Goal: Task Accomplishment & Management: Manage account settings

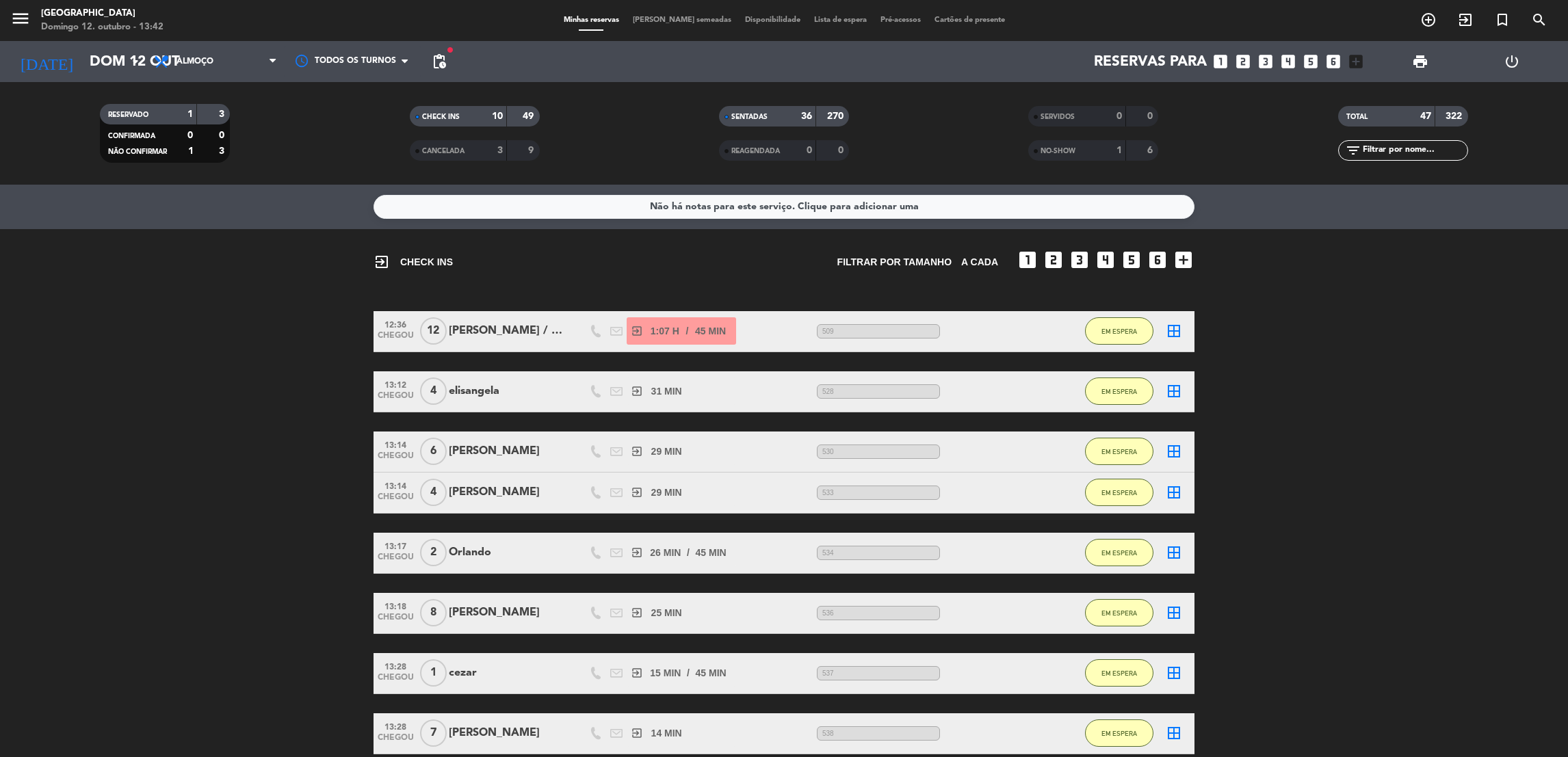
click at [1311, 500] on bookings-row "12:36 CHEGOU 12 [PERSON_NAME] / MEZANINO exit_to_app 1:07 H / 45 MIN sms 509 EM…" at bounding box center [784, 593] width 1568 height 564
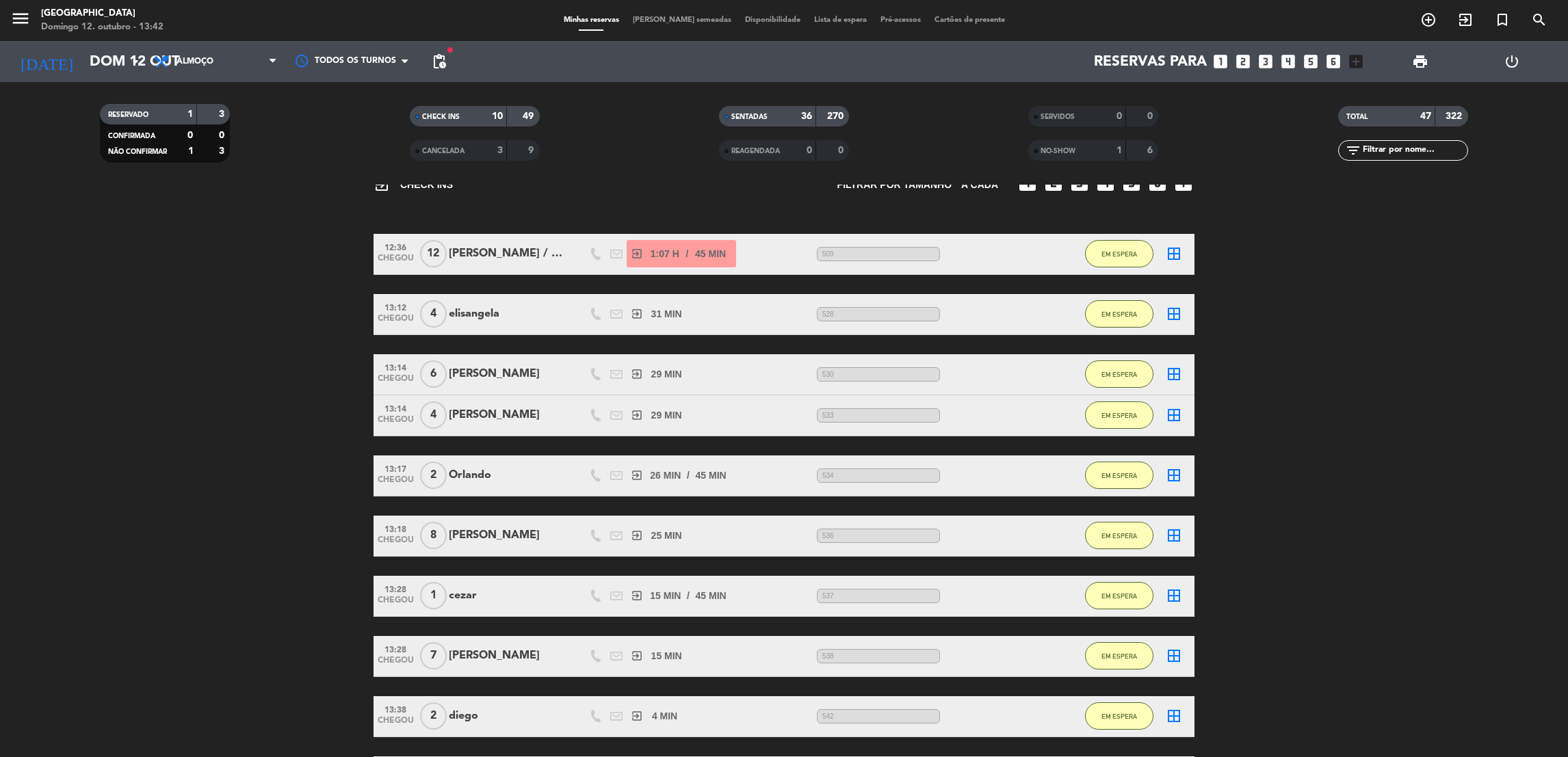
scroll to position [81, 0]
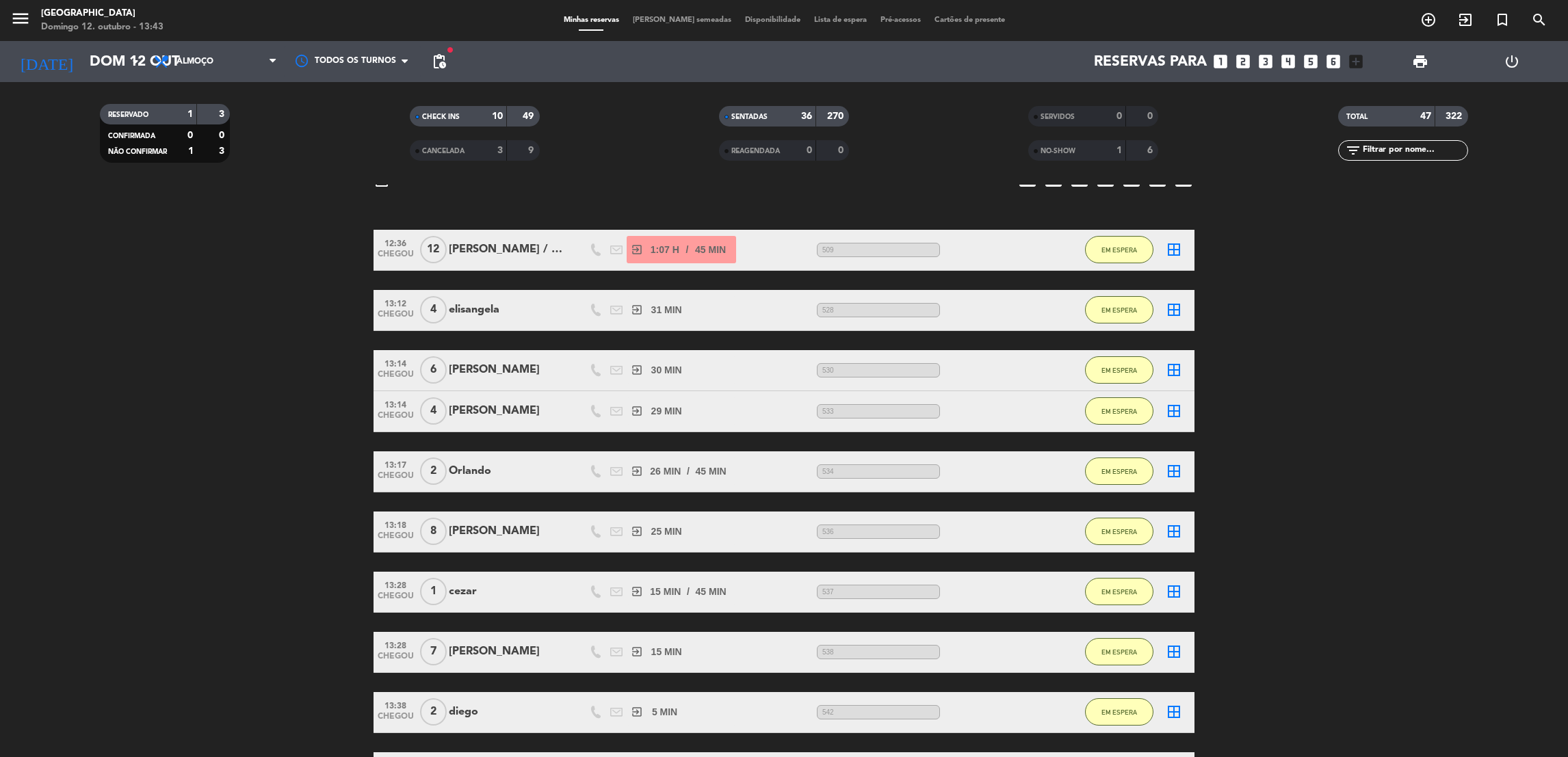
click at [1551, 427] on bookings-row "12:36 CHEGOU 12 [PERSON_NAME] / MEZANINO exit_to_app 1:07 H / 45 MIN sms 509 EM…" at bounding box center [784, 512] width 1568 height 564
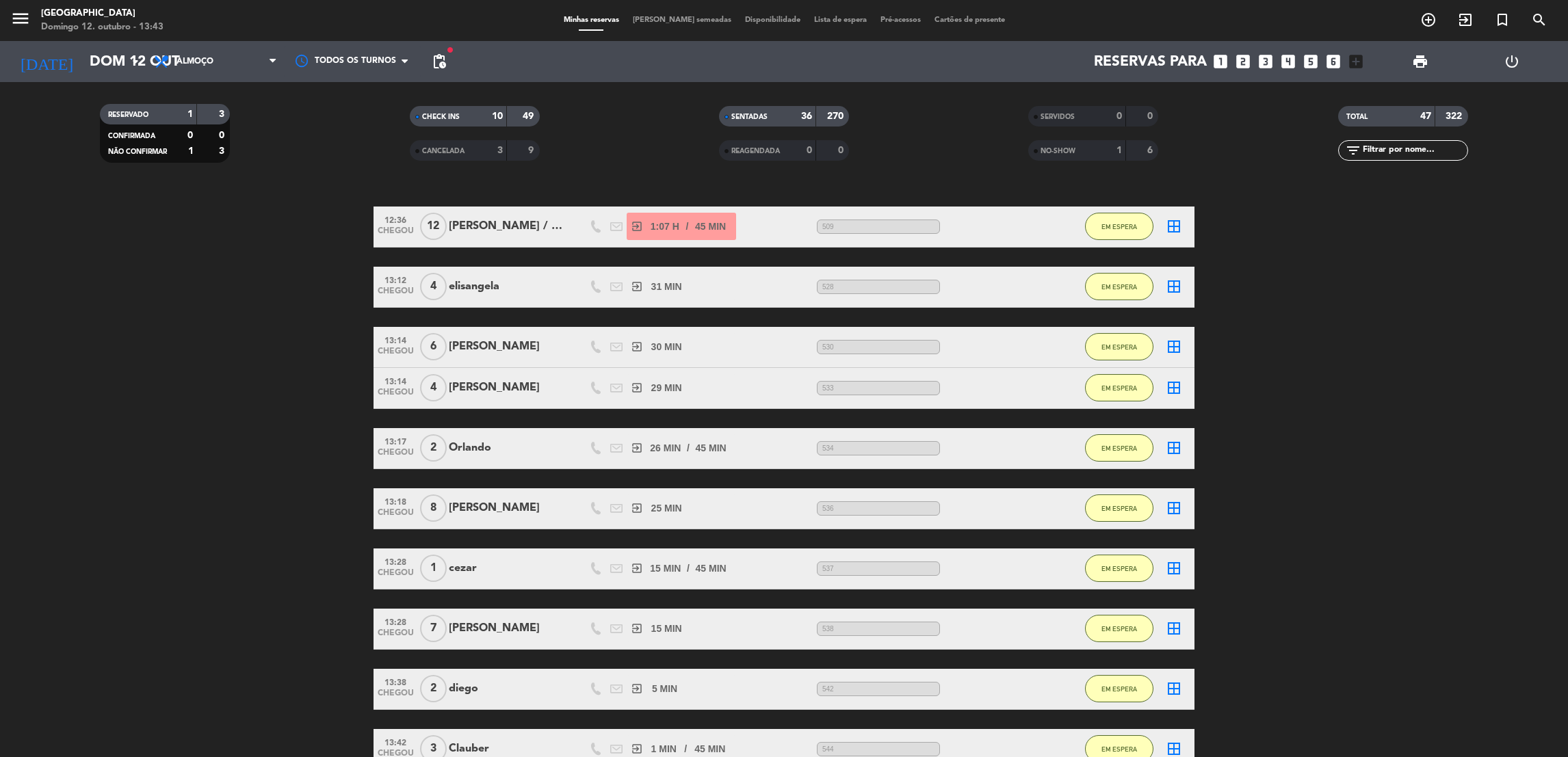
scroll to position [0, 0]
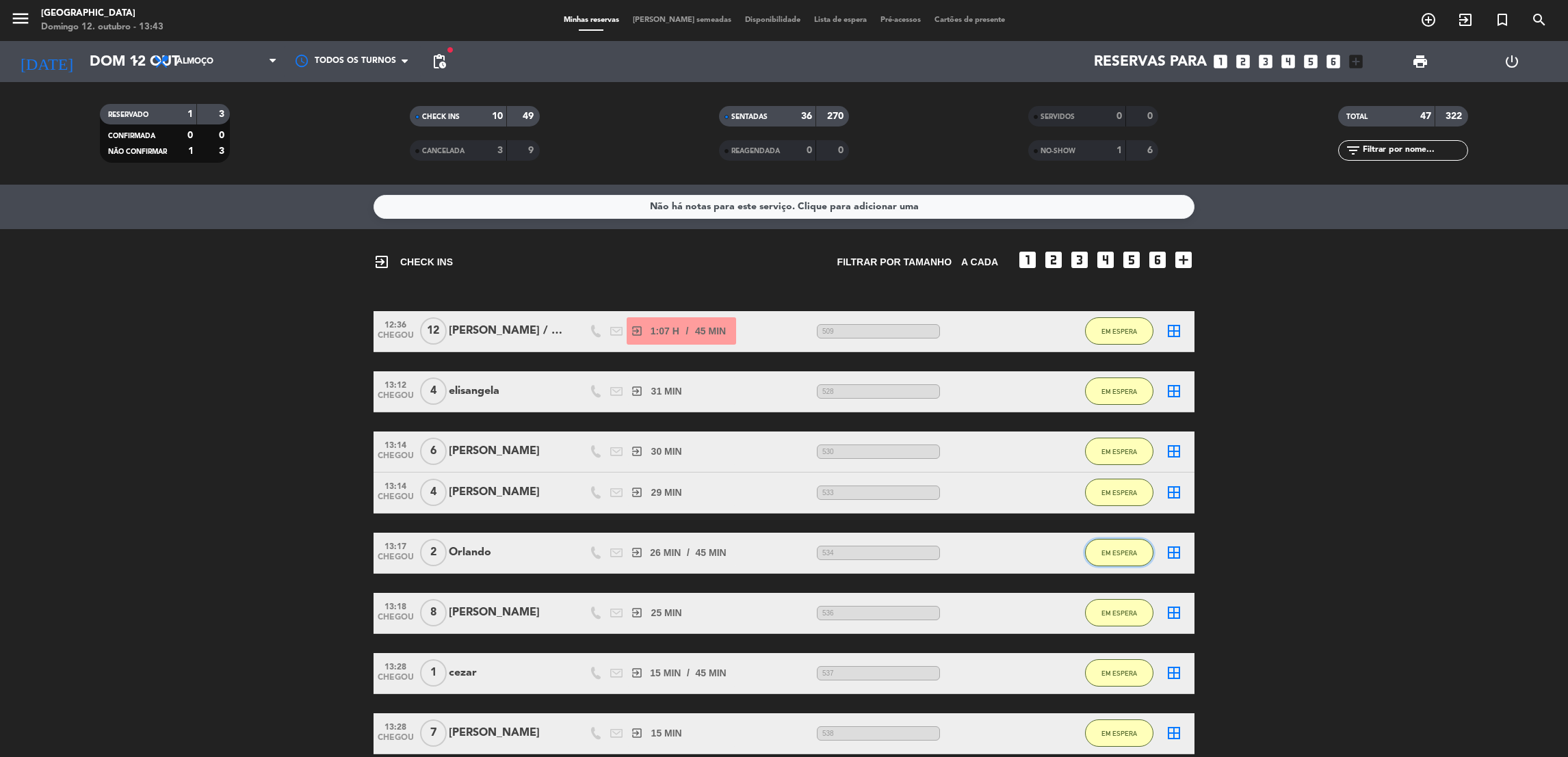
click at [1099, 559] on button "EM ESPERA" at bounding box center [1119, 552] width 69 height 27
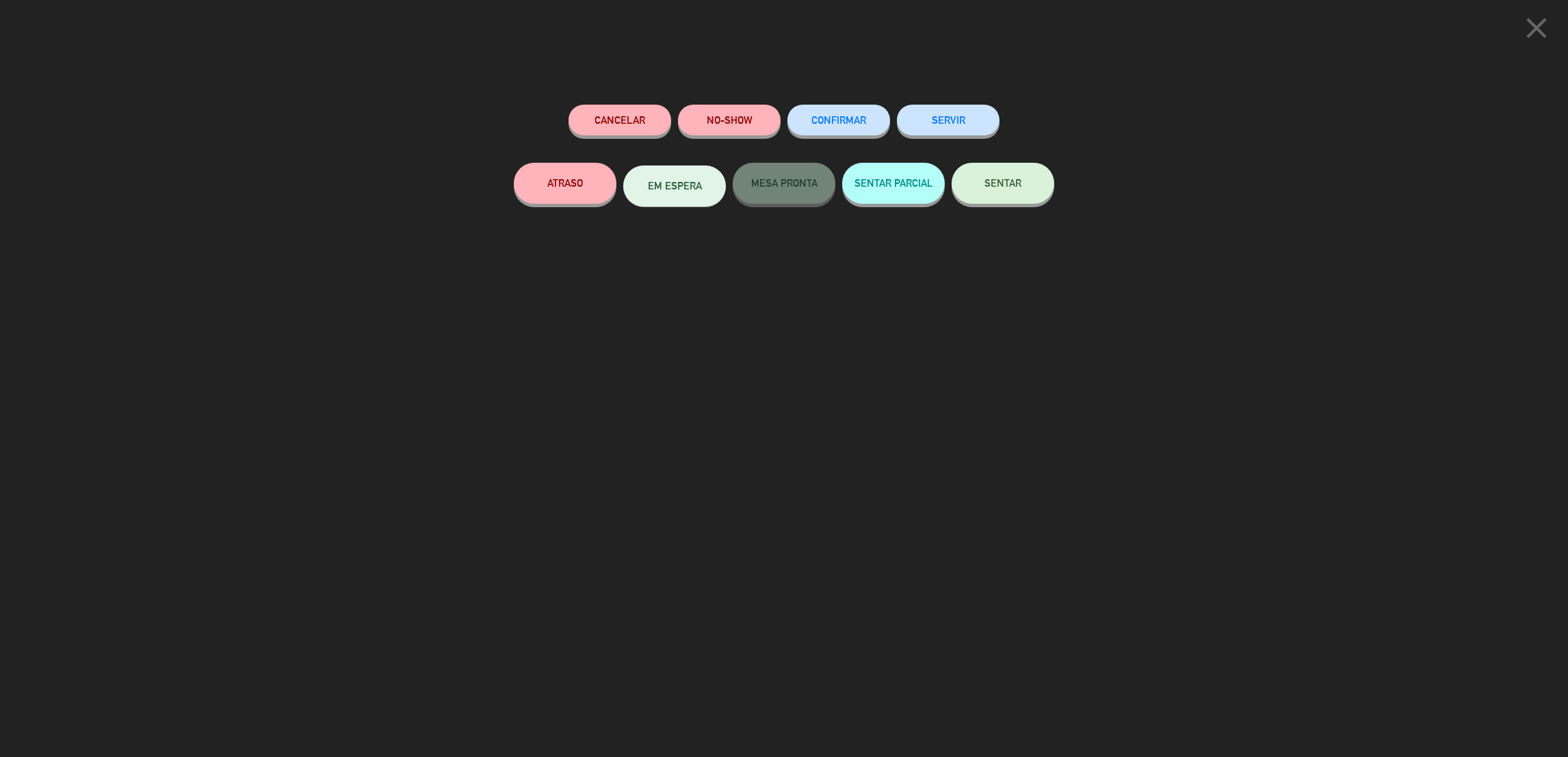
click at [1022, 199] on button "SENTAR" at bounding box center [1002, 183] width 103 height 41
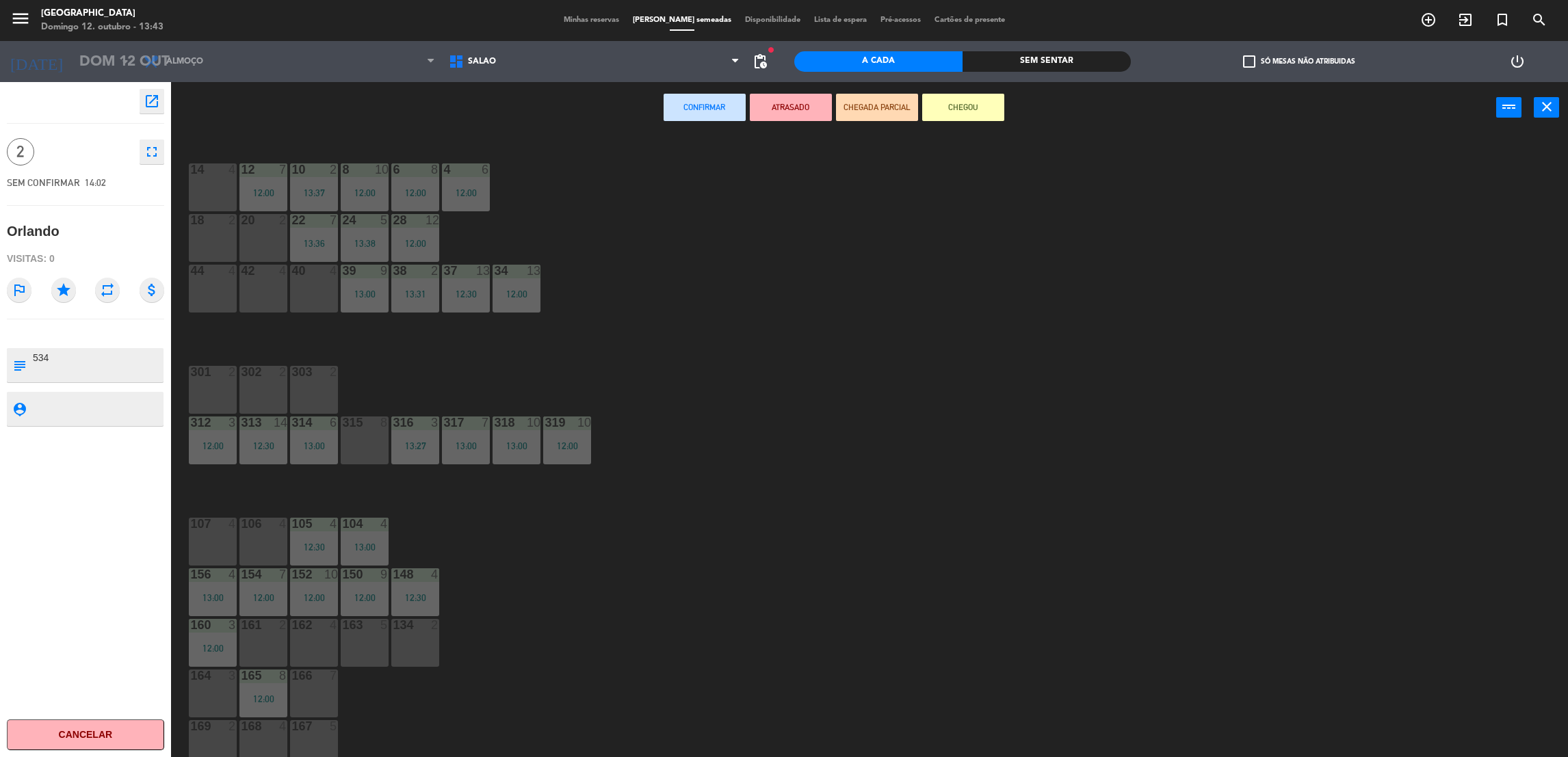
click at [299, 280] on div "40 4" at bounding box center [314, 289] width 48 height 48
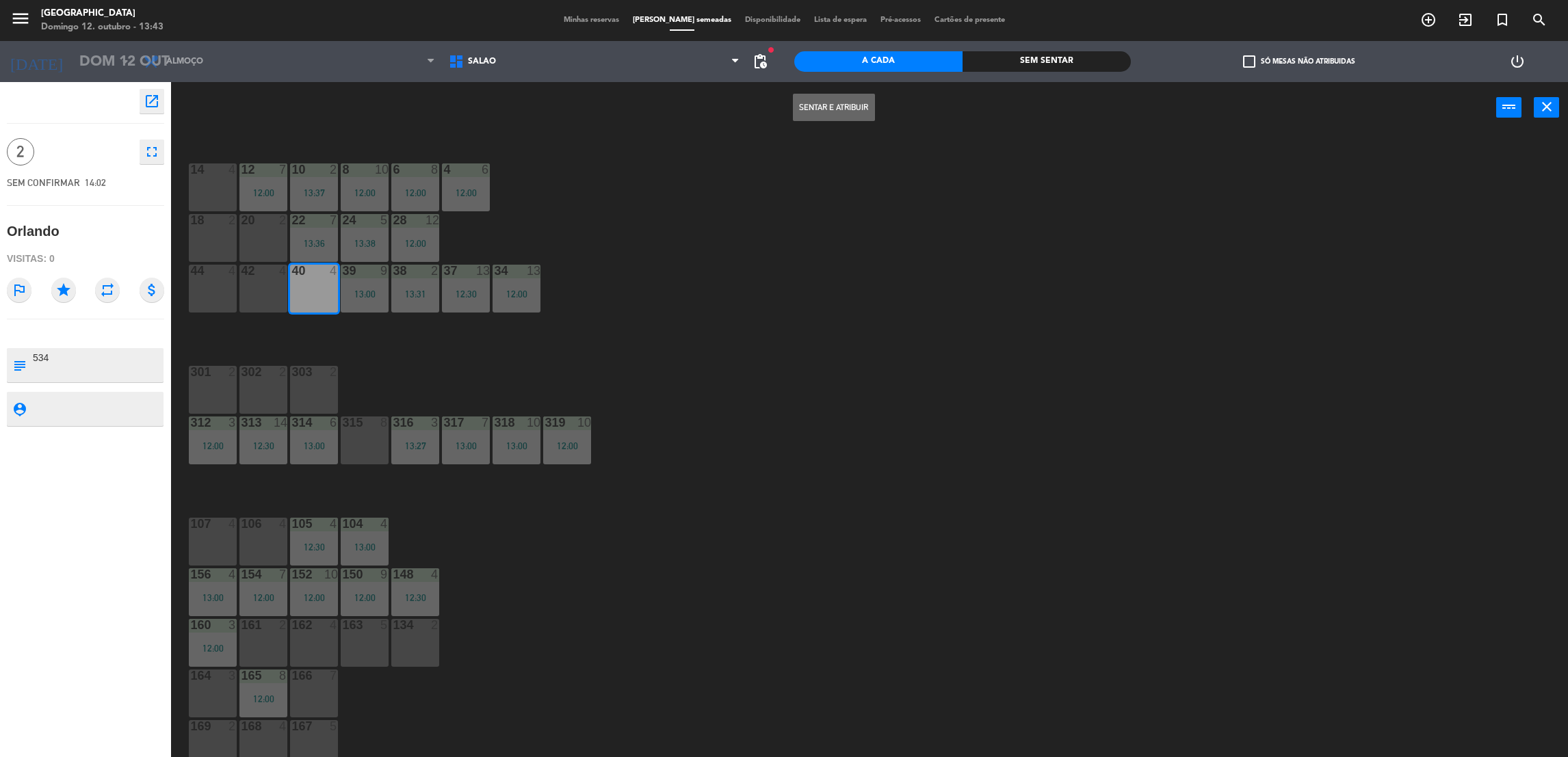
click at [820, 108] on button "Sentar e Atribuir" at bounding box center [833, 107] width 82 height 27
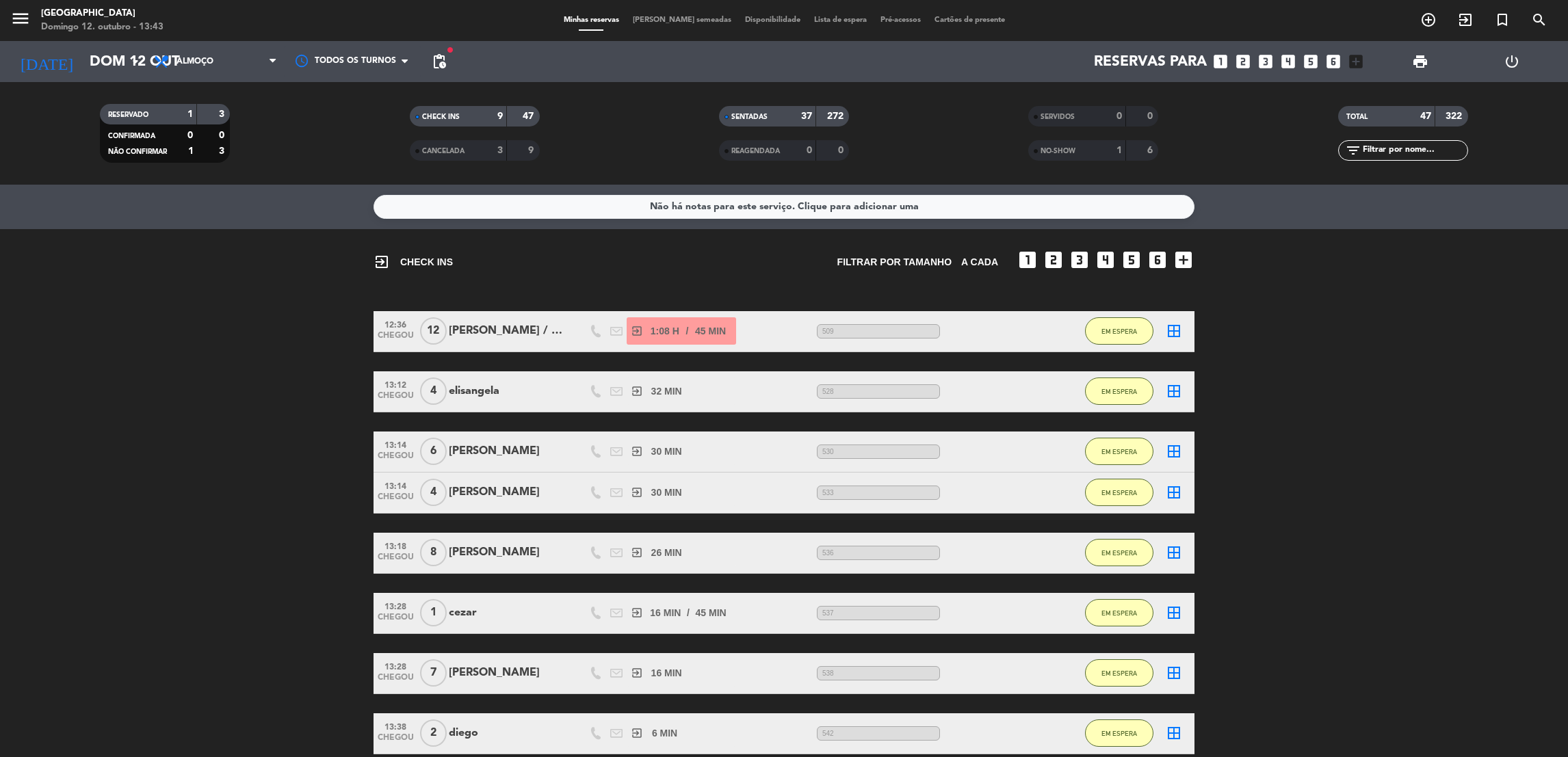
click at [1304, 477] on bookings-row "12:36 CHEGOU 12 [PERSON_NAME] / [PERSON_NAME] exit_to_app 1:08 H / 45 MIN sms 5…" at bounding box center [784, 563] width 1568 height 503
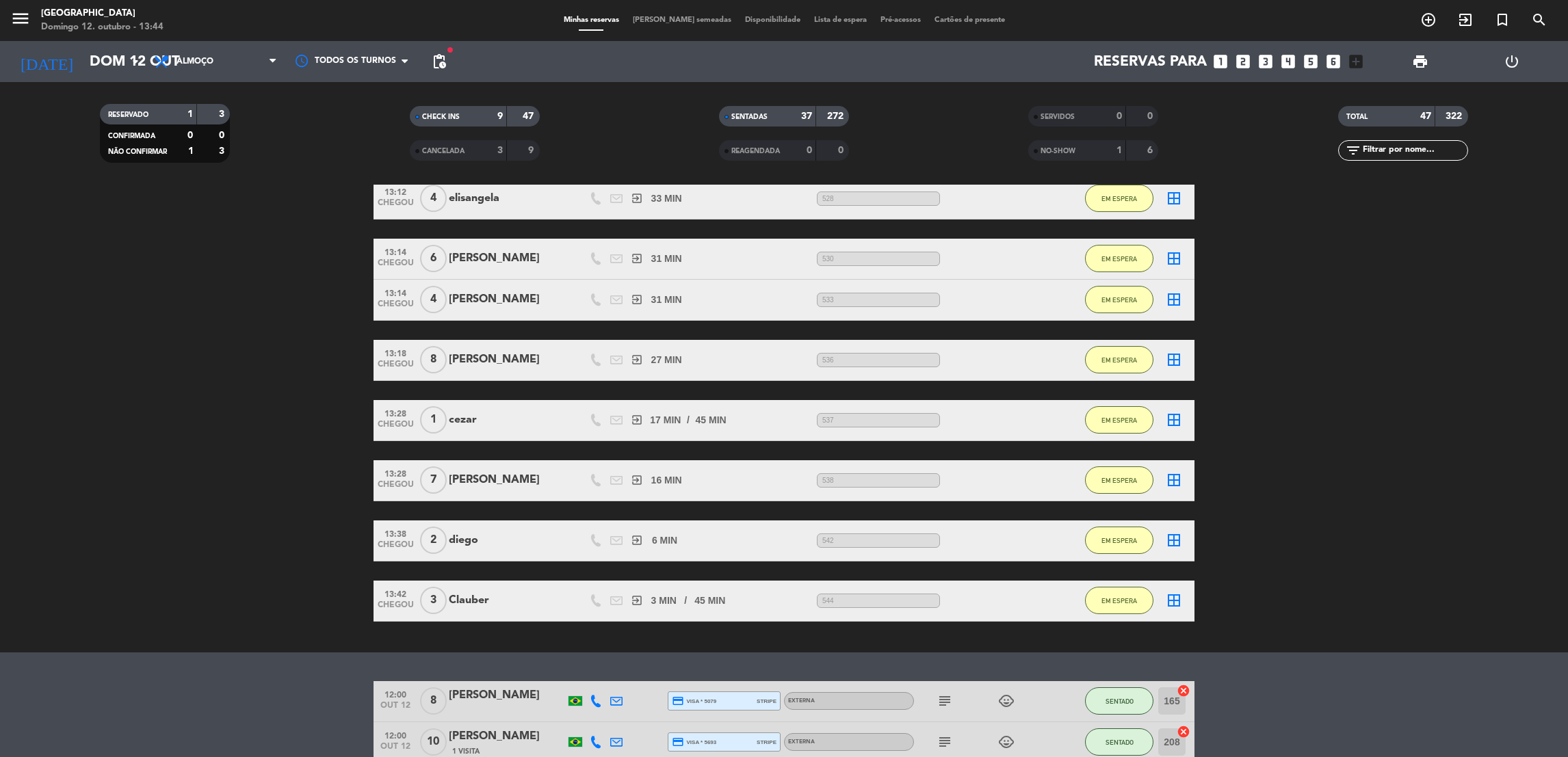
scroll to position [492, 0]
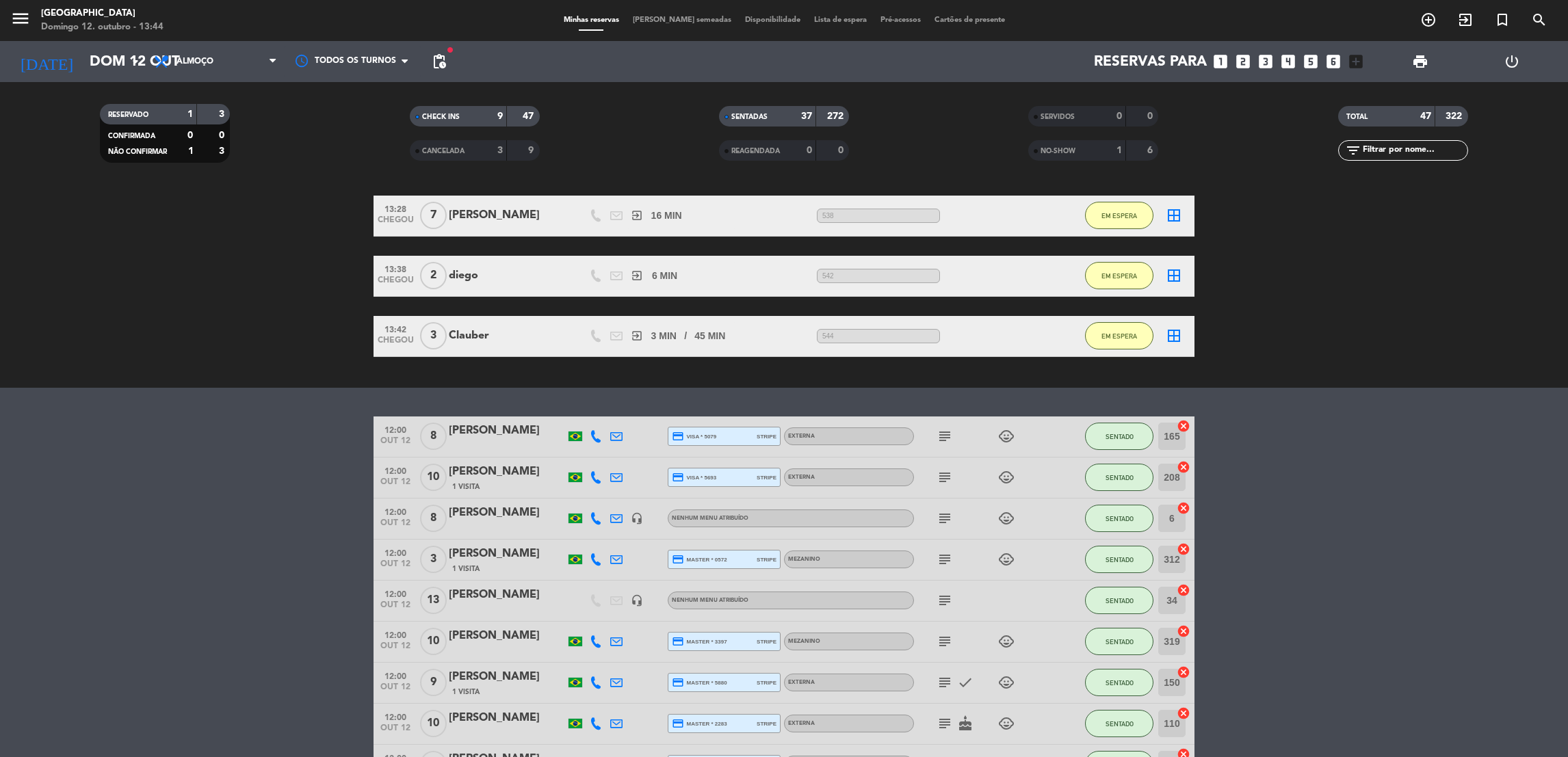
drag, startPoint x: 443, startPoint y: 461, endPoint x: 416, endPoint y: 771, distance: 311.2
click at [416, 757] on html "close × [GEOGRAPHIC_DATA] × chrome_reader_mode Lista de Reservas account_box Cl…" at bounding box center [784, 378] width 1568 height 757
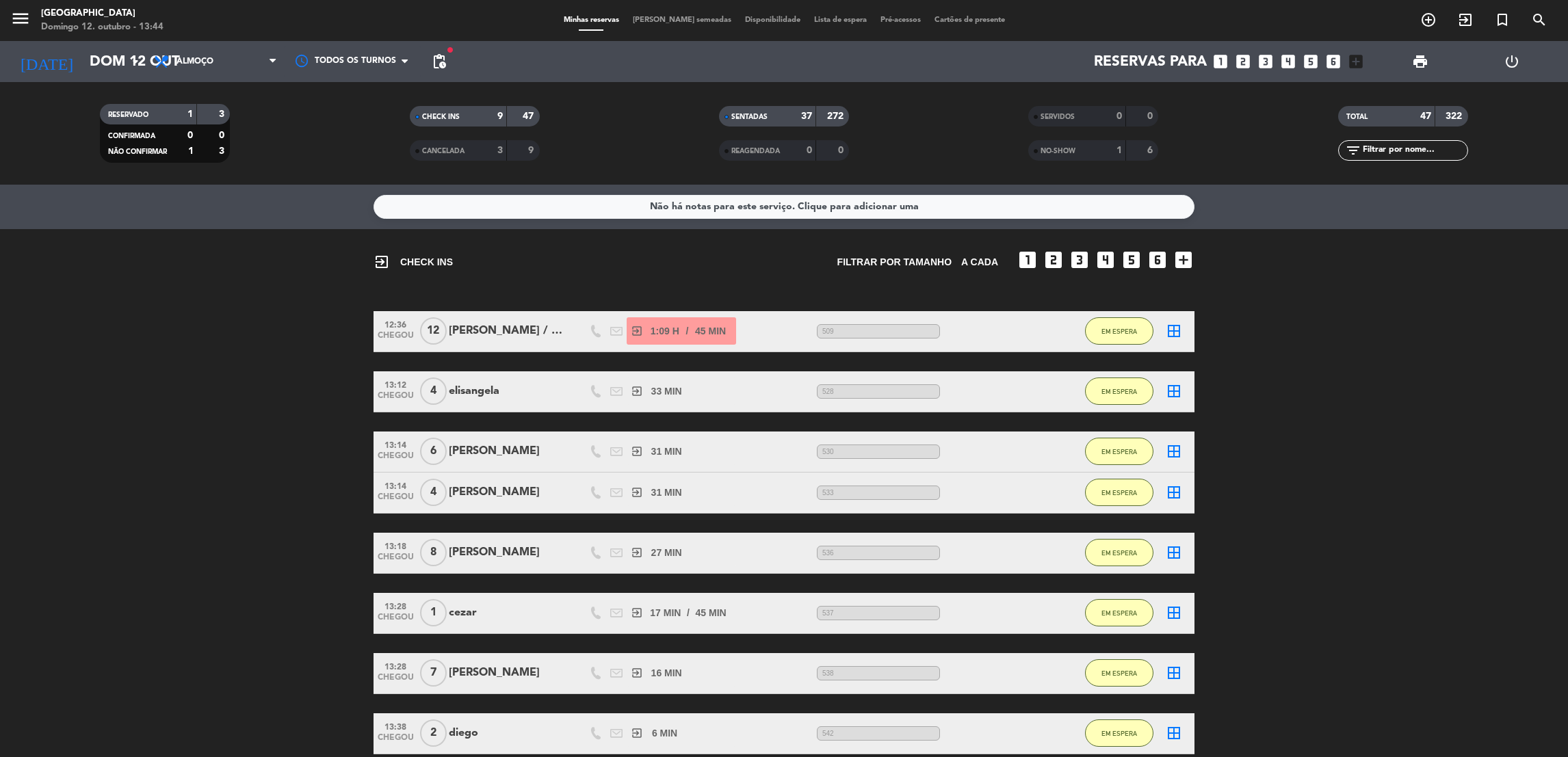
drag, startPoint x: 563, startPoint y: 637, endPoint x: 527, endPoint y: 97, distance: 541.2
click at [527, 97] on ng-component "menu [GEOGRAPHIC_DATA] Domingo 12. outubro - 13:44 Minhas reservas Mesas semead…" at bounding box center [784, 378] width 1568 height 757
click at [215, 418] on bookings-row "12:36 CHEGOU 12 [PERSON_NAME] / [PERSON_NAME] exit_to_app 1:09 H / 45 MIN sms 5…" at bounding box center [784, 563] width 1568 height 503
click at [1492, 313] on bookings-row "12:36 CHEGOU 12 [PERSON_NAME] / [PERSON_NAME] exit_to_app 1:11 H / 45 MIN sms 5…" at bounding box center [784, 563] width 1568 height 503
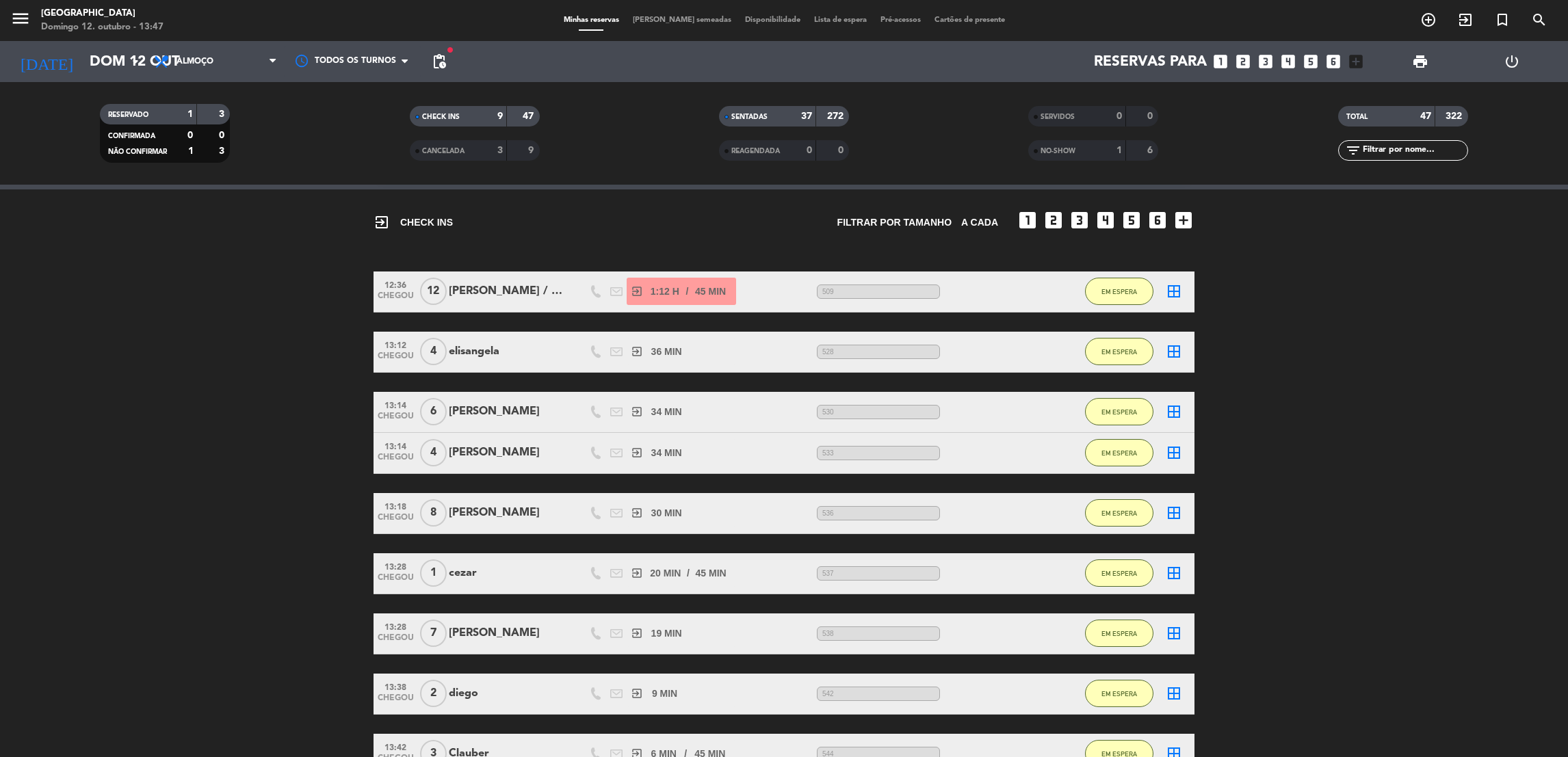
scroll to position [41, 0]
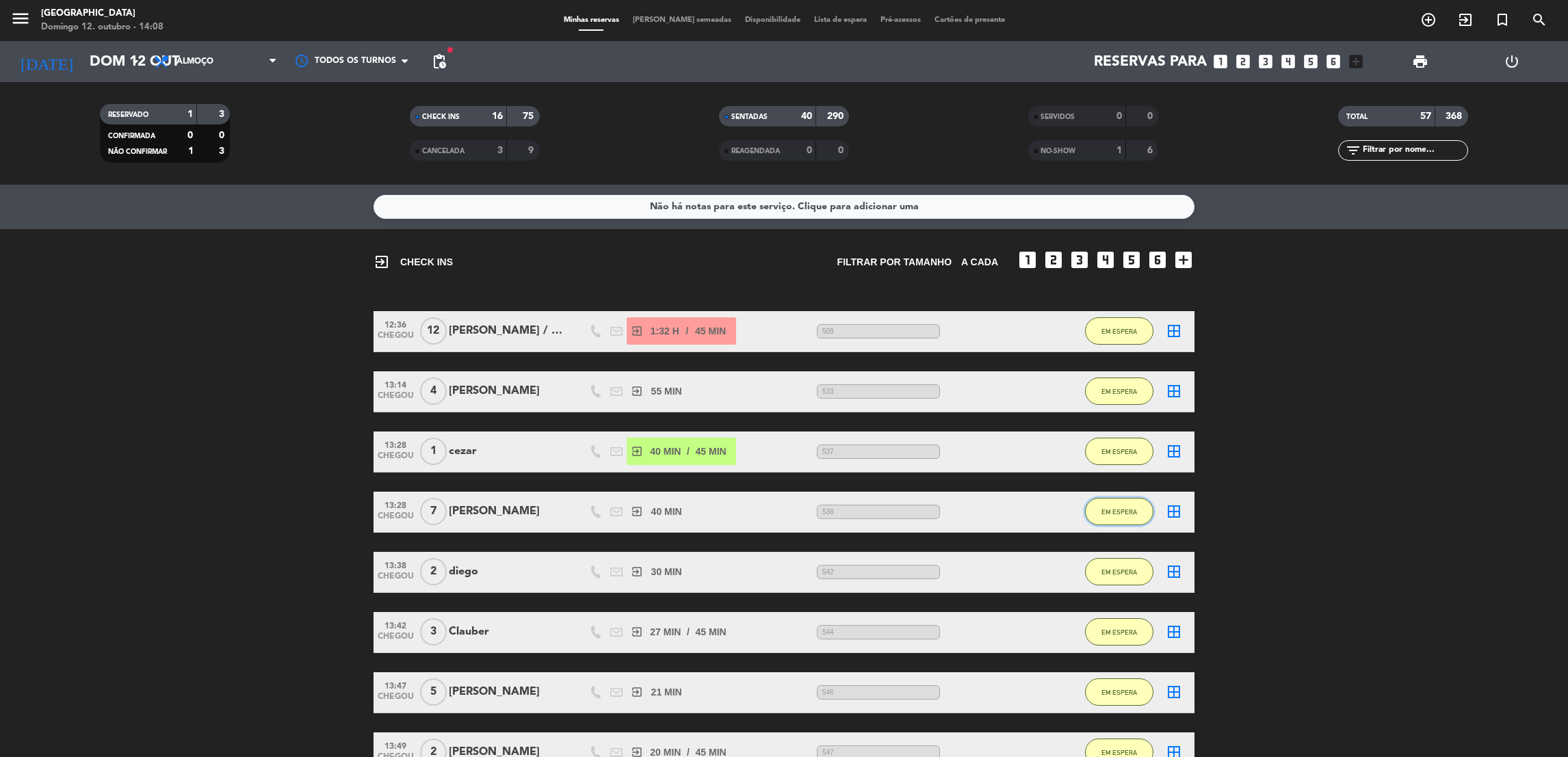
click at [1121, 510] on span "EM ESPERA" at bounding box center [1119, 512] width 36 height 8
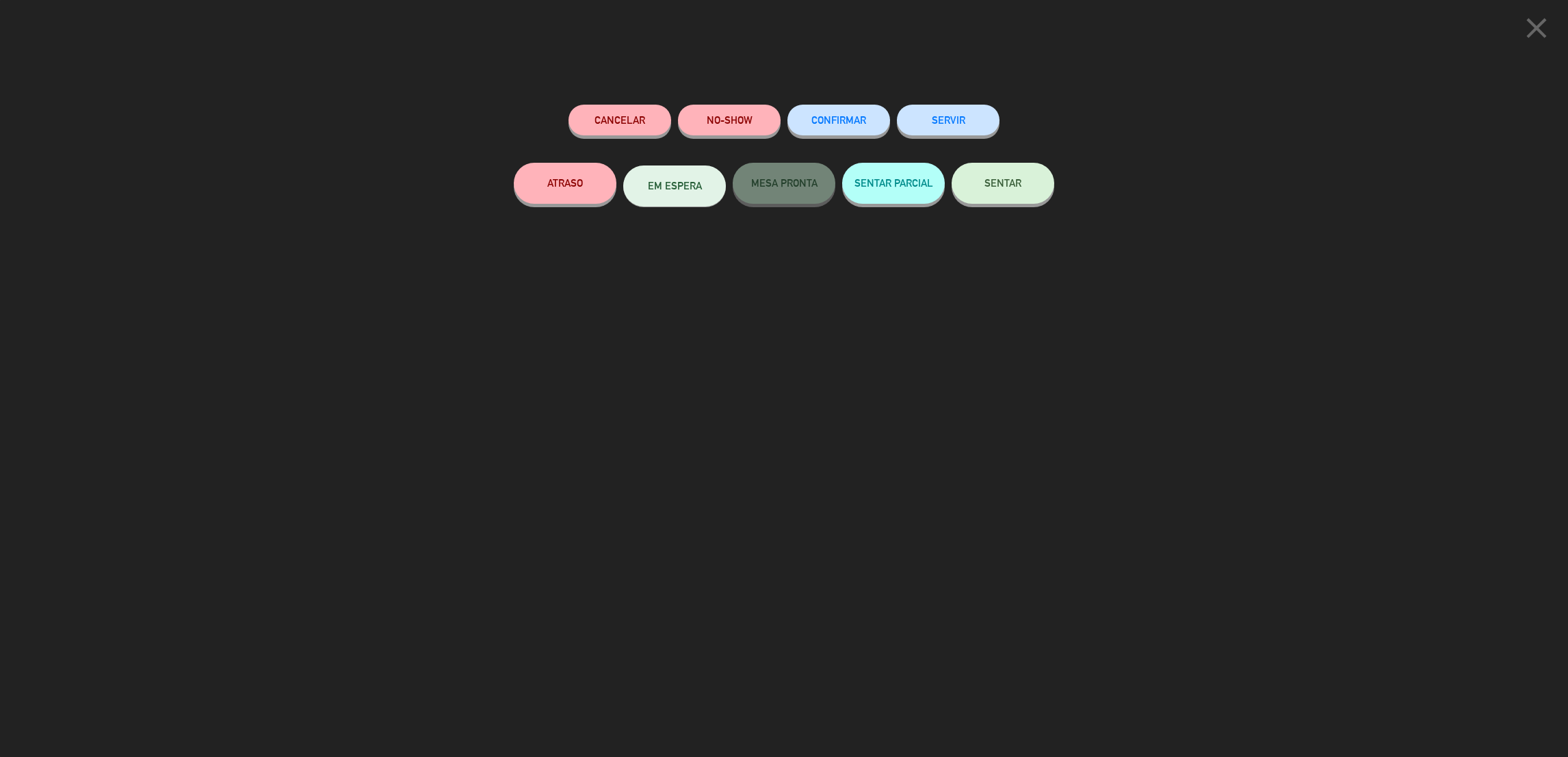
click at [1028, 199] on button "SENTAR" at bounding box center [1002, 183] width 103 height 41
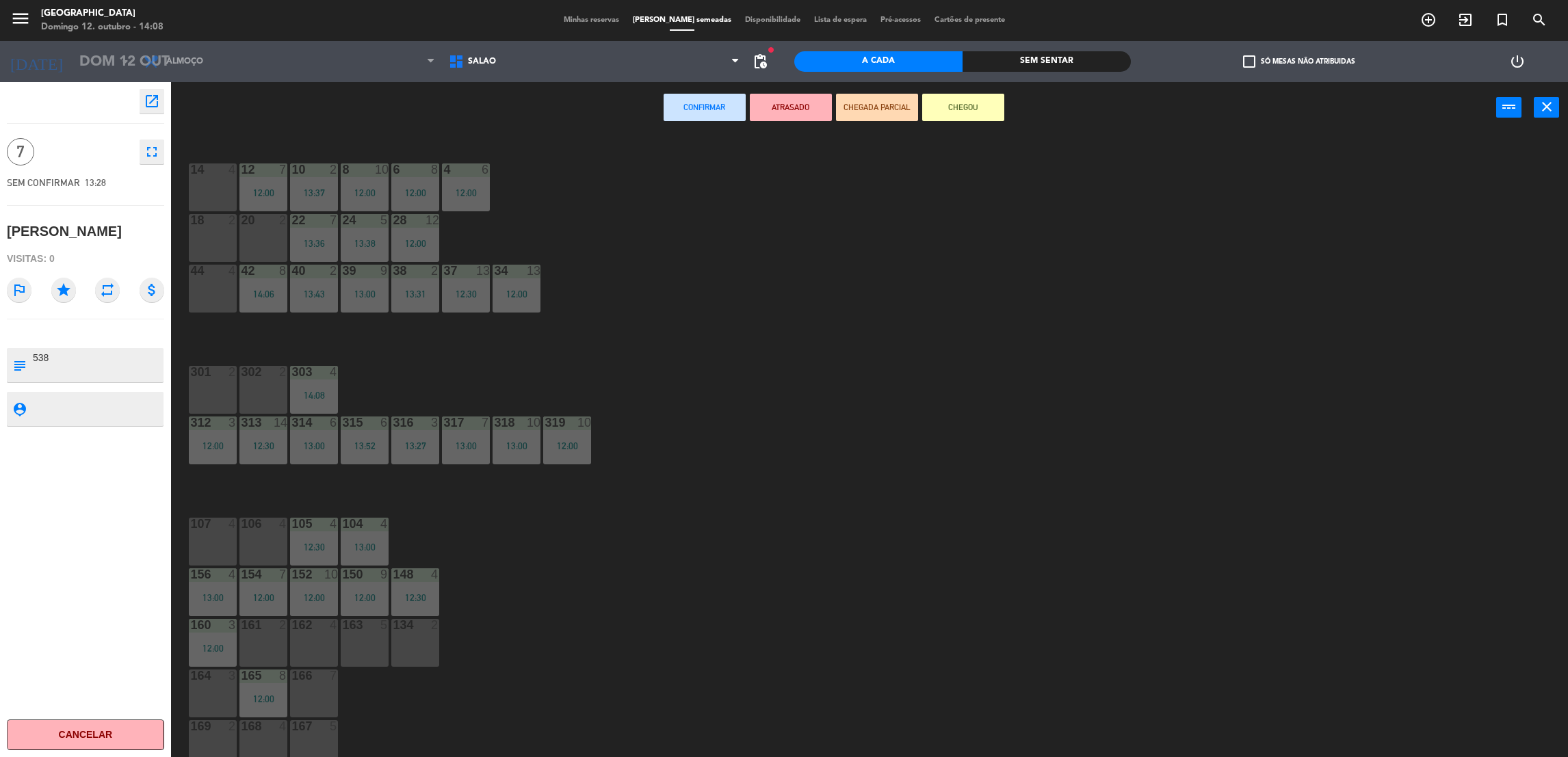
click at [212, 282] on div "44 4" at bounding box center [213, 289] width 48 height 48
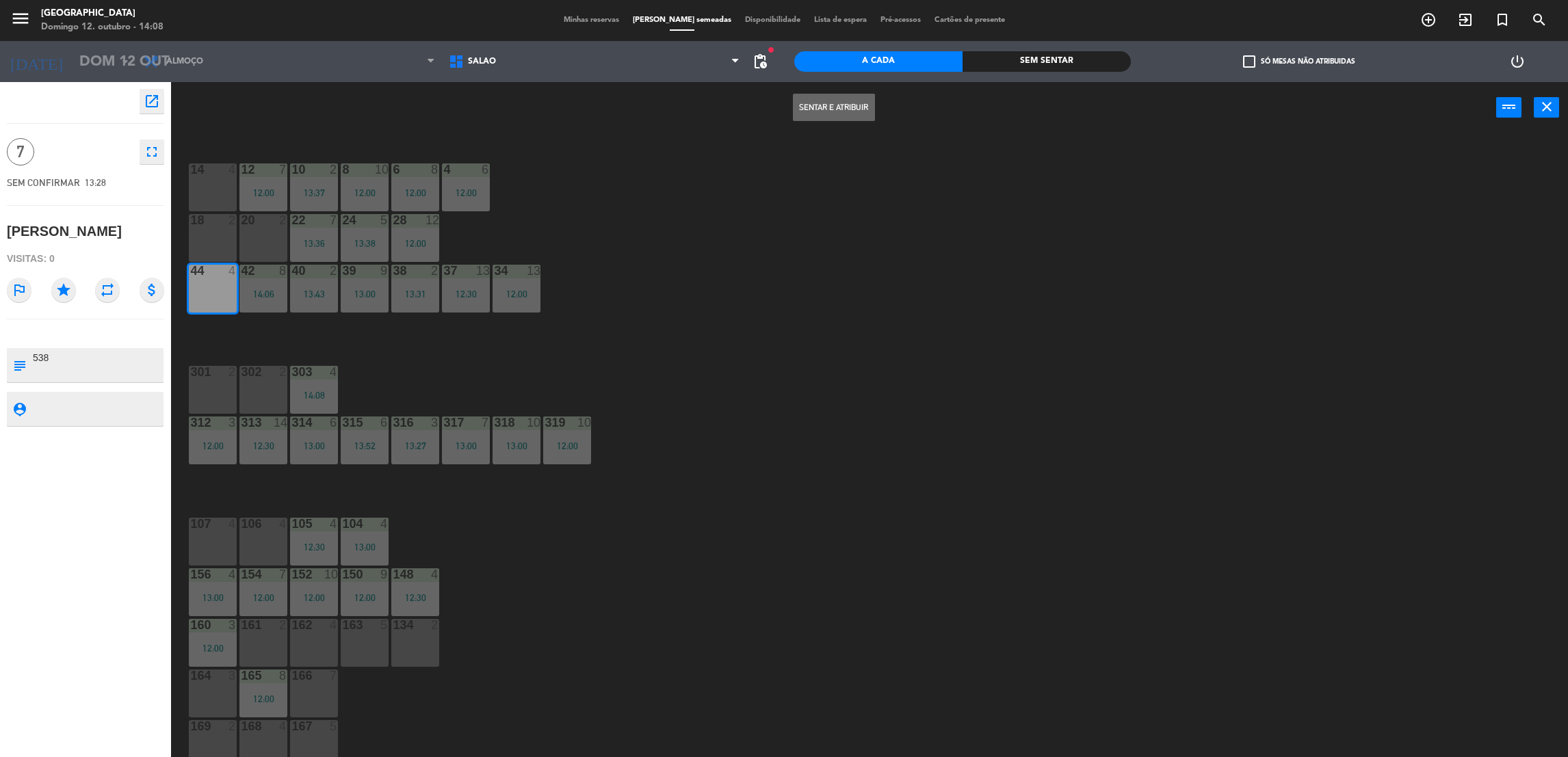
click at [821, 104] on button "Sentar e Atribuir" at bounding box center [833, 107] width 82 height 27
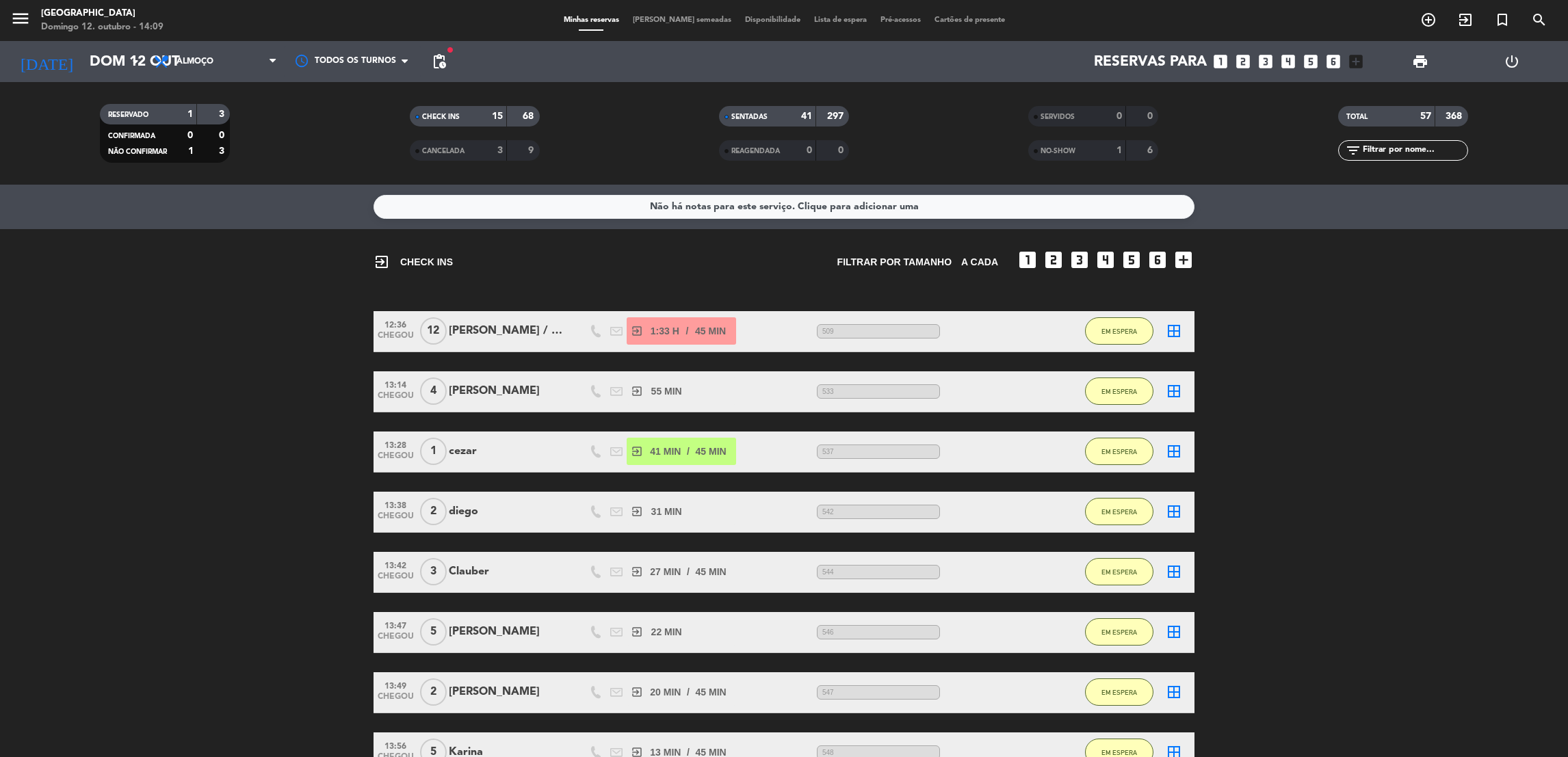
click at [1371, 447] on bookings-row "12:36 CHEGOU 12 Juliana / MEZANINO exit_to_app 1:33 H / 45 MIN sms 509 EM ESPER…" at bounding box center [784, 754] width 1568 height 884
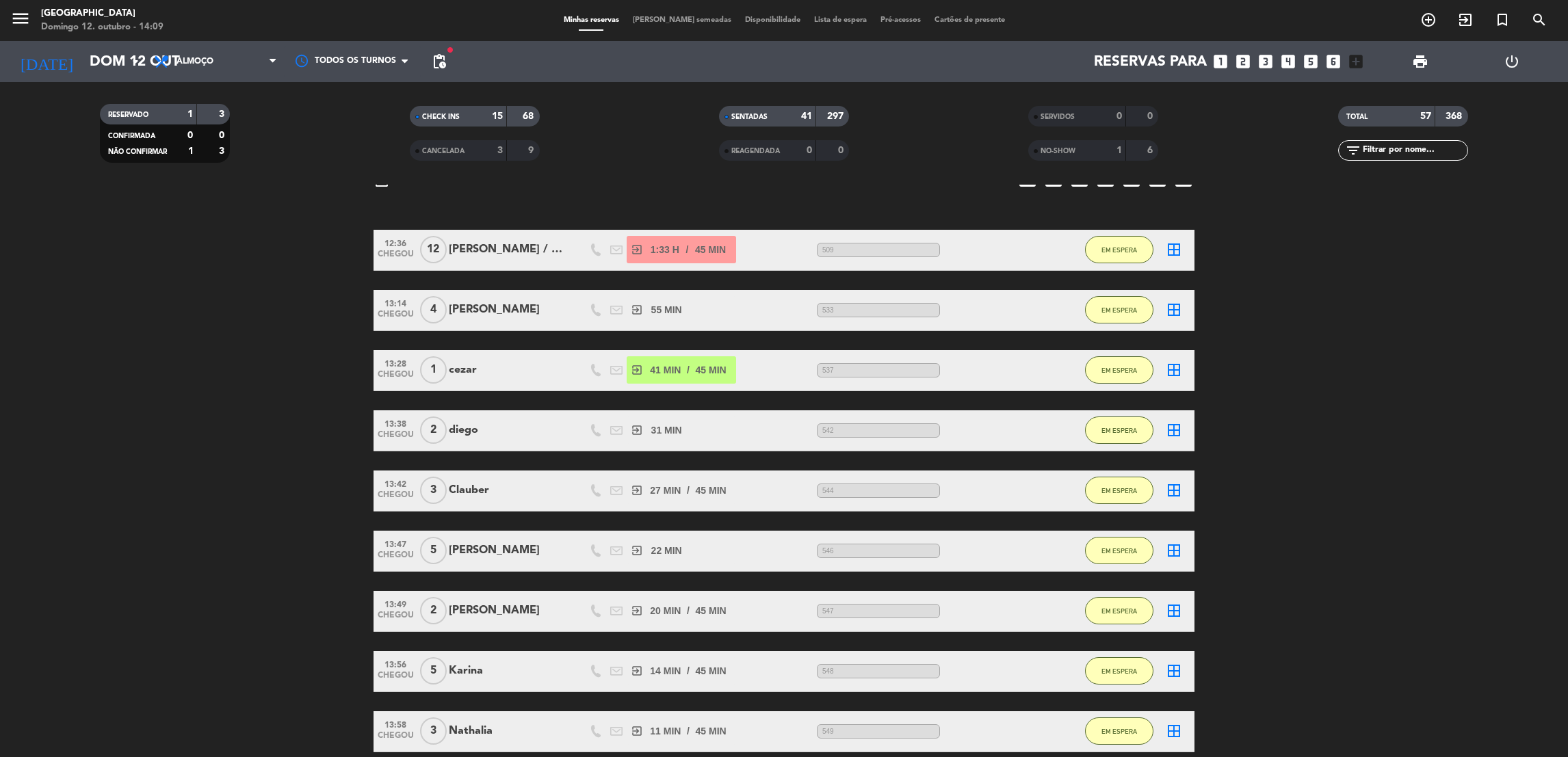
scroll to position [122, 0]
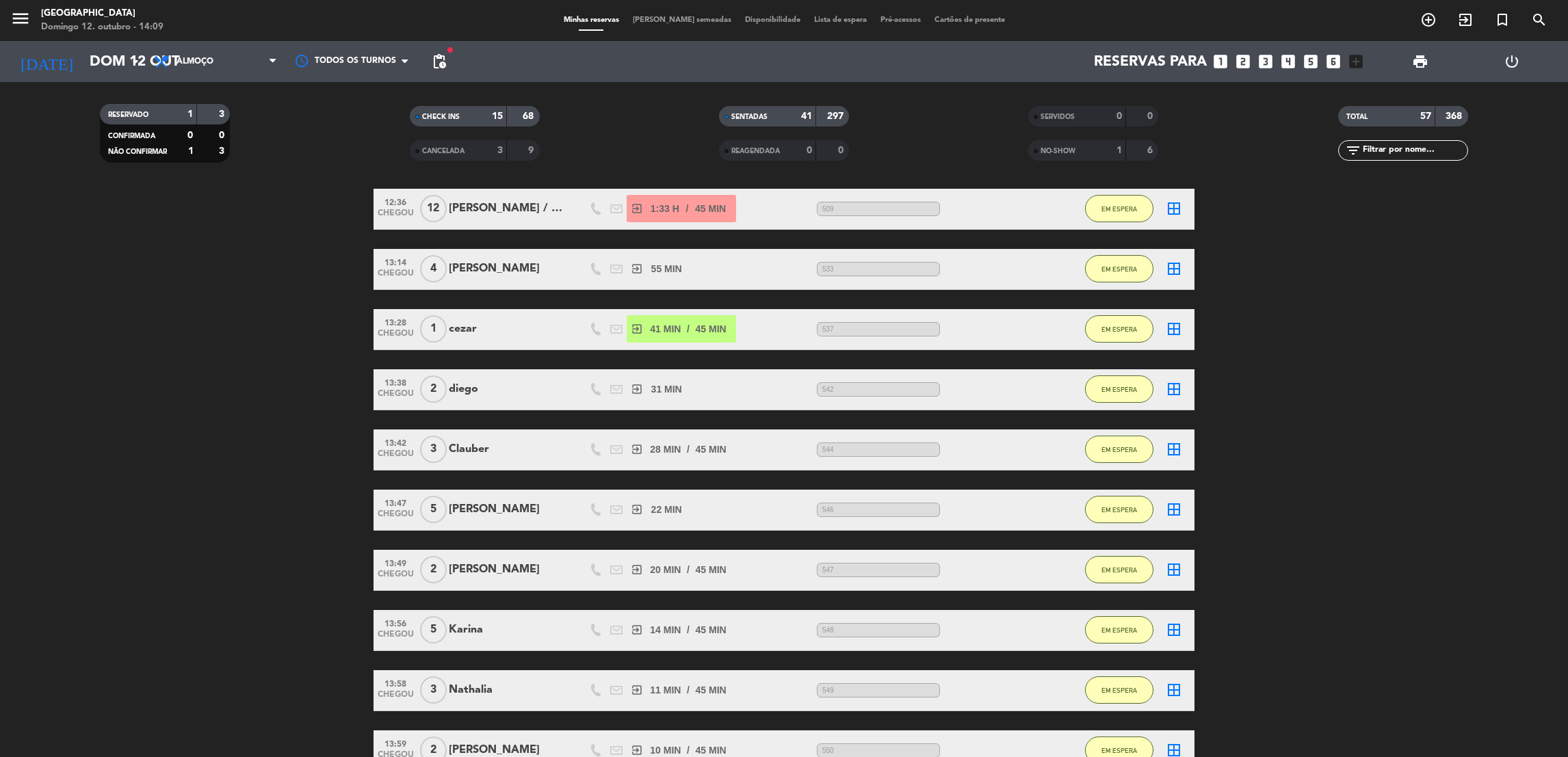
click at [1296, 284] on bookings-row "12:36 CHEGOU 12 Juliana / MEZANINO exit_to_app 1:33 H / 45 MIN sms 509 EM ESPER…" at bounding box center [784, 631] width 1568 height 884
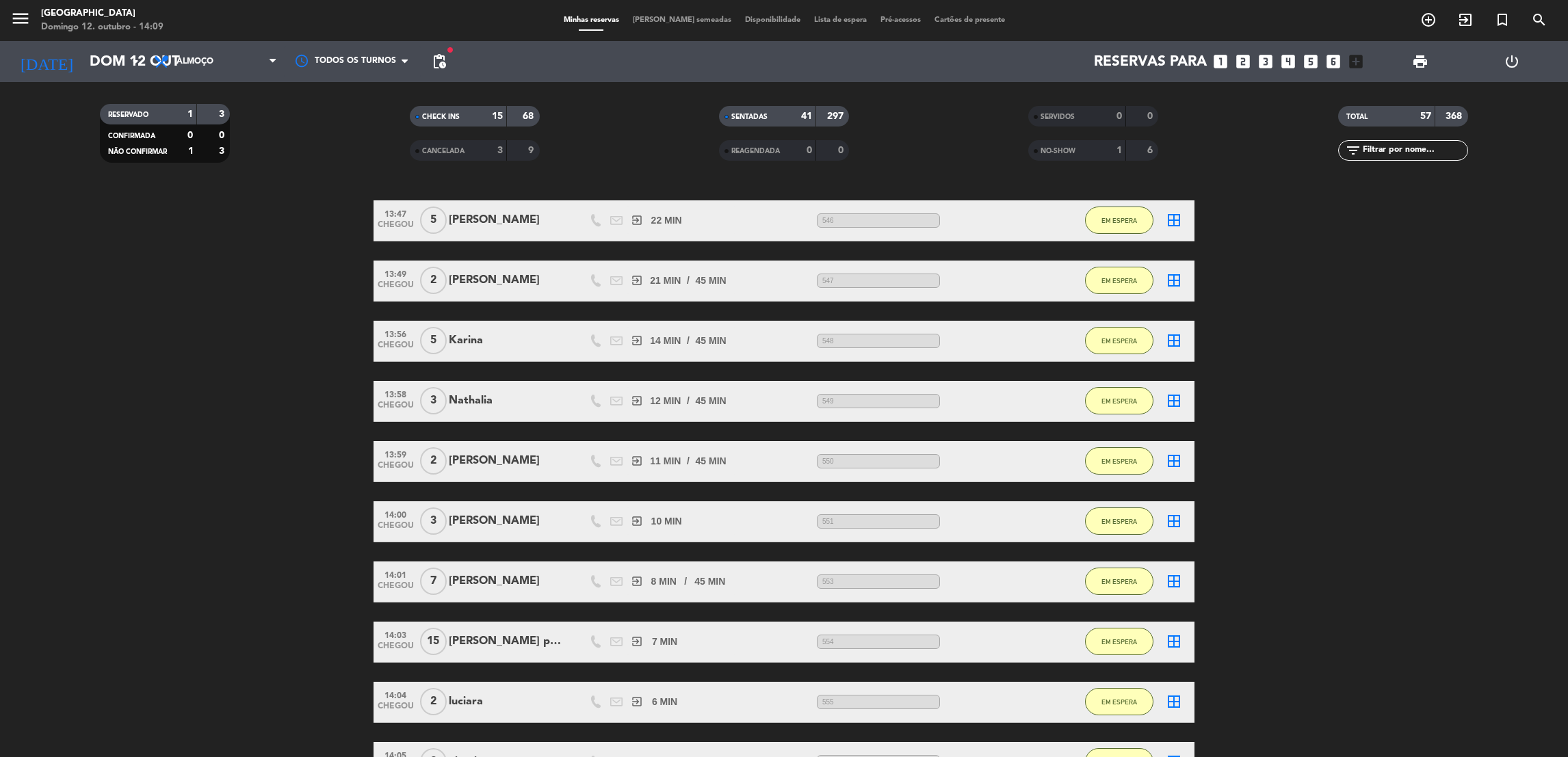
drag, startPoint x: 440, startPoint y: 549, endPoint x: 407, endPoint y: 793, distance: 246.2
click at [407, 757] on html "close × Praça São Lourenço × chrome_reader_mode Lista de Reservas account_box C…" at bounding box center [784, 378] width 1568 height 757
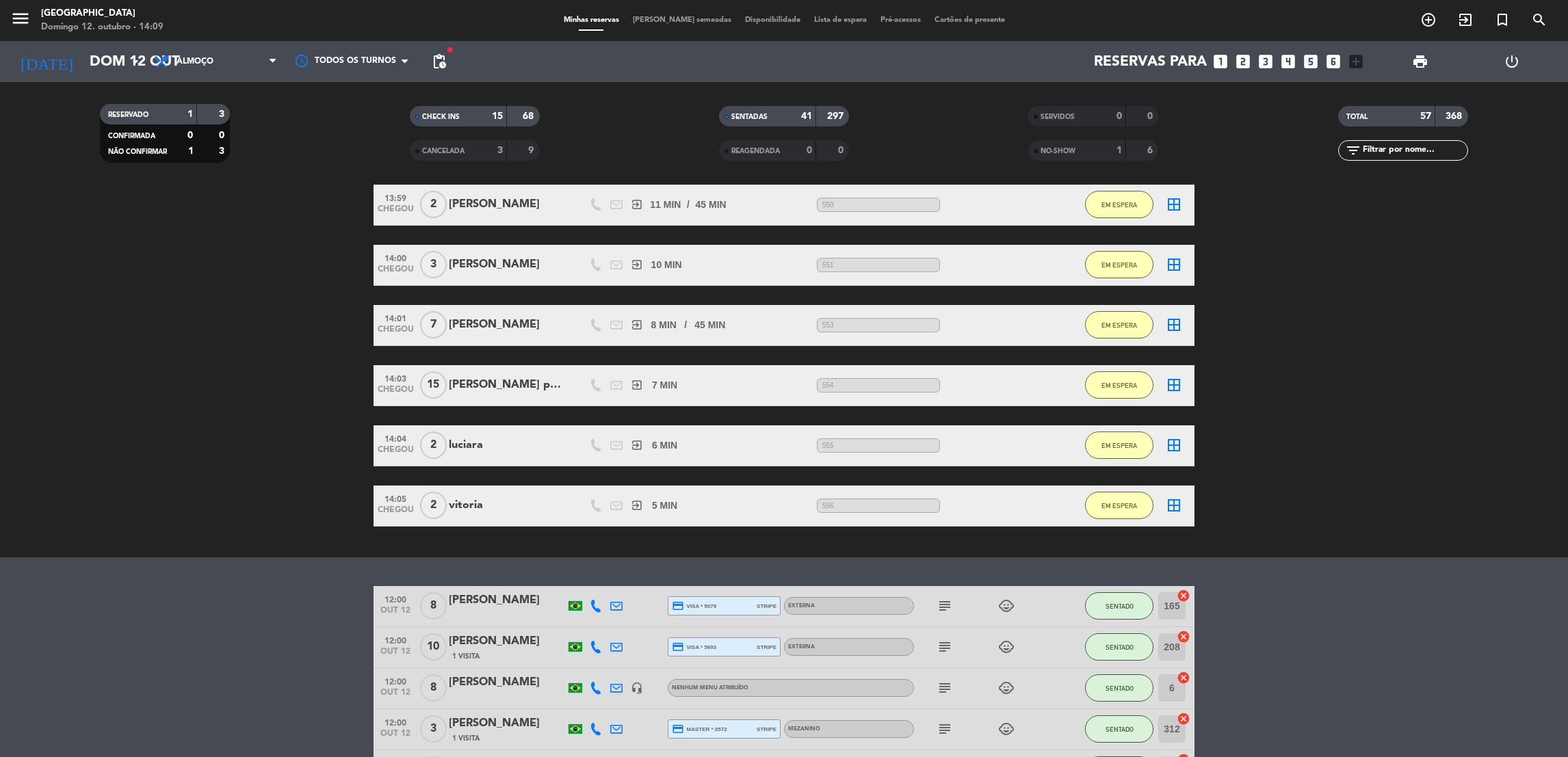
drag, startPoint x: 407, startPoint y: 793, endPoint x: 302, endPoint y: 686, distance: 149.9
click at [468, 502] on div "vitoria" at bounding box center [507, 505] width 116 height 18
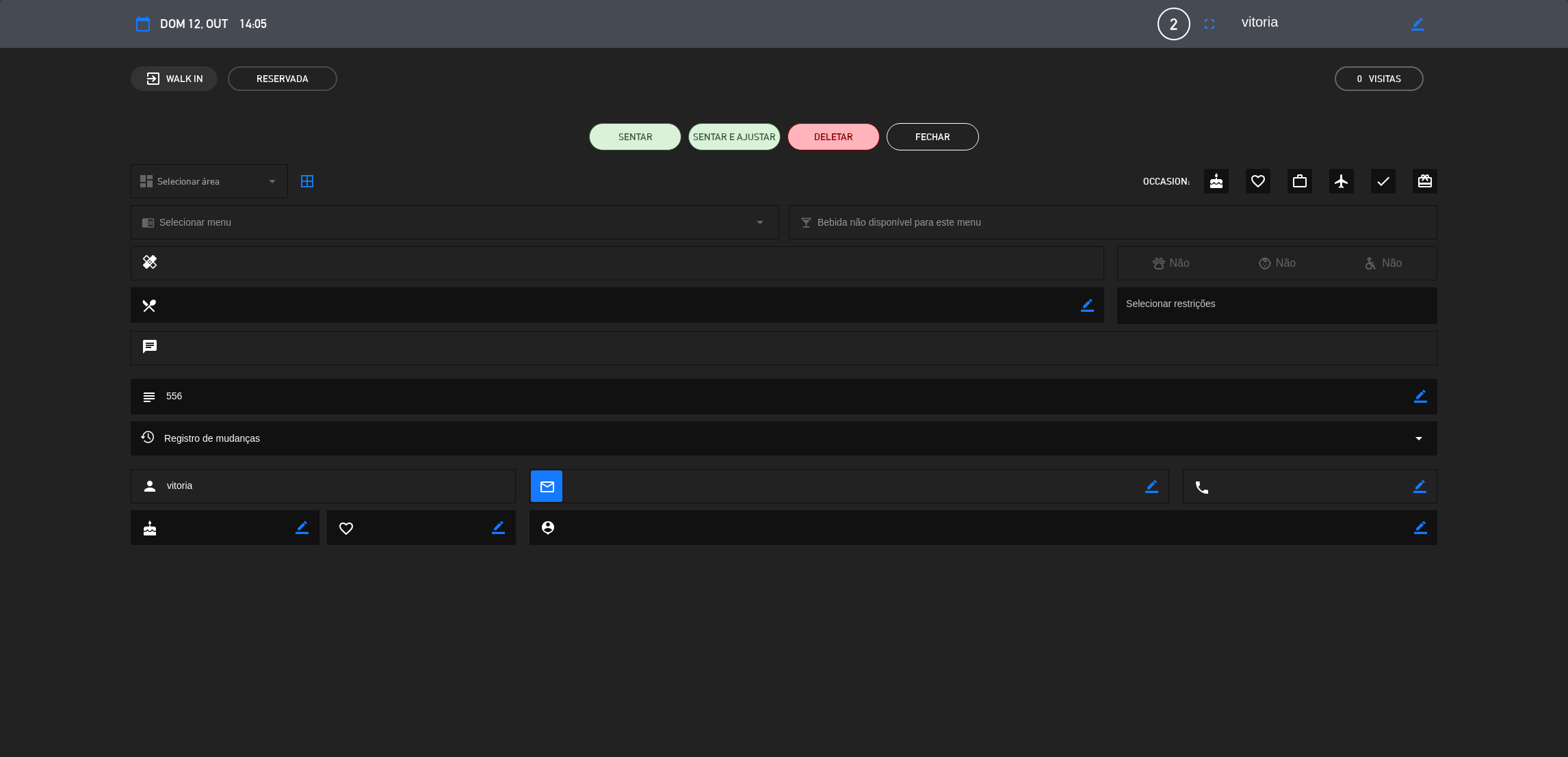
click at [1419, 391] on icon "border_color" at bounding box center [1420, 396] width 13 height 13
click at [1414, 20] on icon "border_color" at bounding box center [1417, 24] width 13 height 13
click at [1323, 30] on textarea at bounding box center [1319, 24] width 157 height 25
type textarea "vitoria pet"
click at [1414, 26] on icon at bounding box center [1417, 24] width 13 height 13
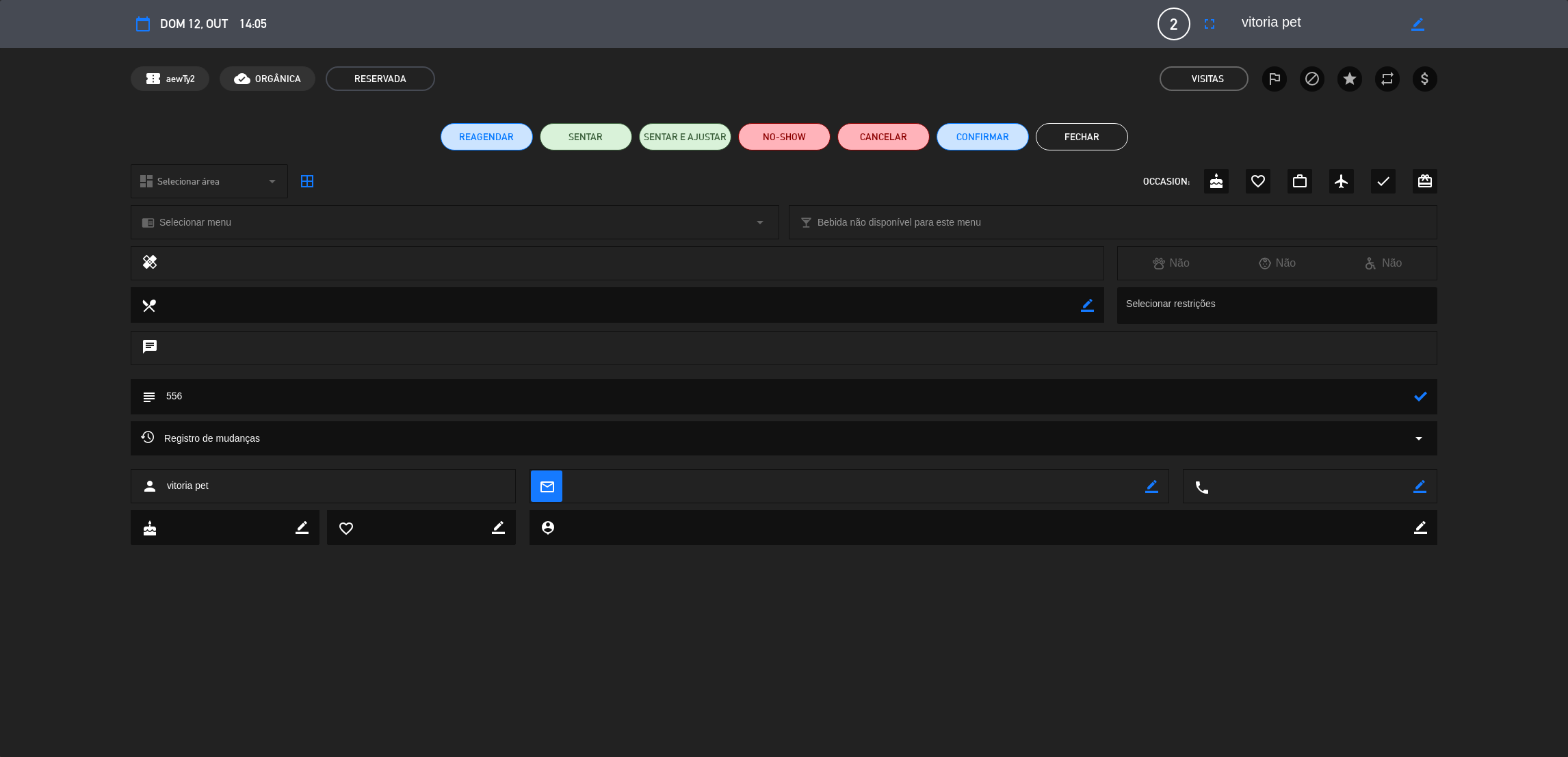
click at [1084, 145] on button "Fechar" at bounding box center [1082, 137] width 92 height 27
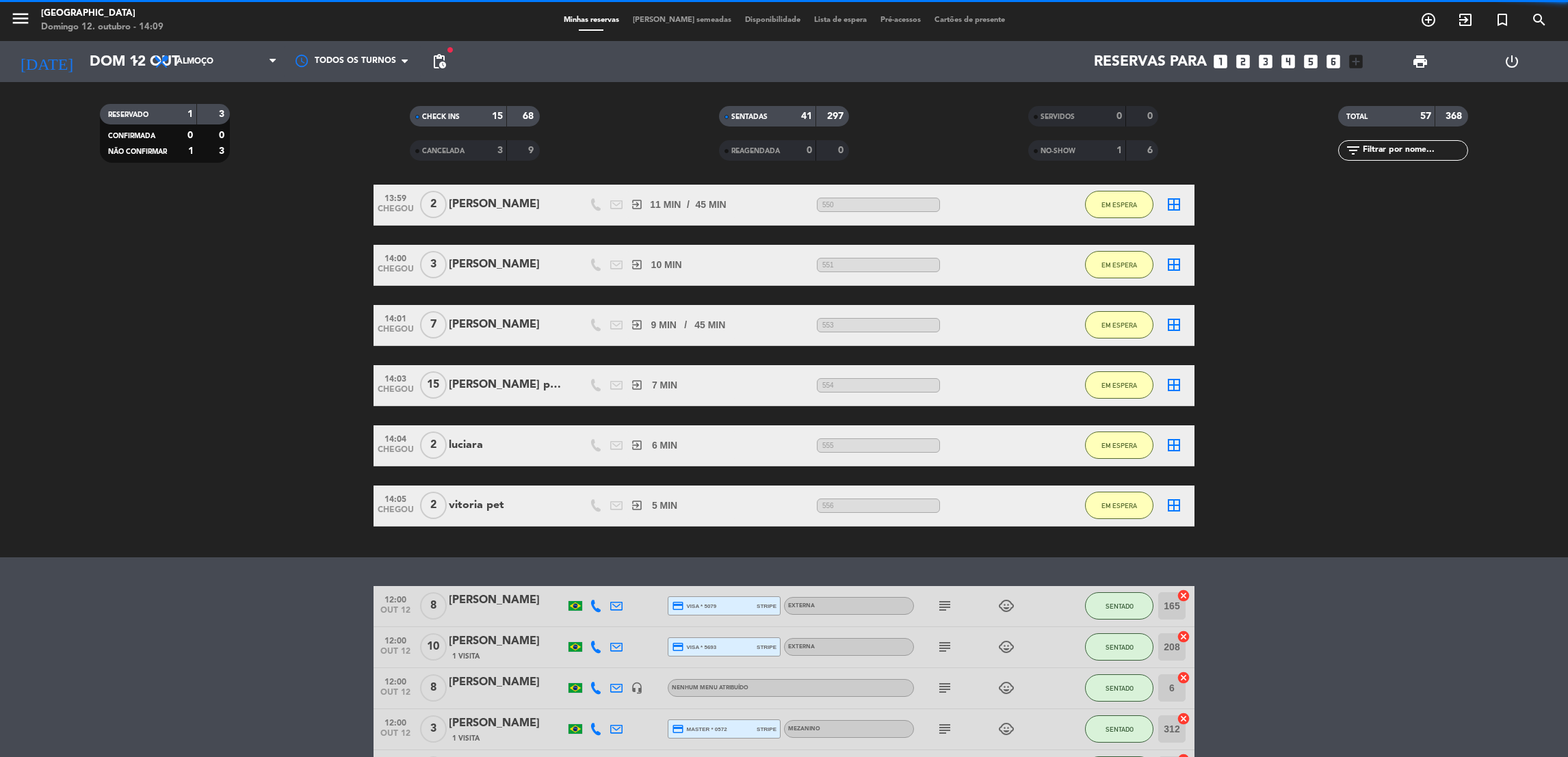
drag, startPoint x: 445, startPoint y: 474, endPoint x: 457, endPoint y: 121, distance: 353.2
click at [461, 154] on ng-component "menu Praça São Lourenço Domingo 12. outubro - 14:09 Minhas reservas Mesas semea…" at bounding box center [784, 378] width 1568 height 757
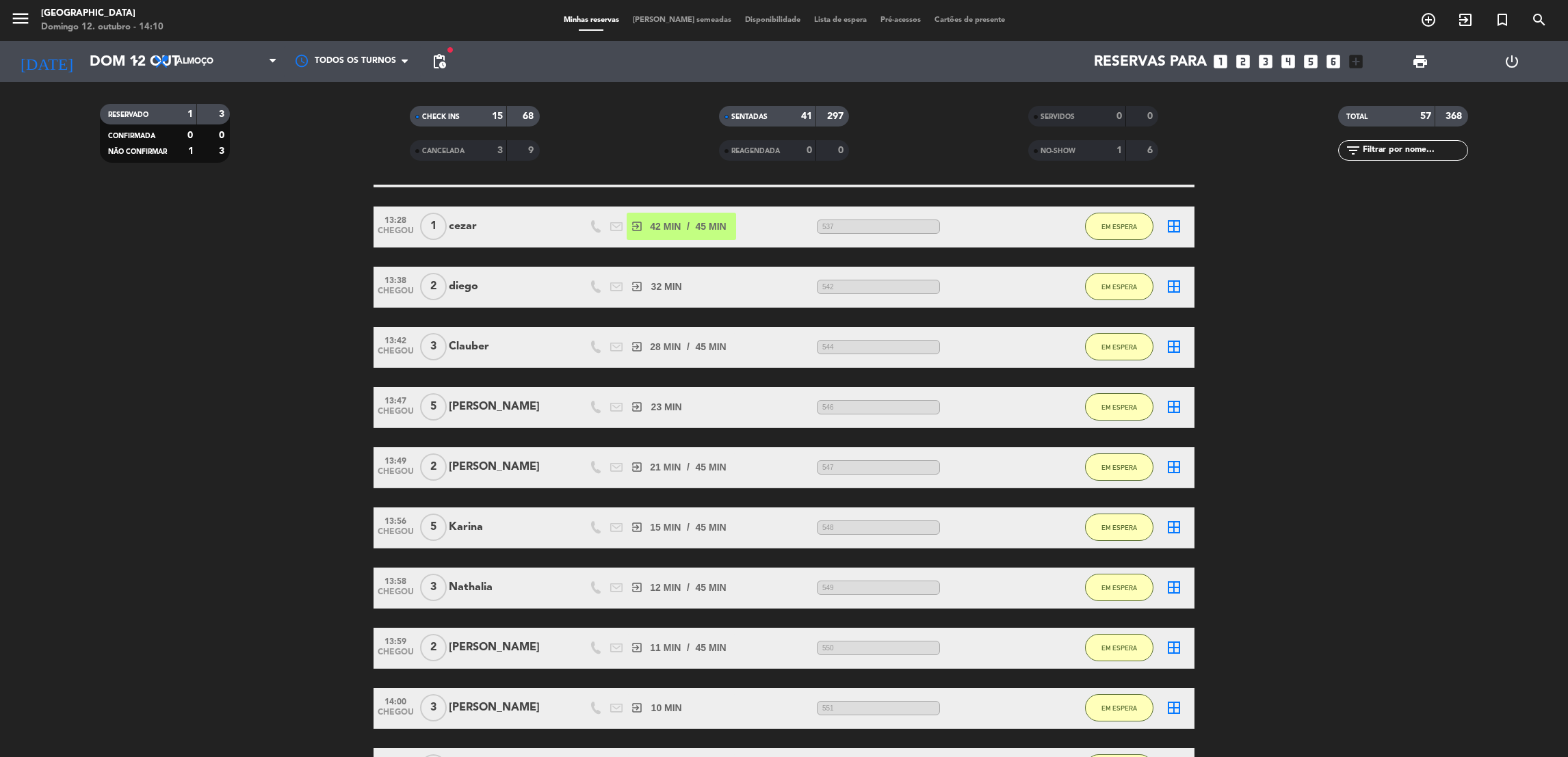
drag, startPoint x: 397, startPoint y: 538, endPoint x: 462, endPoint y: 143, distance: 400.3
click at [462, 143] on ng-component "menu Praça São Lourenço Domingo 12. outubro - 14:10 Minhas reservas Mesas semea…" at bounding box center [784, 378] width 1568 height 757
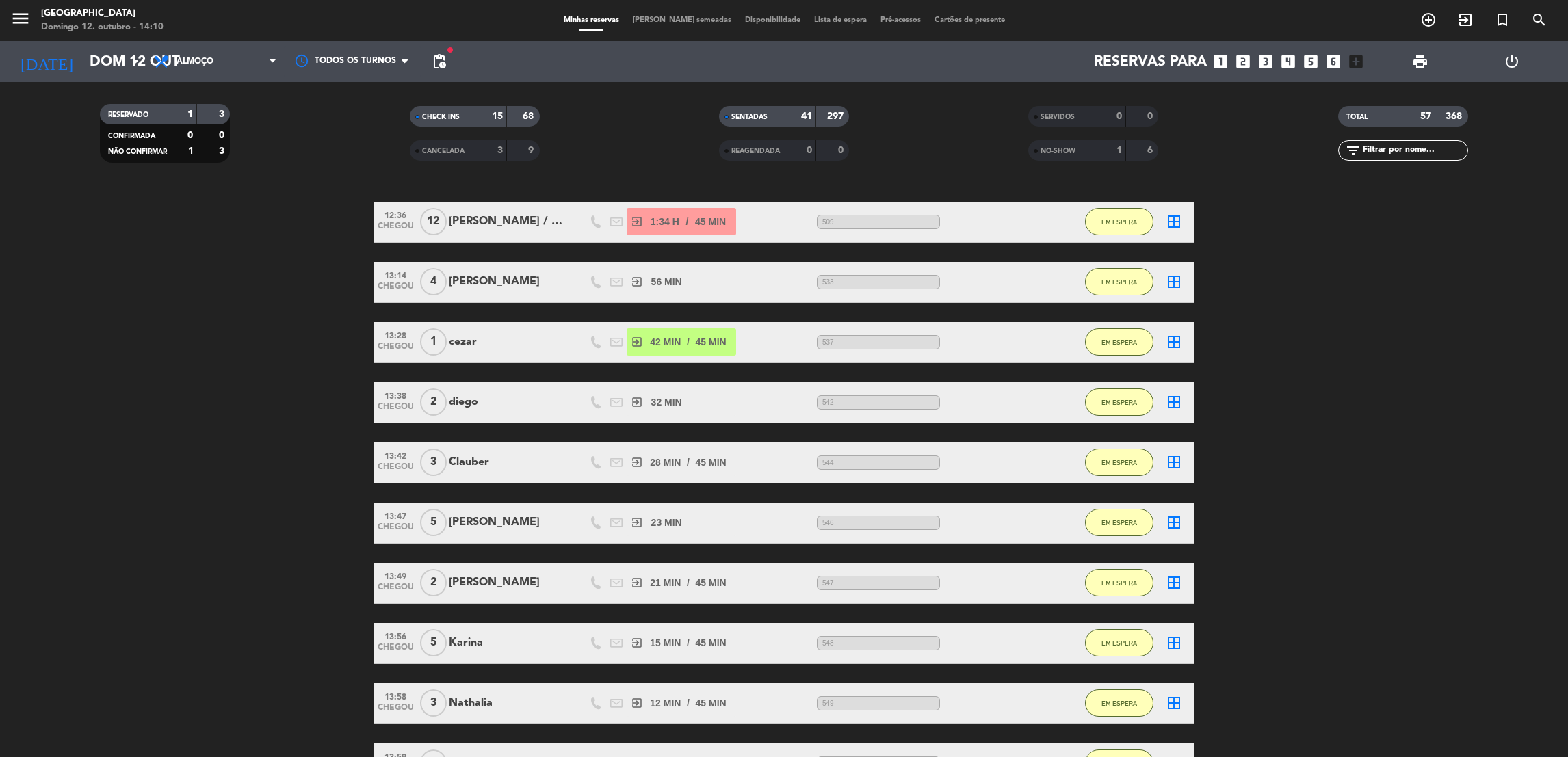
click at [182, 446] on bookings-row "12:36 CHEGOU 12 Juliana / MEZANINO exit_to_app 1:34 H / 45 MIN sms 509 EM ESPER…" at bounding box center [784, 644] width 1568 height 884
click at [218, 530] on bookings-row "12:36 CHEGOU 12 Juliana / MEZANINO exit_to_app 1:34 H / 45 MIN sms 509 EM ESPER…" at bounding box center [784, 644] width 1568 height 884
click at [1464, 12] on icon "exit_to_app" at bounding box center [1464, 20] width 16 height 16
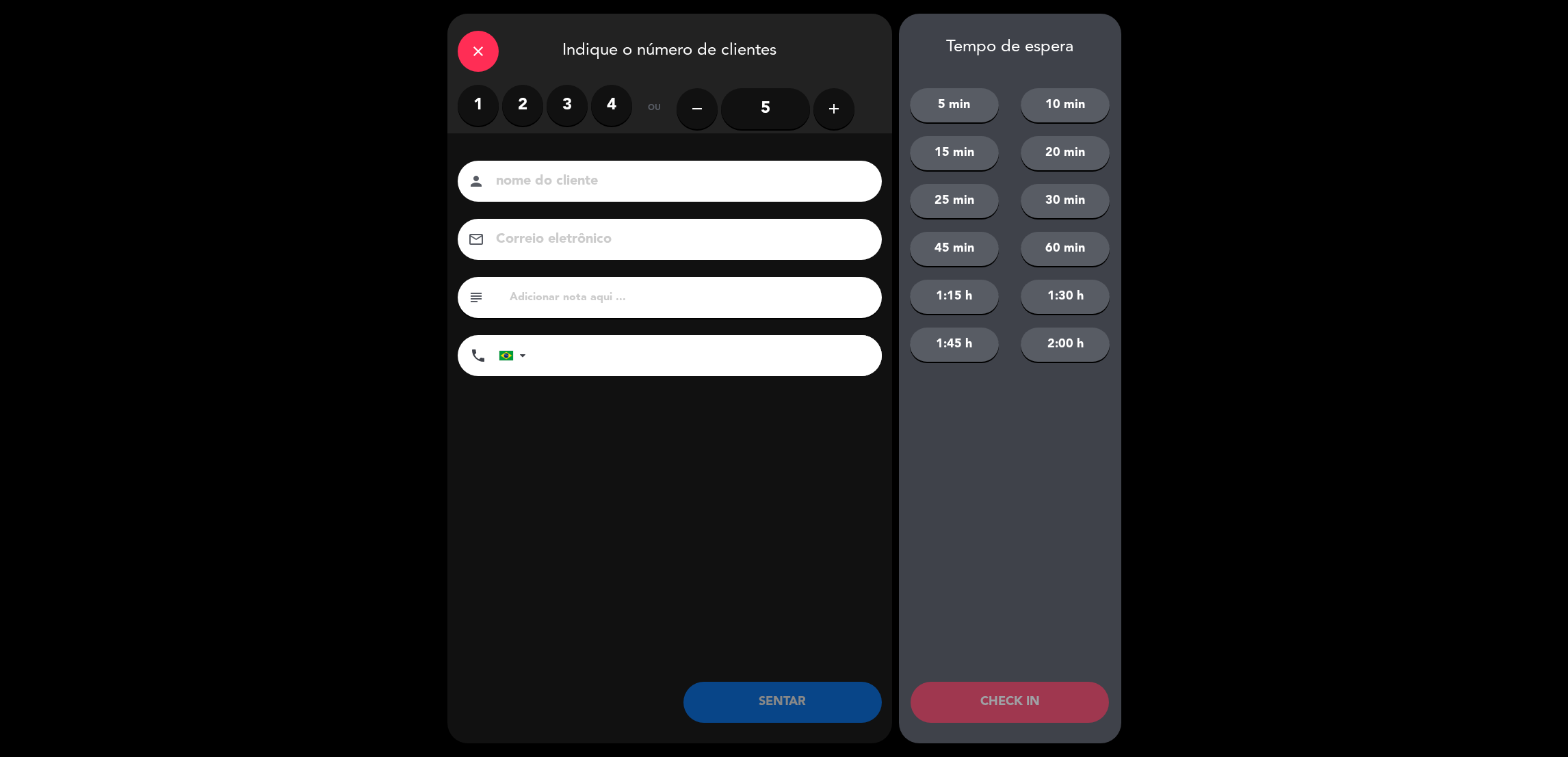
click at [767, 177] on input at bounding box center [679, 182] width 369 height 24
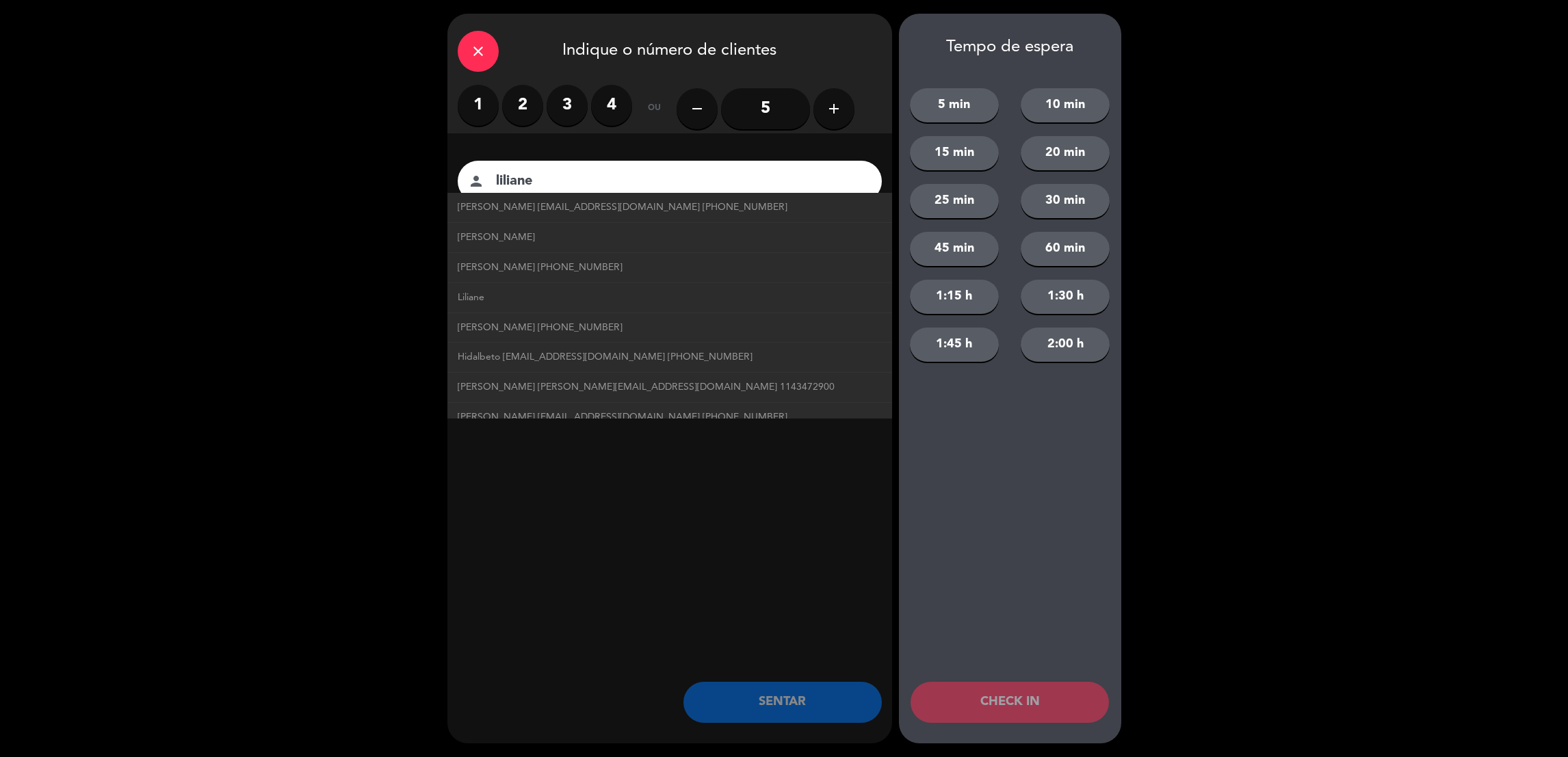
type input "liliane"
click at [182, 442] on div "close Indique o número de clientes 1 2 3 4 ou remove 5 add nome do cliente pers…" at bounding box center [784, 378] width 1568 height 757
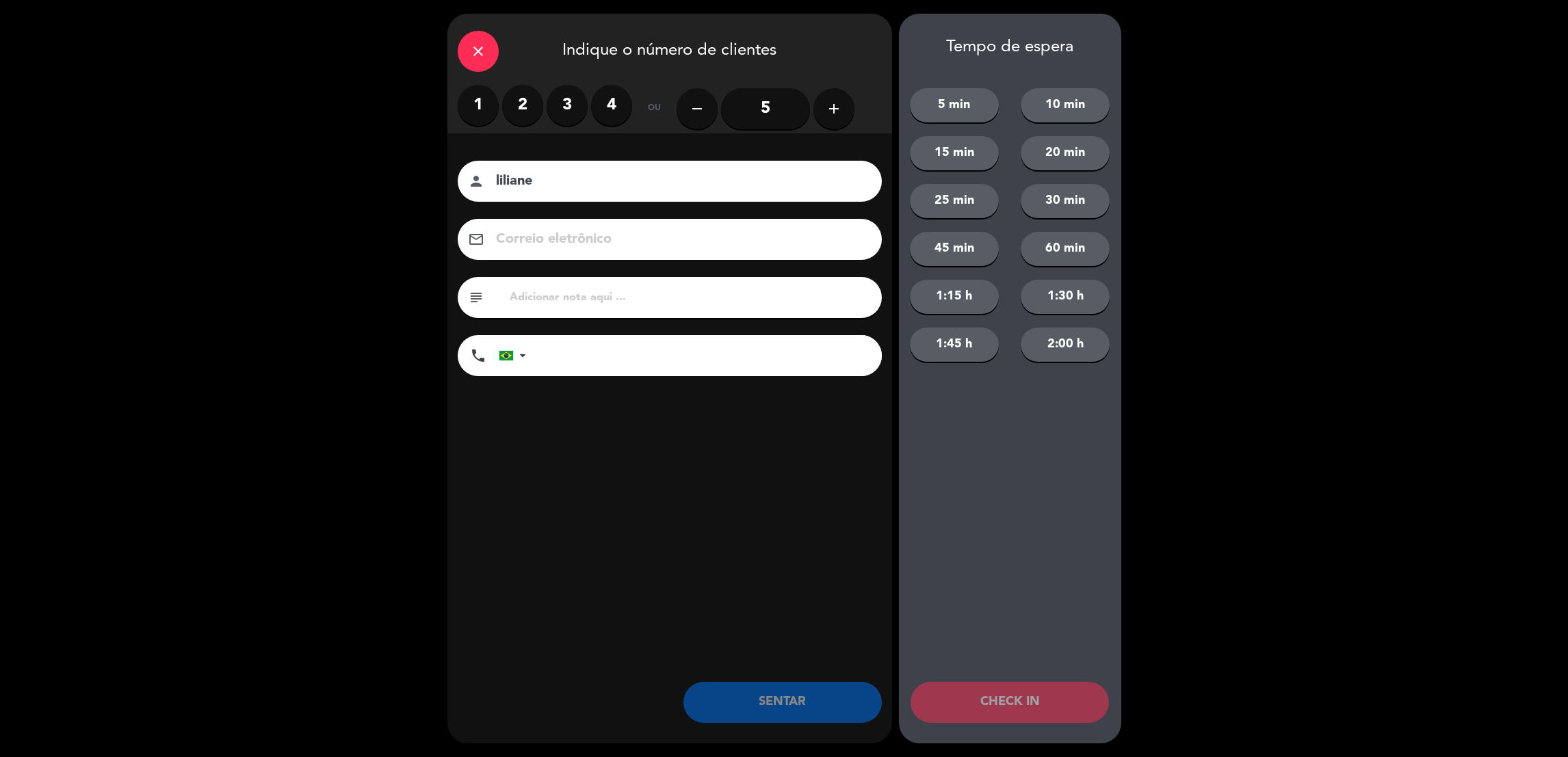
click at [544, 299] on input "text" at bounding box center [690, 297] width 363 height 20
type input "557"
click at [555, 474] on div "close Indique o número de clientes 1 2 3 4 ou remove 5 add nome do cliente pers…" at bounding box center [669, 378] width 445 height 730
click at [609, 106] on label "4" at bounding box center [612, 105] width 41 height 41
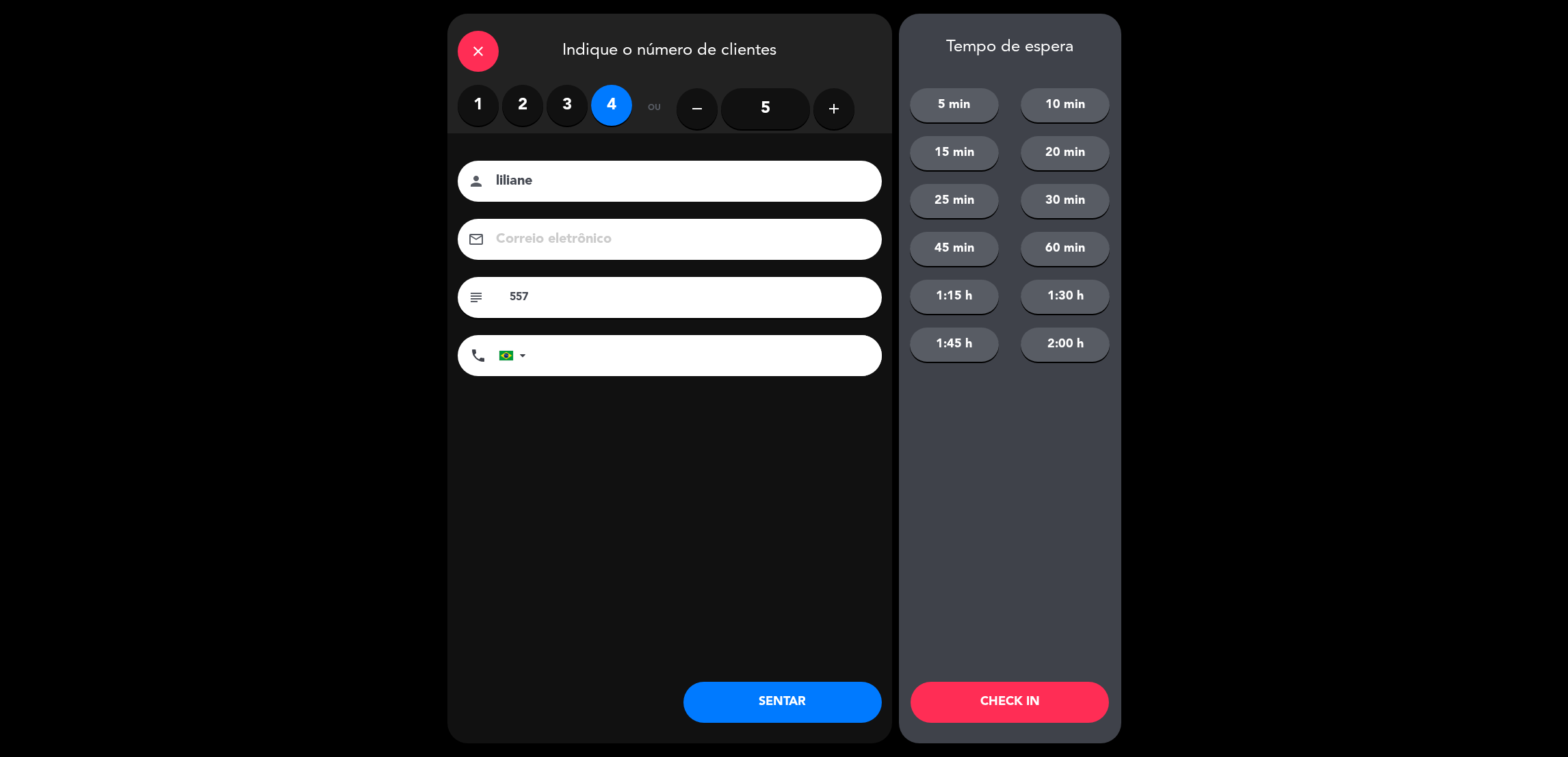
click at [497, 458] on div "close Indique o número de clientes 1 2 3 4 ou remove 5 add nome do cliente pers…" at bounding box center [669, 378] width 445 height 730
click at [1044, 706] on button "CHECK IN" at bounding box center [1010, 703] width 199 height 41
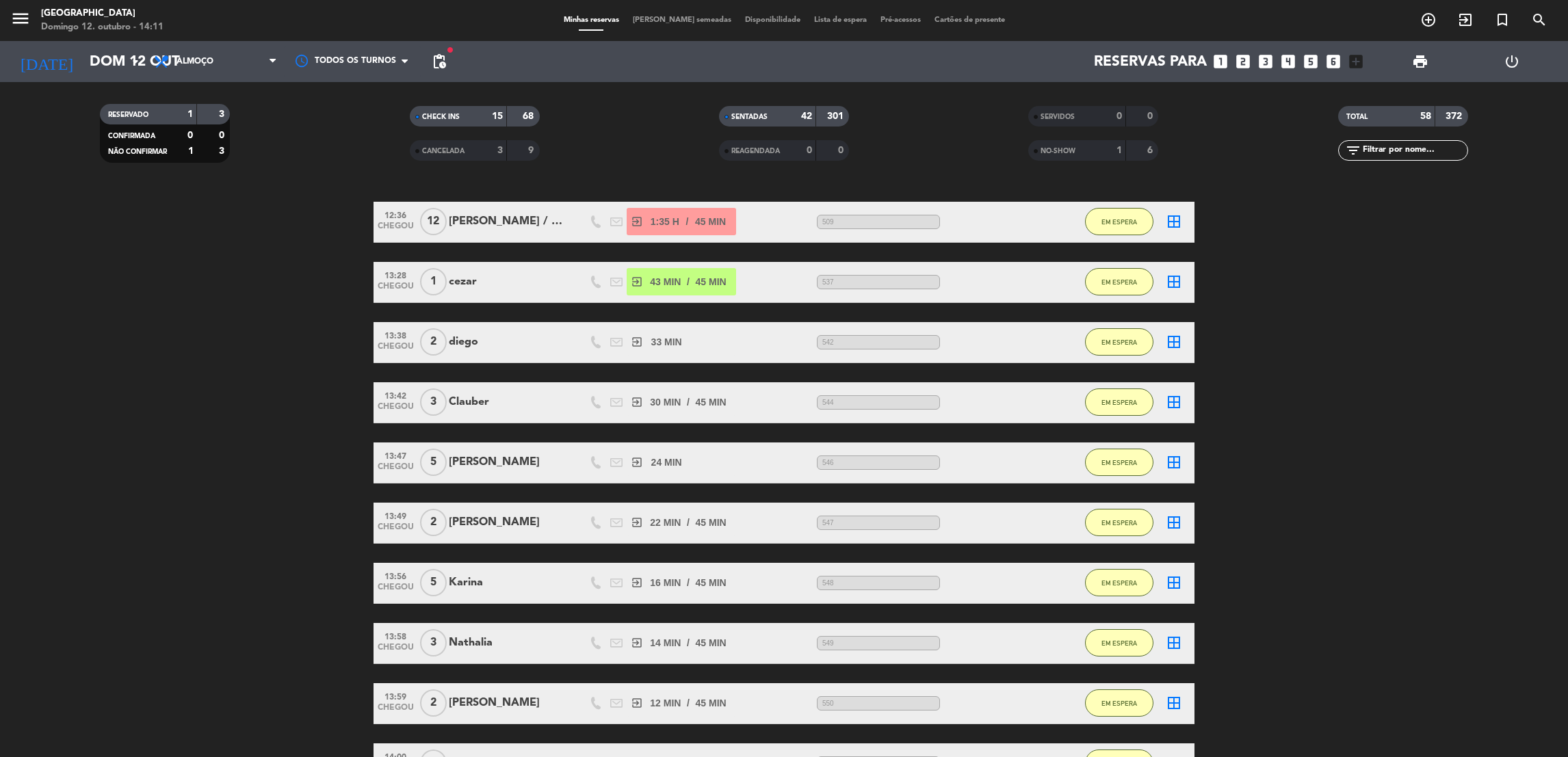
click at [1386, 150] on input "text" at bounding box center [1414, 151] width 106 height 15
type input "paula"
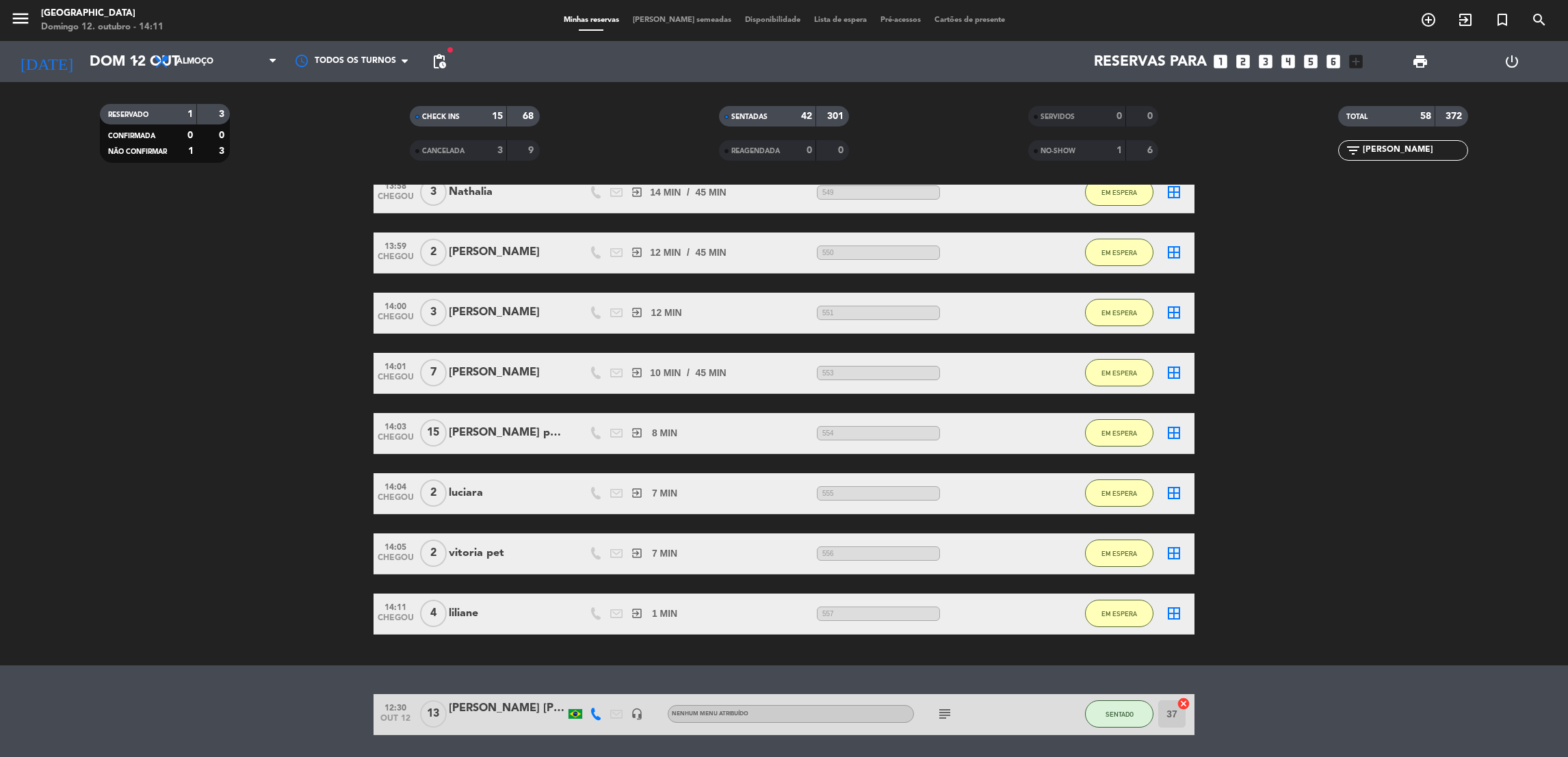
scroll to position [605, 0]
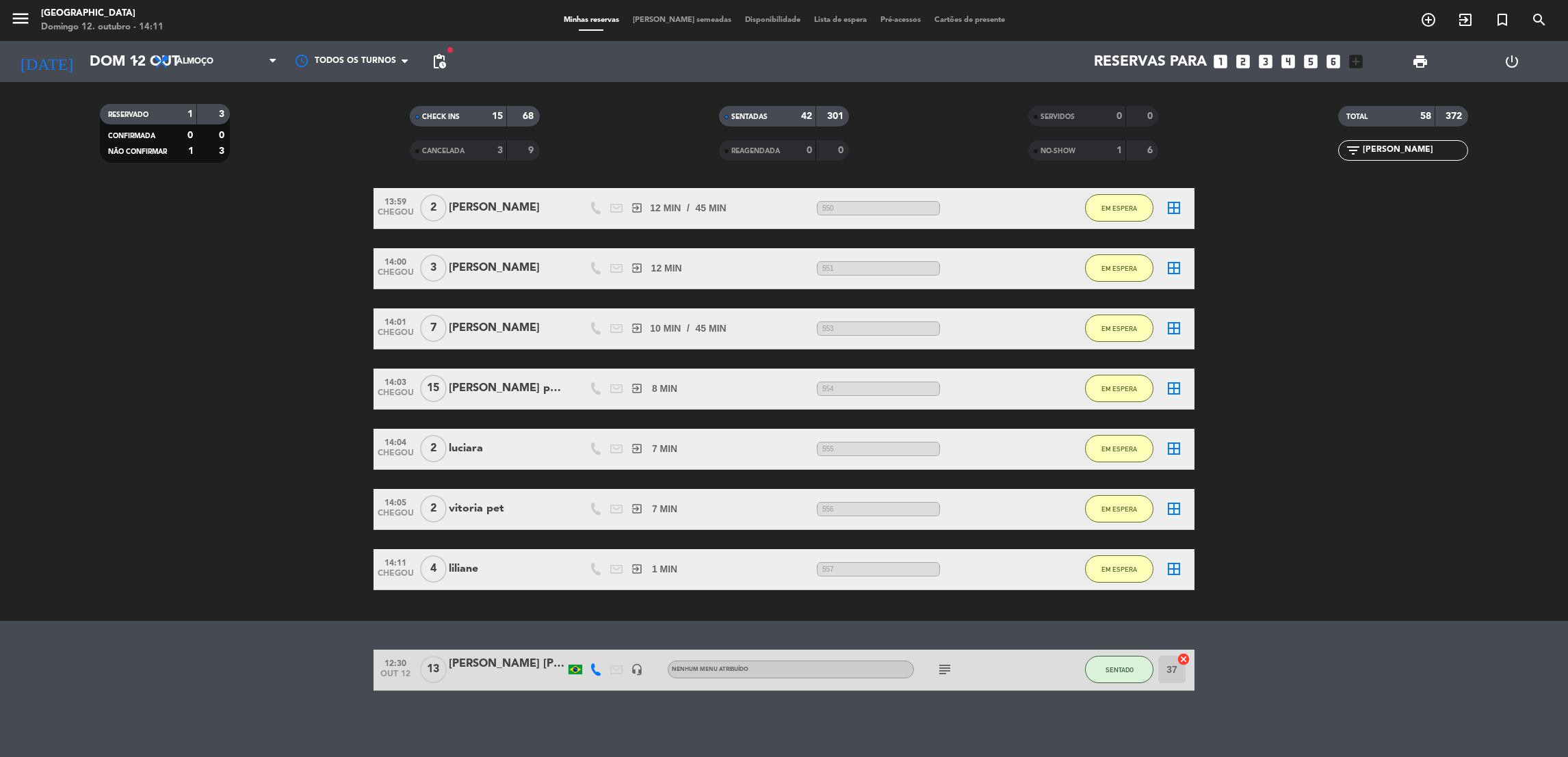
drag, startPoint x: 449, startPoint y: 609, endPoint x: 443, endPoint y: 810, distance: 201.1
click at [443, 757] on html "close × Praça São Lourenço × chrome_reader_mode Lista de Reservas account_box C…" at bounding box center [784, 378] width 1568 height 757
click at [184, 650] on bookings-row "12:30 out 12 13 Paula Salomão Jaime headset_mic Nenhum menu atribuído subject S…" at bounding box center [784, 670] width 1568 height 41
click at [946, 668] on icon "subject" at bounding box center [944, 670] width 16 height 16
click at [848, 705] on div "Não há notas para este serviço. Clique para adicionar uma exit_to_app CHECK INS…" at bounding box center [784, 471] width 1568 height 573
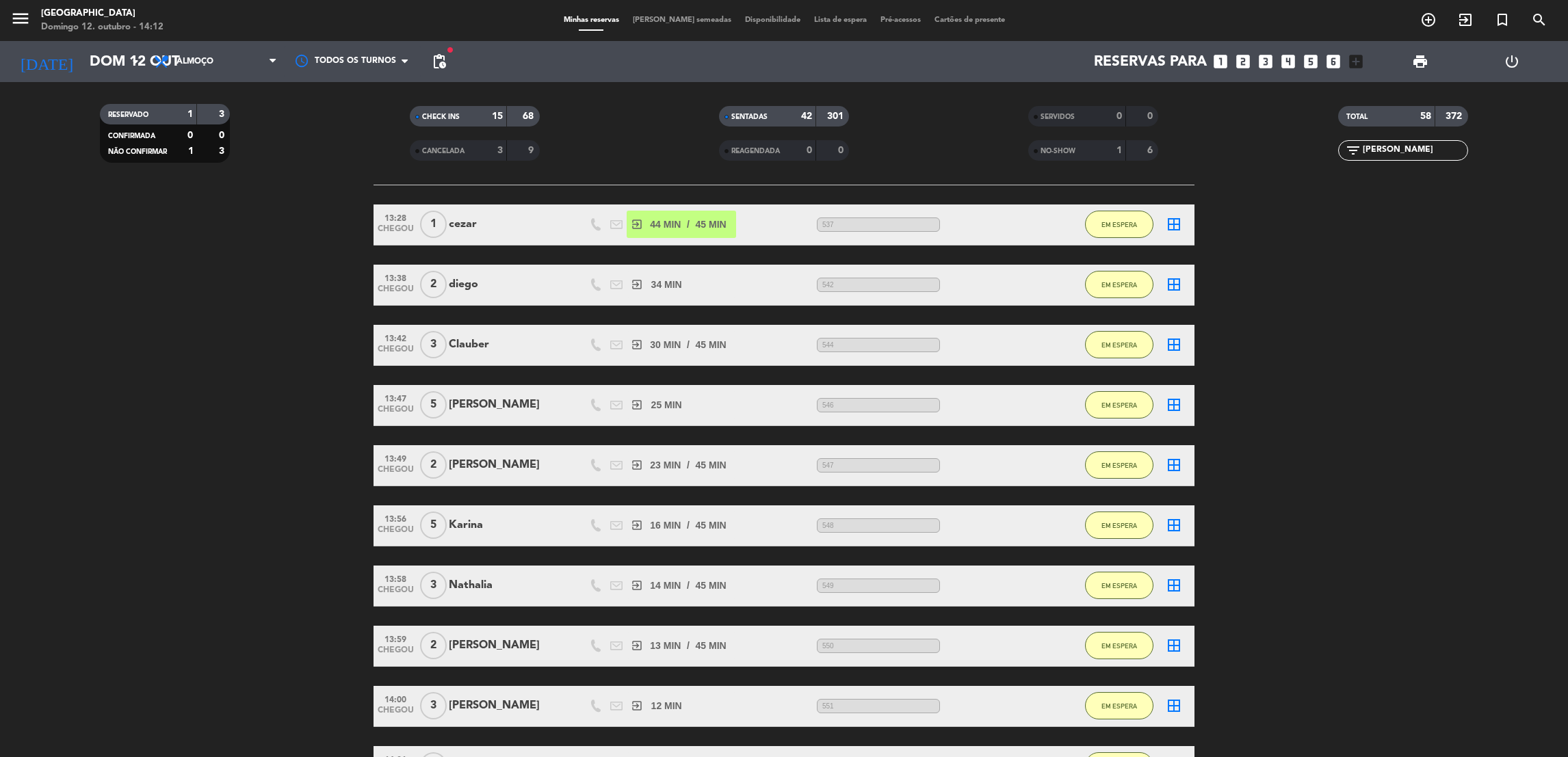
drag, startPoint x: 596, startPoint y: 640, endPoint x: 559, endPoint y: 150, distance: 491.4
click at [559, 150] on ng-component "menu Praça São Lourenço Domingo 12. outubro - 14:12 Minhas reservas Mesas semea…" at bounding box center [784, 378] width 1568 height 757
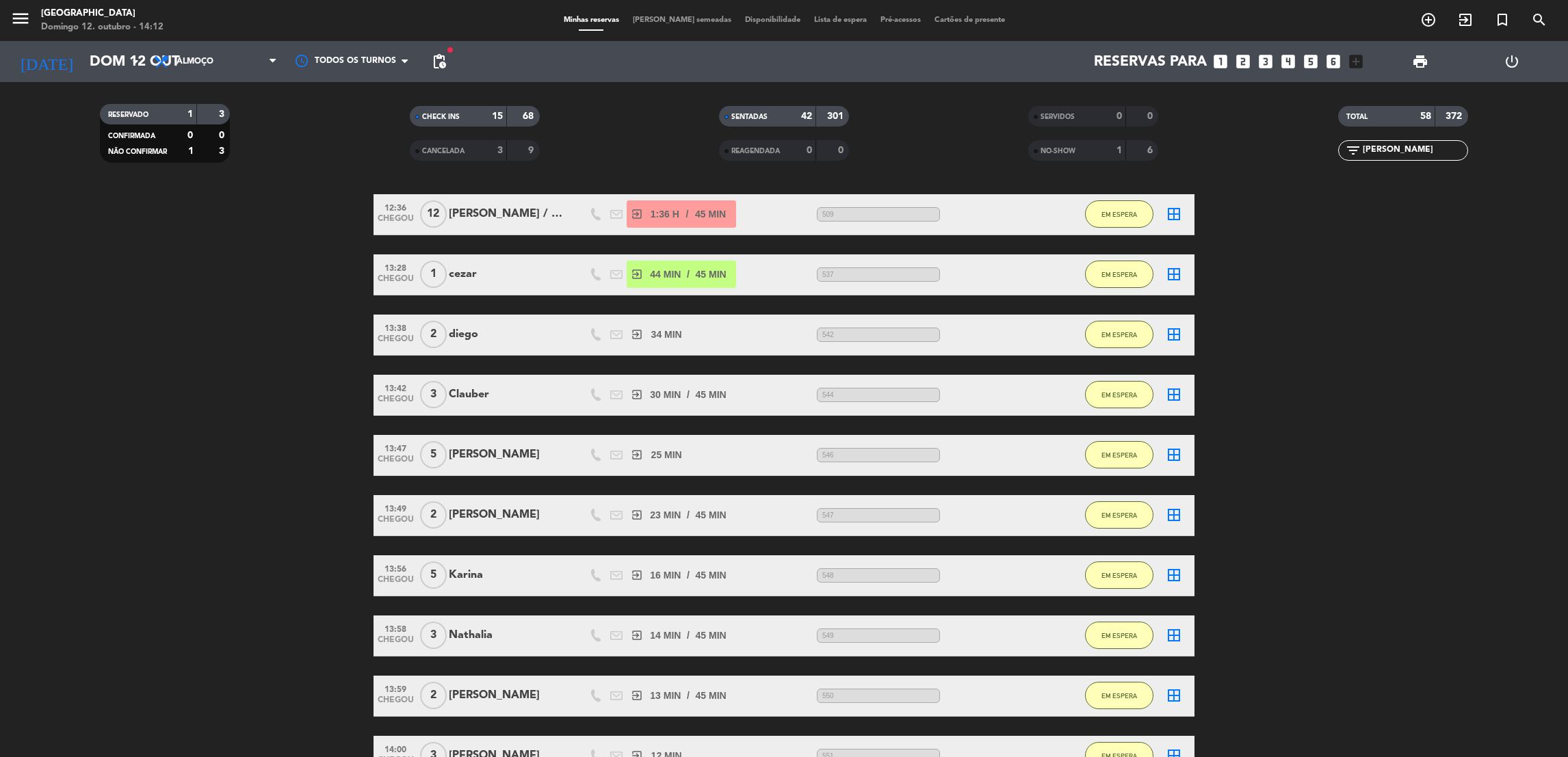
click at [236, 434] on bookings-row "12:36 CHEGOU 12 Juliana / MEZANINO exit_to_app 1:36 H / 45 MIN sms 509 EM ESPER…" at bounding box center [784, 636] width 1568 height 884
click at [215, 351] on bookings-row "12:36 CHEGOU 12 Juliana / MEZANINO exit_to_app 1:36 H / 45 MIN sms 509 EM ESPER…" at bounding box center [784, 636] width 1568 height 884
click at [1463, 24] on icon "exit_to_app" at bounding box center [1464, 20] width 16 height 16
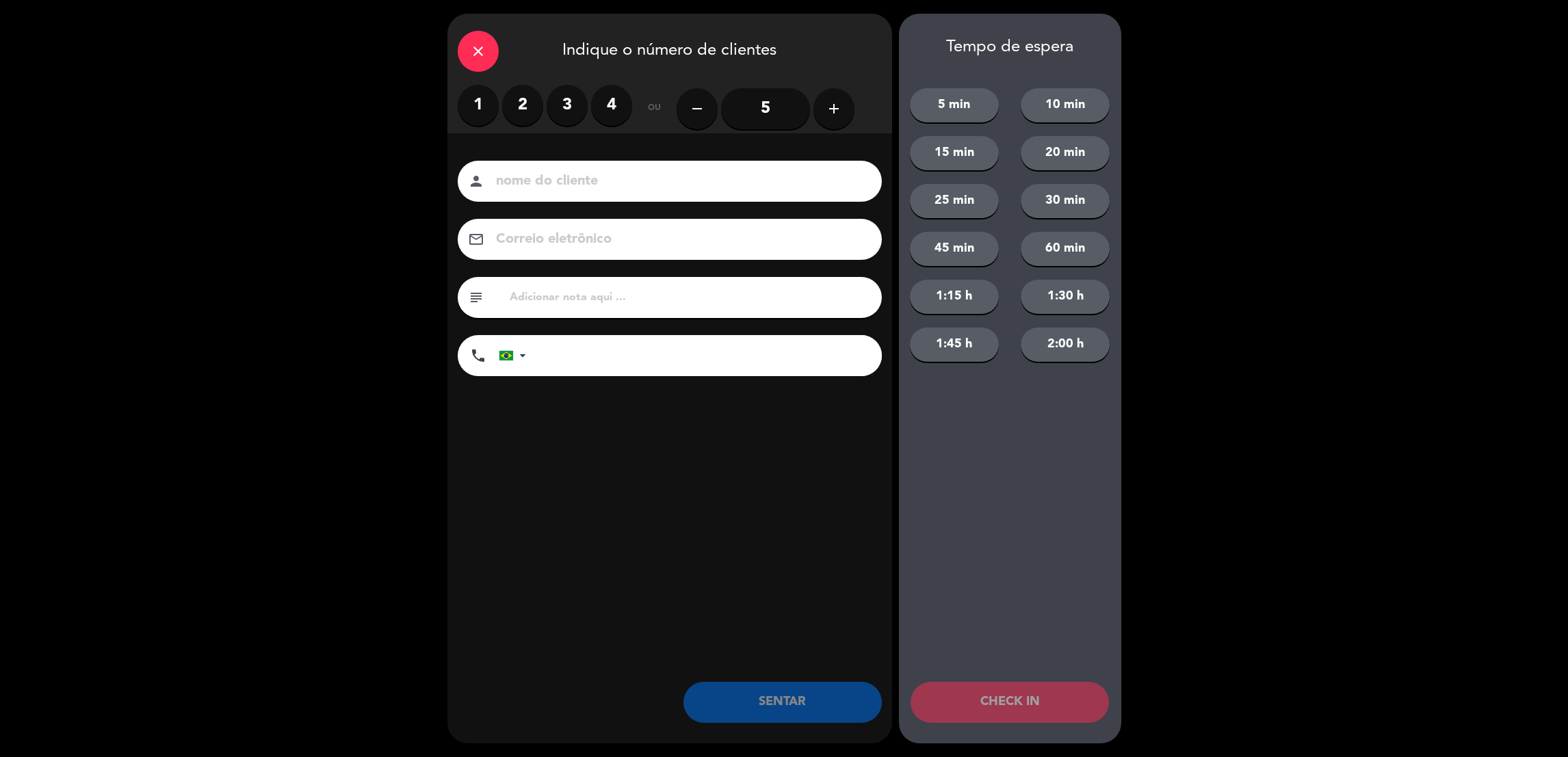
click at [683, 167] on div "person" at bounding box center [669, 181] width 424 height 41
click at [552, 177] on input at bounding box center [679, 182] width 369 height 24
type input "mari"
click at [832, 107] on icon "add" at bounding box center [833, 109] width 16 height 16
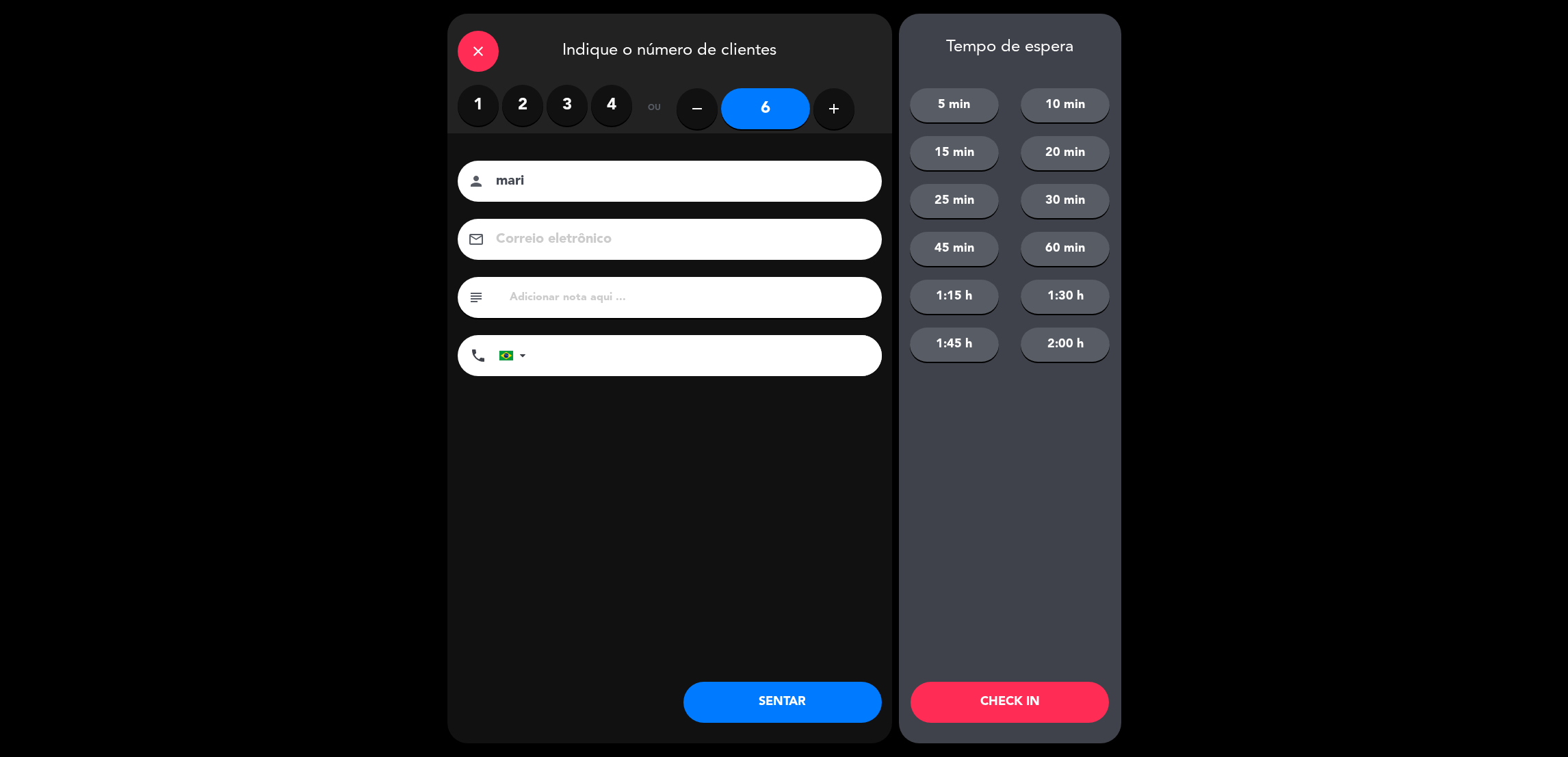
click at [533, 299] on input "text" at bounding box center [690, 297] width 363 height 20
type input "558"
click at [556, 427] on div "nome do cliente person mari Correio eletrônico email subject 558 phone United S…" at bounding box center [669, 291] width 445 height 316
click at [988, 698] on button "CHECK IN" at bounding box center [1010, 703] width 199 height 41
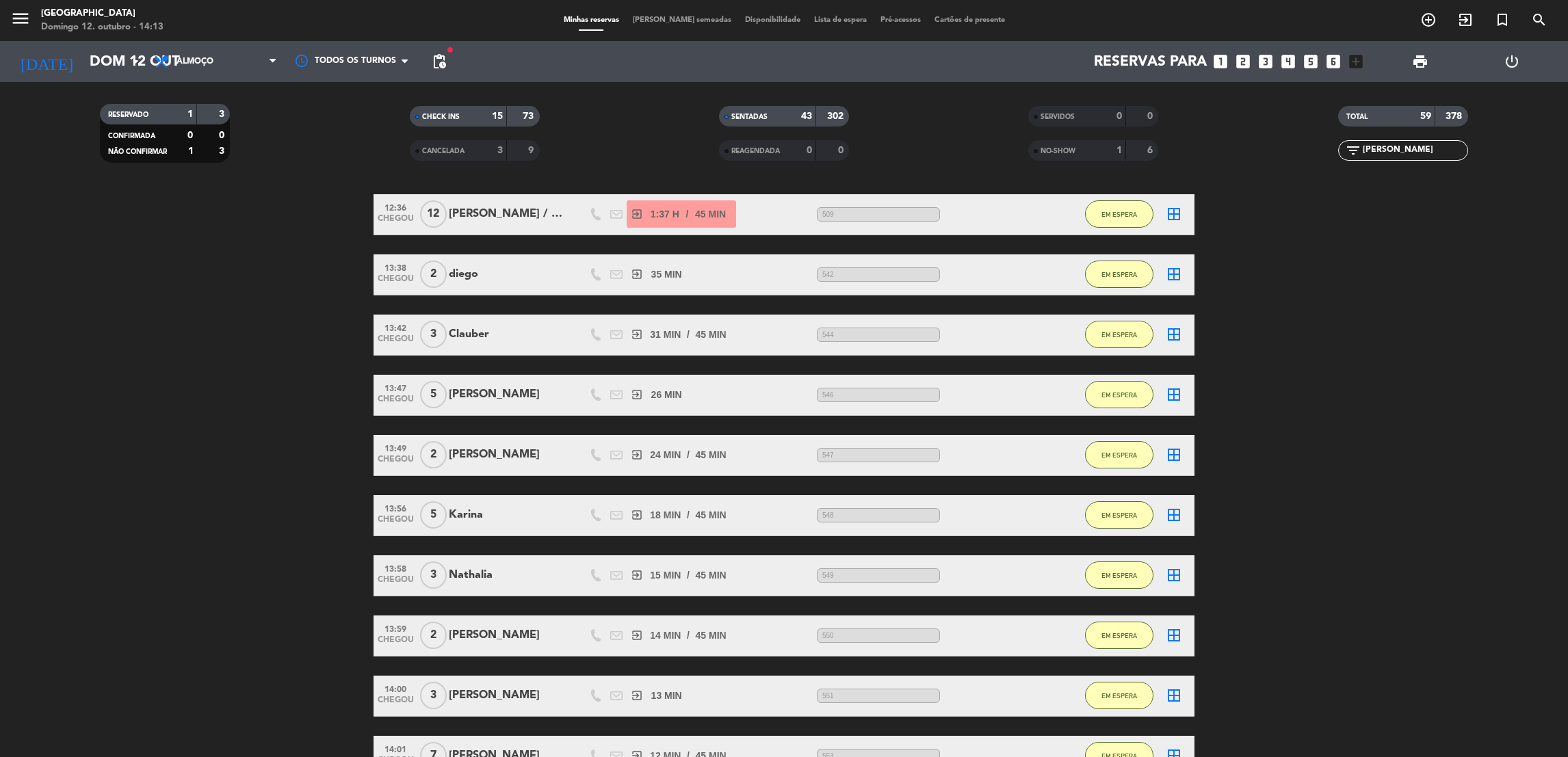
click at [1323, 722] on bookings-row "12:36 CHEGOU 12 Juliana / MEZANINO exit_to_app 1:37 H / 45 MIN sms 509 EM ESPER…" at bounding box center [784, 636] width 1568 height 884
click at [1403, 152] on input "paul" at bounding box center [1414, 151] width 106 height 15
type input "p"
click at [1469, 20] on icon "exit_to_app" at bounding box center [1464, 20] width 16 height 16
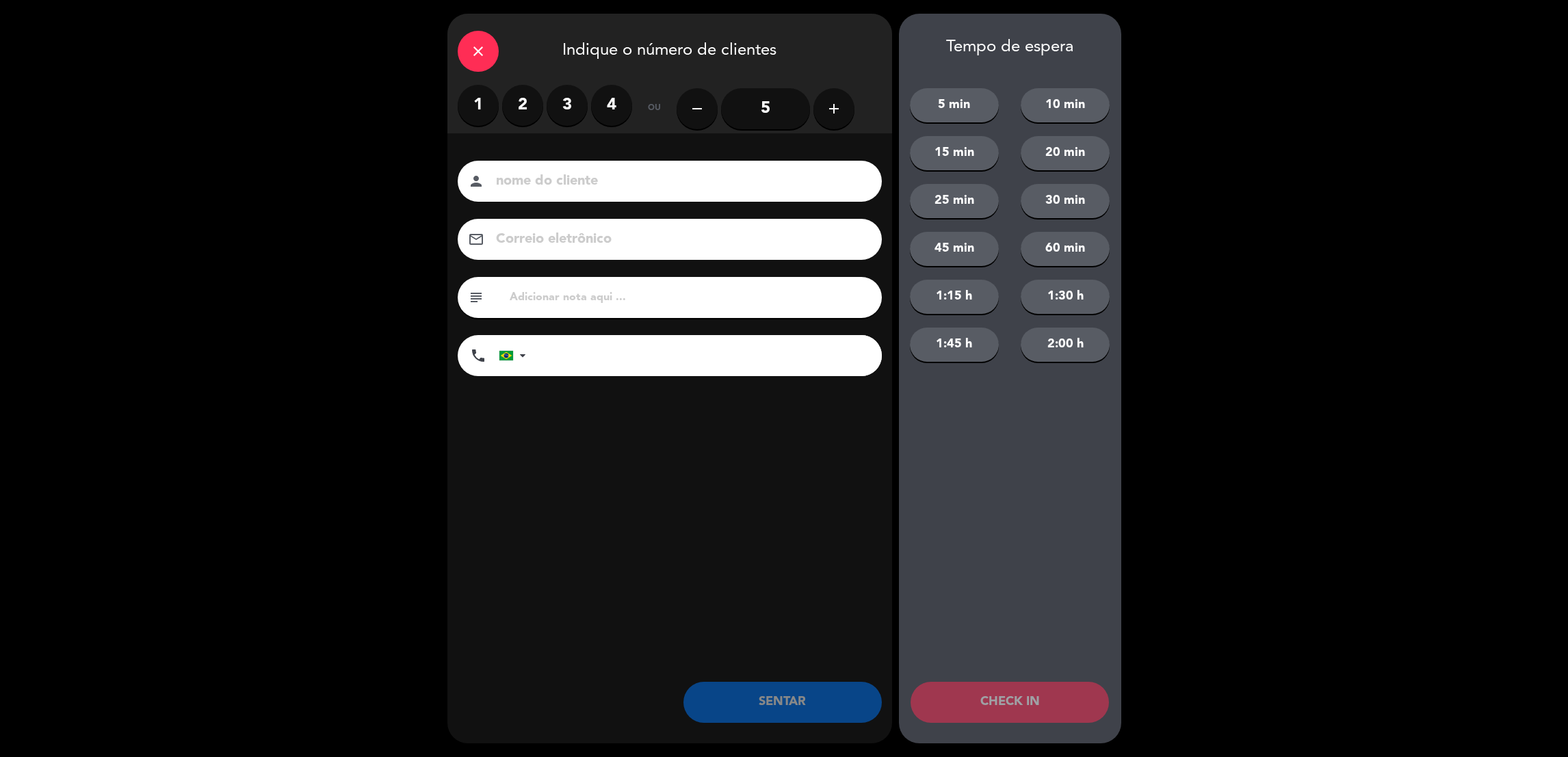
click at [623, 178] on input at bounding box center [679, 182] width 369 height 24
type input "mauro"
click at [580, 292] on input "text" at bounding box center [690, 297] width 363 height 20
type input "559"
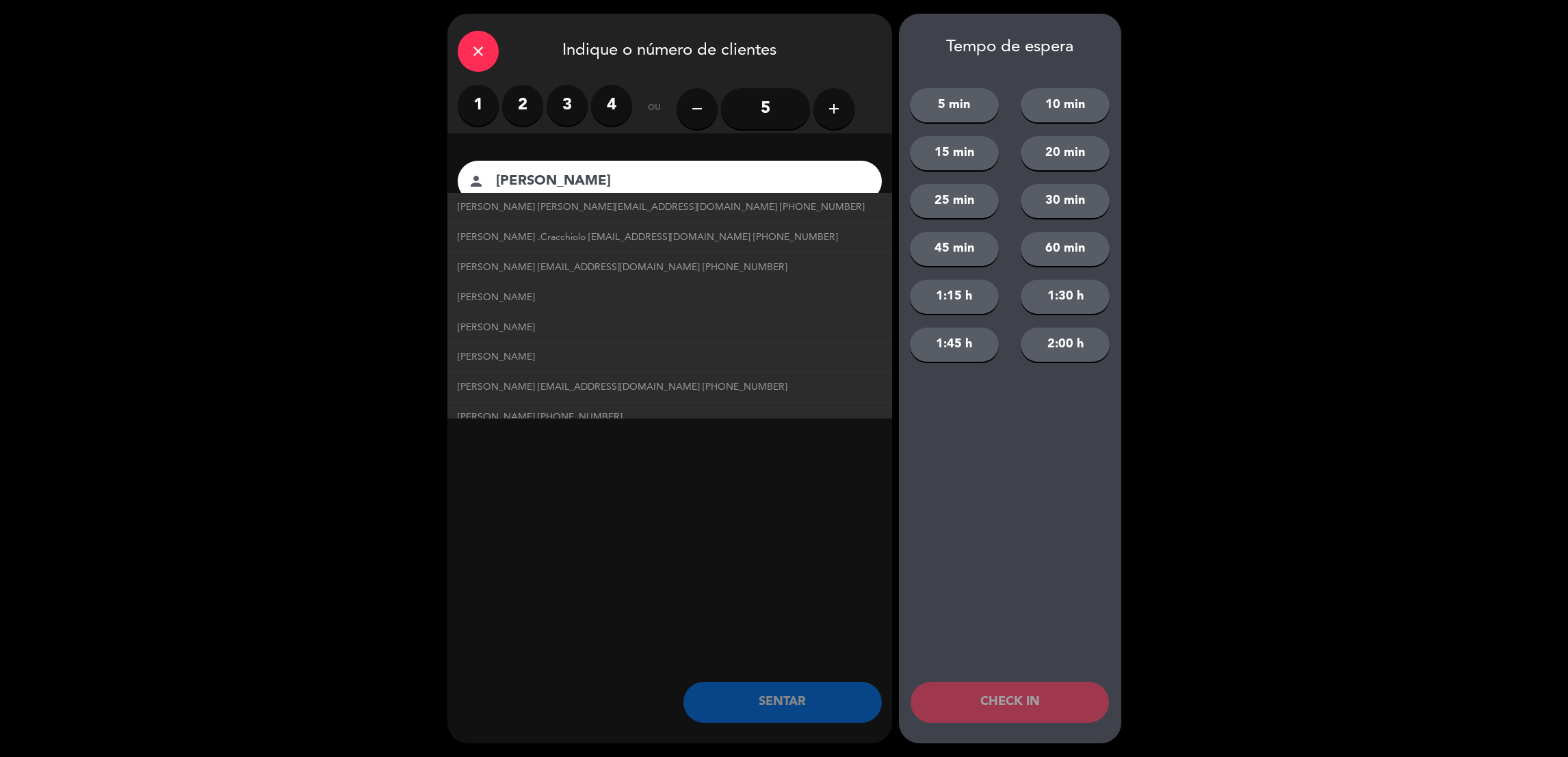
click at [585, 463] on div "close Indique o número de clientes 1 2 3 4 ou remove 5 add nome do cliente pers…" at bounding box center [669, 378] width 445 height 730
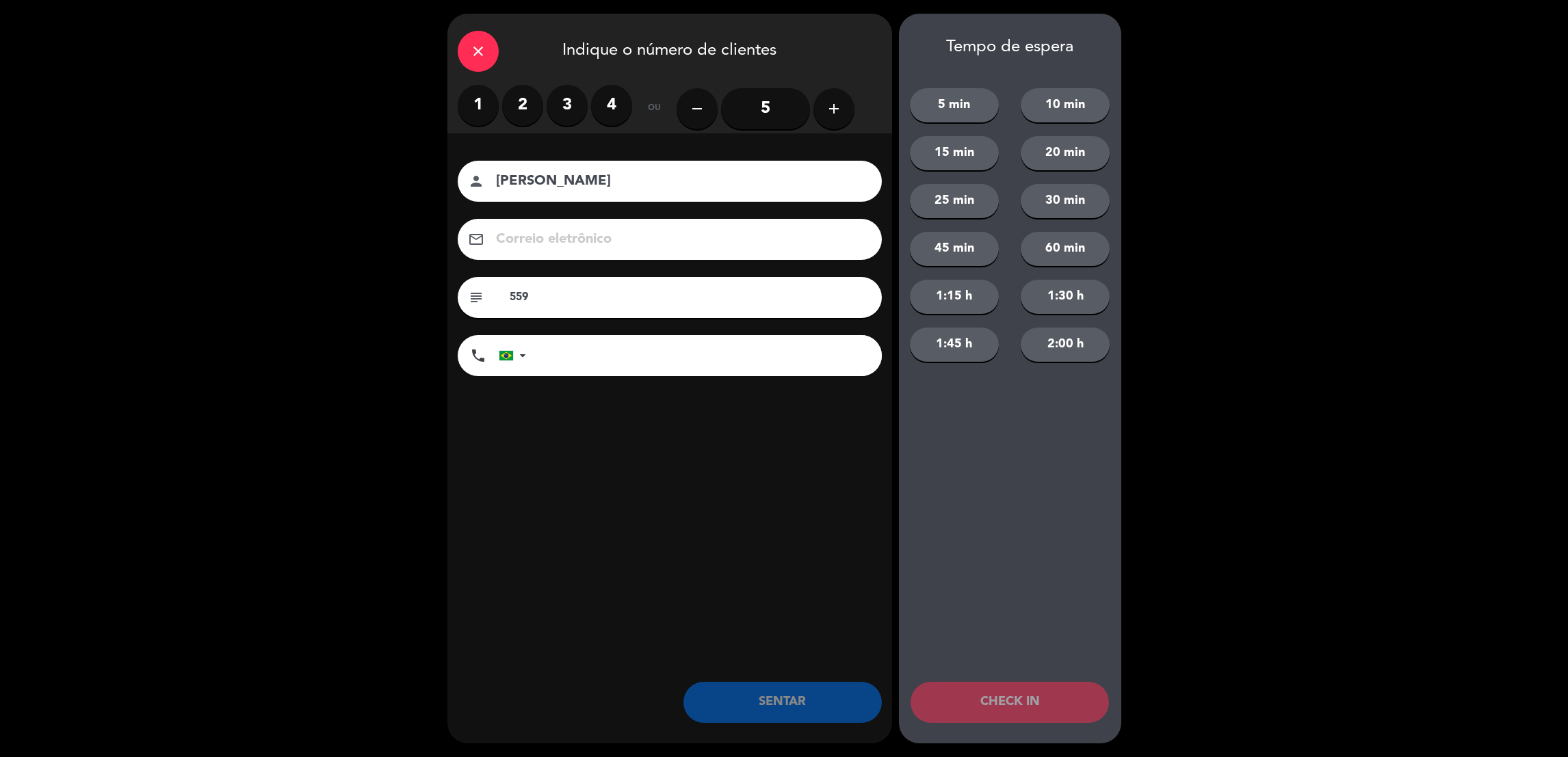
click at [524, 103] on label "2" at bounding box center [523, 105] width 41 height 41
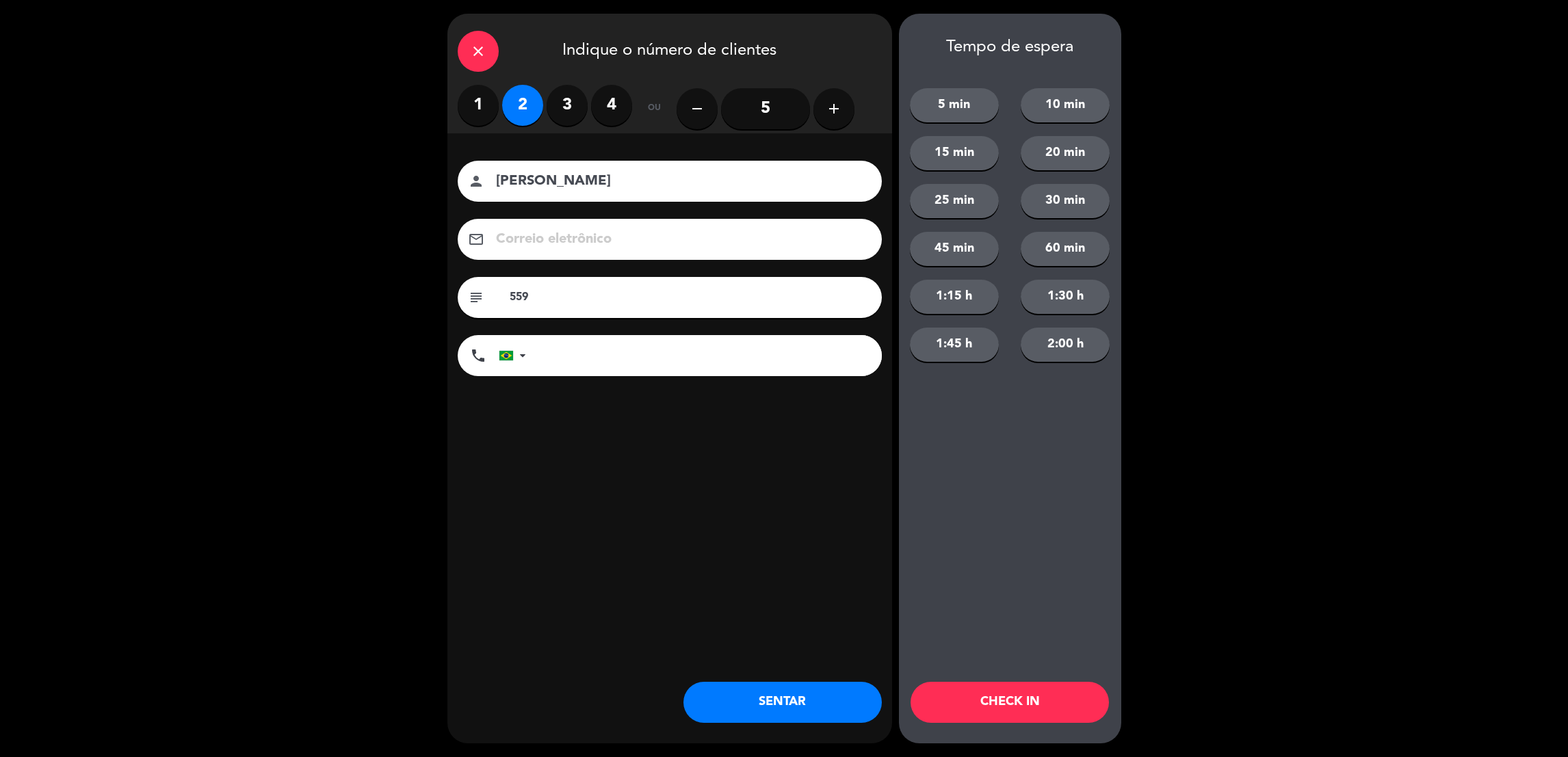
click at [729, 617] on div "close Indique o número de clientes 1 2 3 4 ou remove 5 add nome do cliente pers…" at bounding box center [669, 378] width 445 height 730
click at [979, 694] on button "CHECK IN" at bounding box center [1010, 703] width 199 height 41
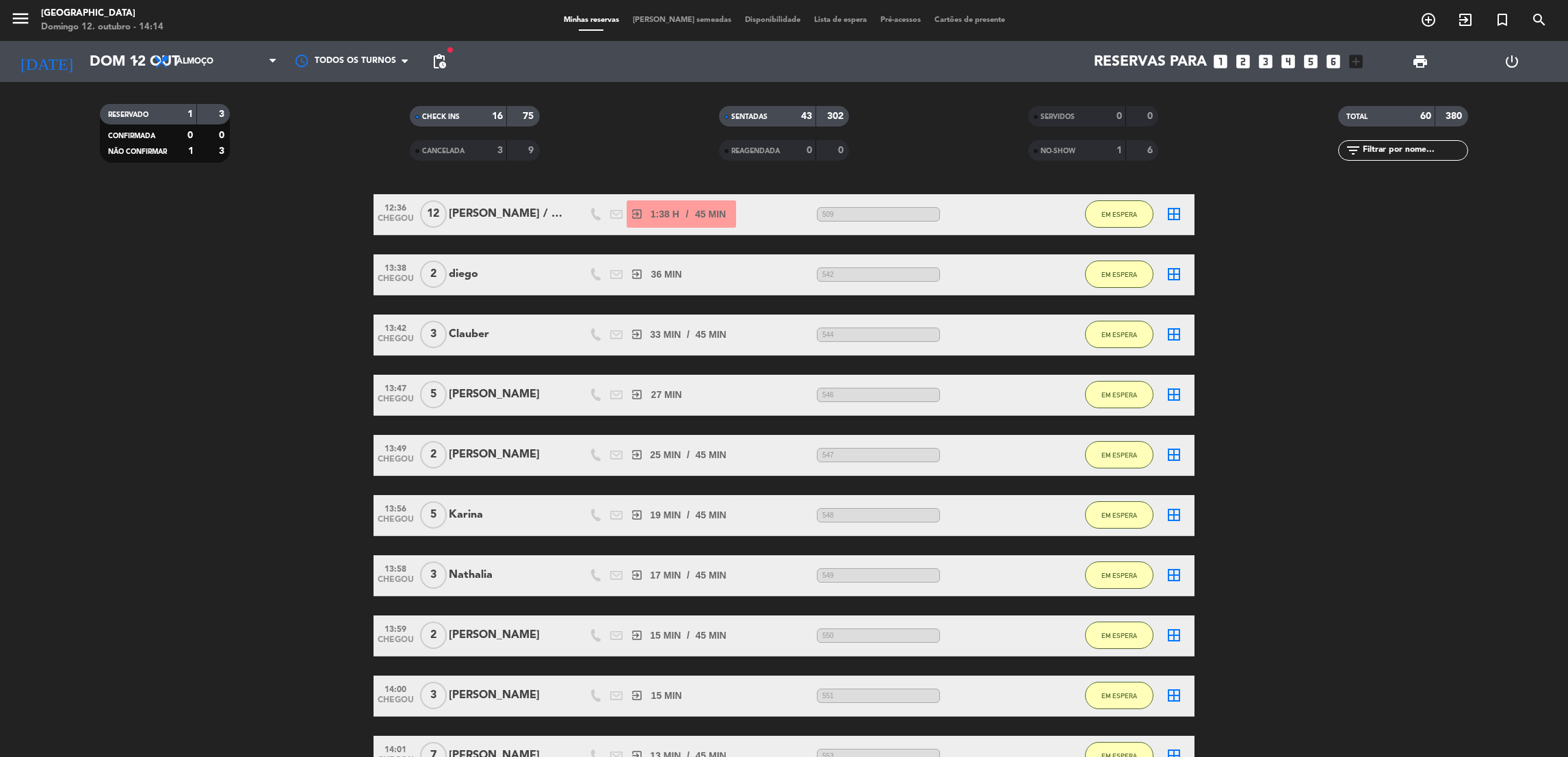
click at [1371, 151] on input "text" at bounding box center [1414, 151] width 106 height 15
click at [1464, 16] on icon "exit_to_app" at bounding box center [1464, 20] width 16 height 16
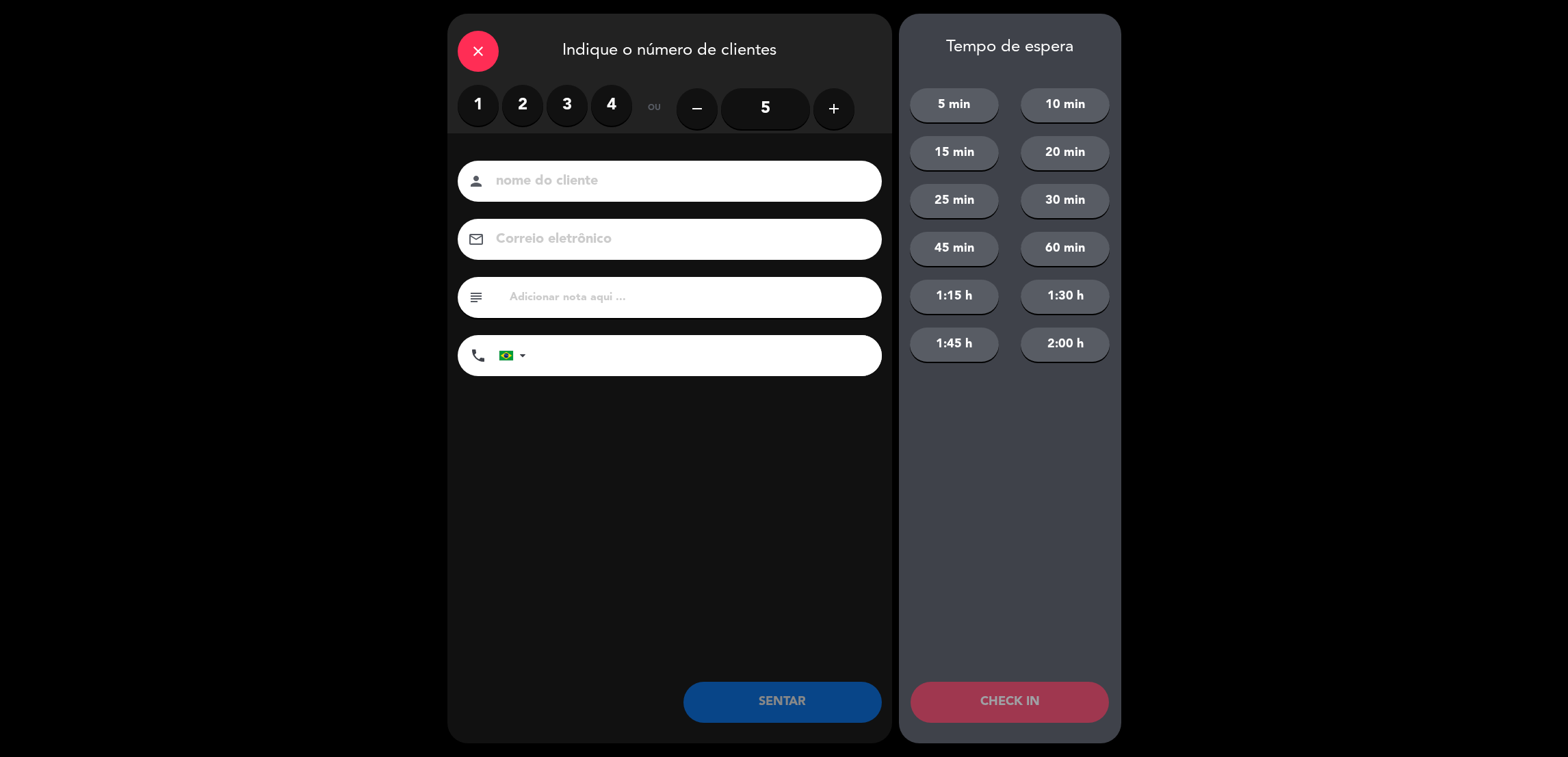
click at [473, 44] on icon "close" at bounding box center [478, 51] width 16 height 16
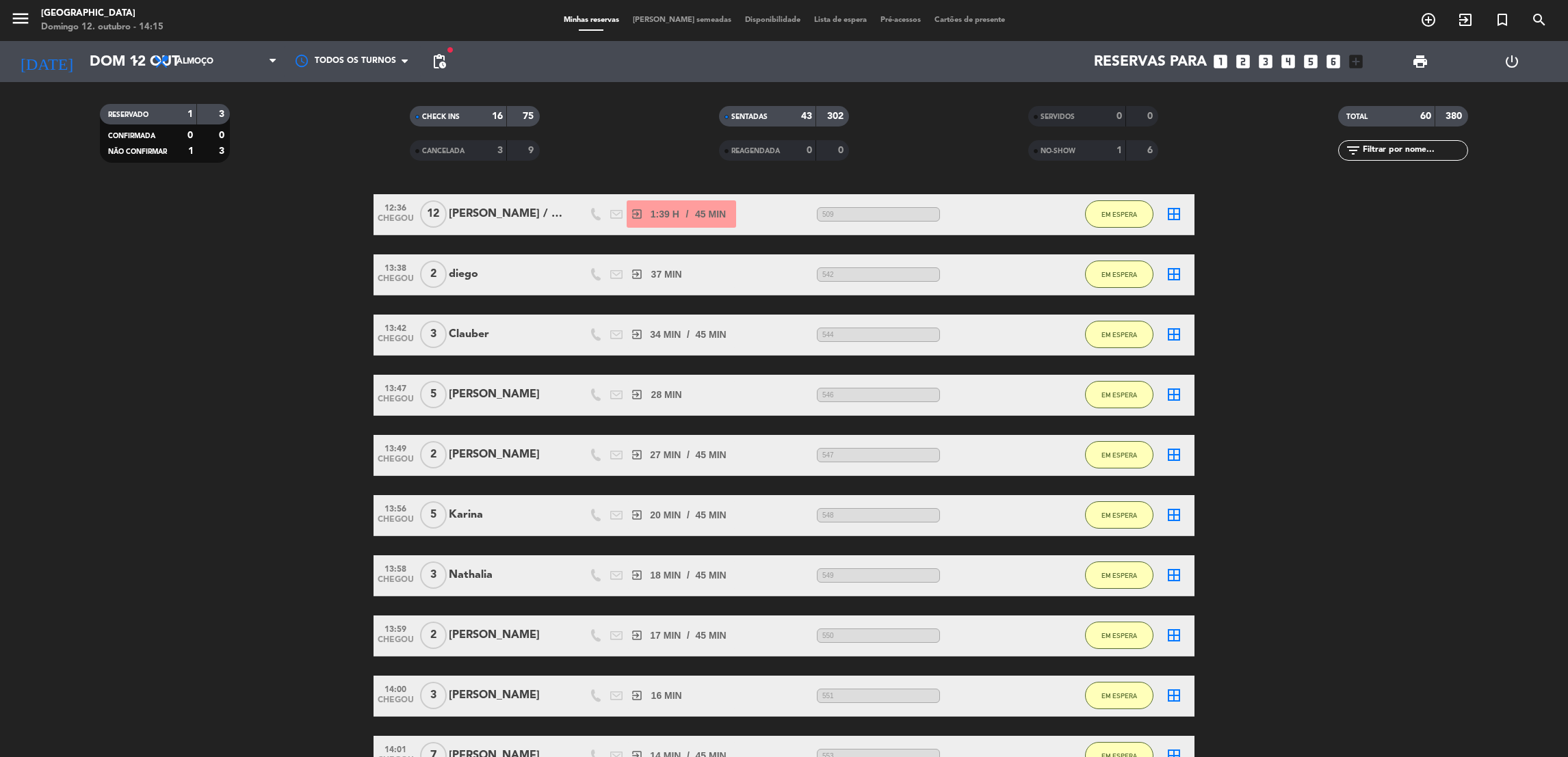
scroll to position [0, 0]
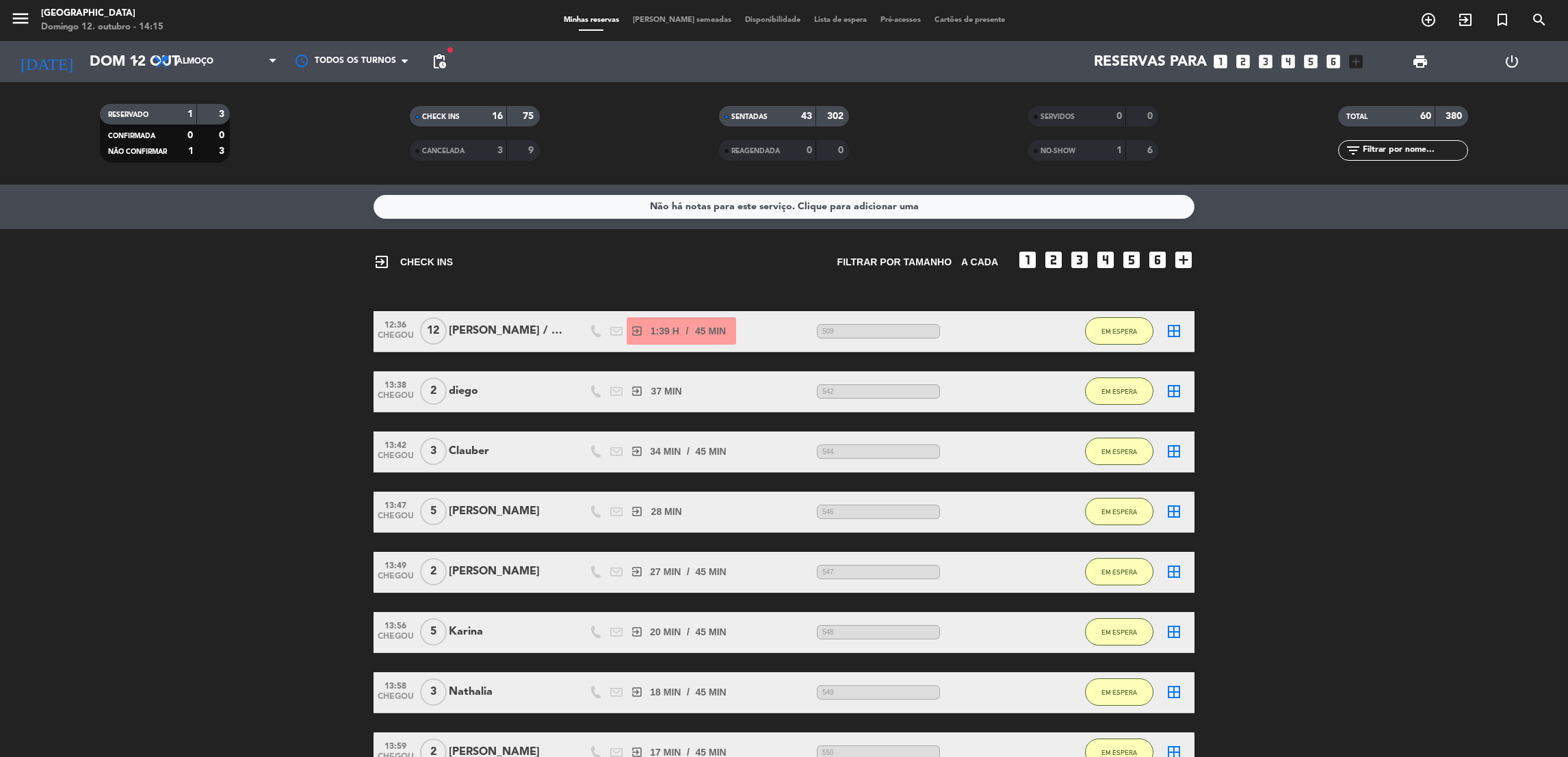
drag, startPoint x: 462, startPoint y: 429, endPoint x: 441, endPoint y: 107, distance: 322.7
click at [441, 107] on ng-component "menu Praça São Lourenço Domingo 12. outubro - 14:15 Minhas reservas Mesas semea…" at bounding box center [784, 378] width 1568 height 757
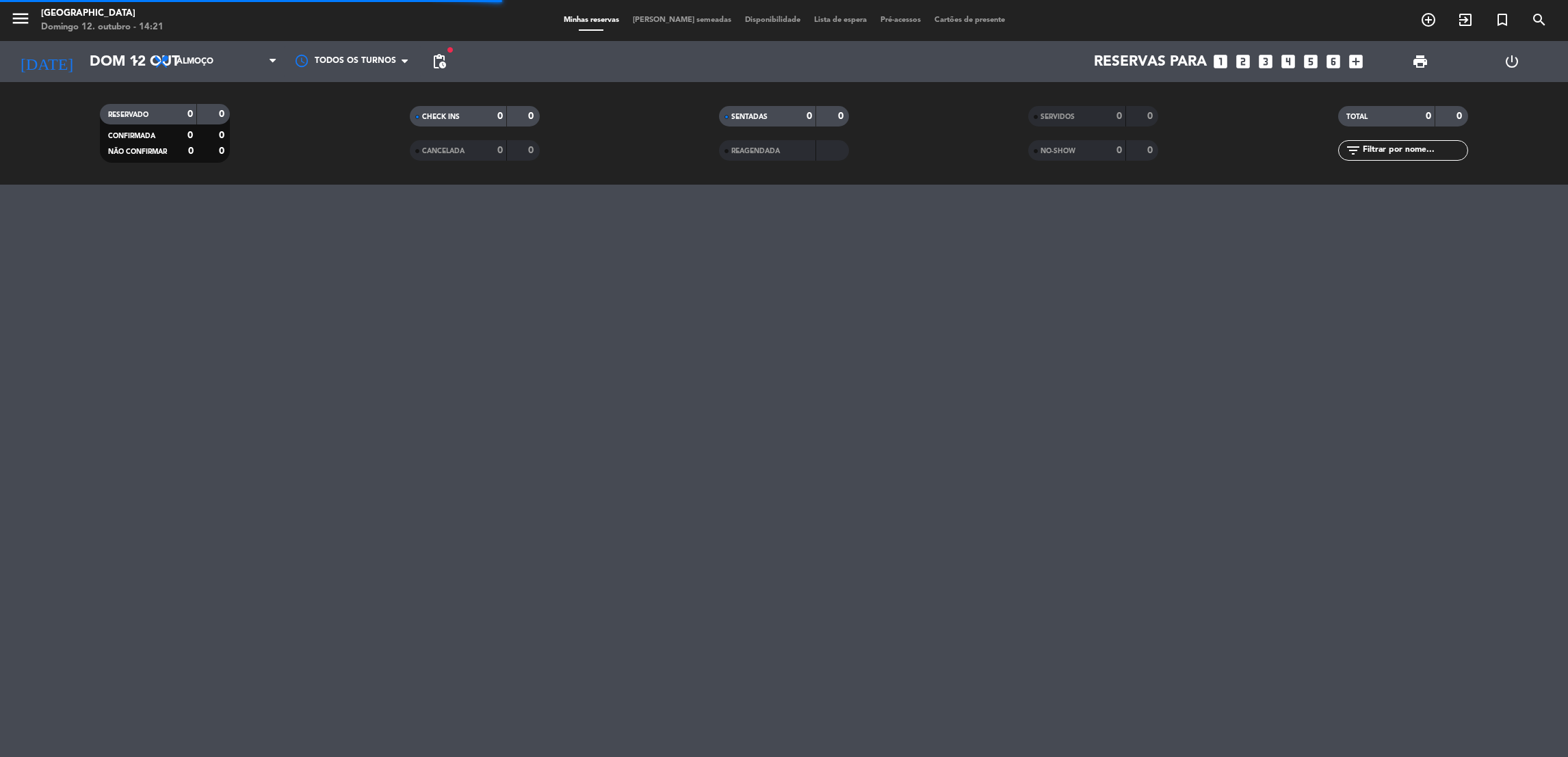
click at [1429, 402] on div "menu Praça São Lourenço Domingo 12. outubro - 14:21 Minhas reservas Mesas semea…" at bounding box center [784, 378] width 1568 height 757
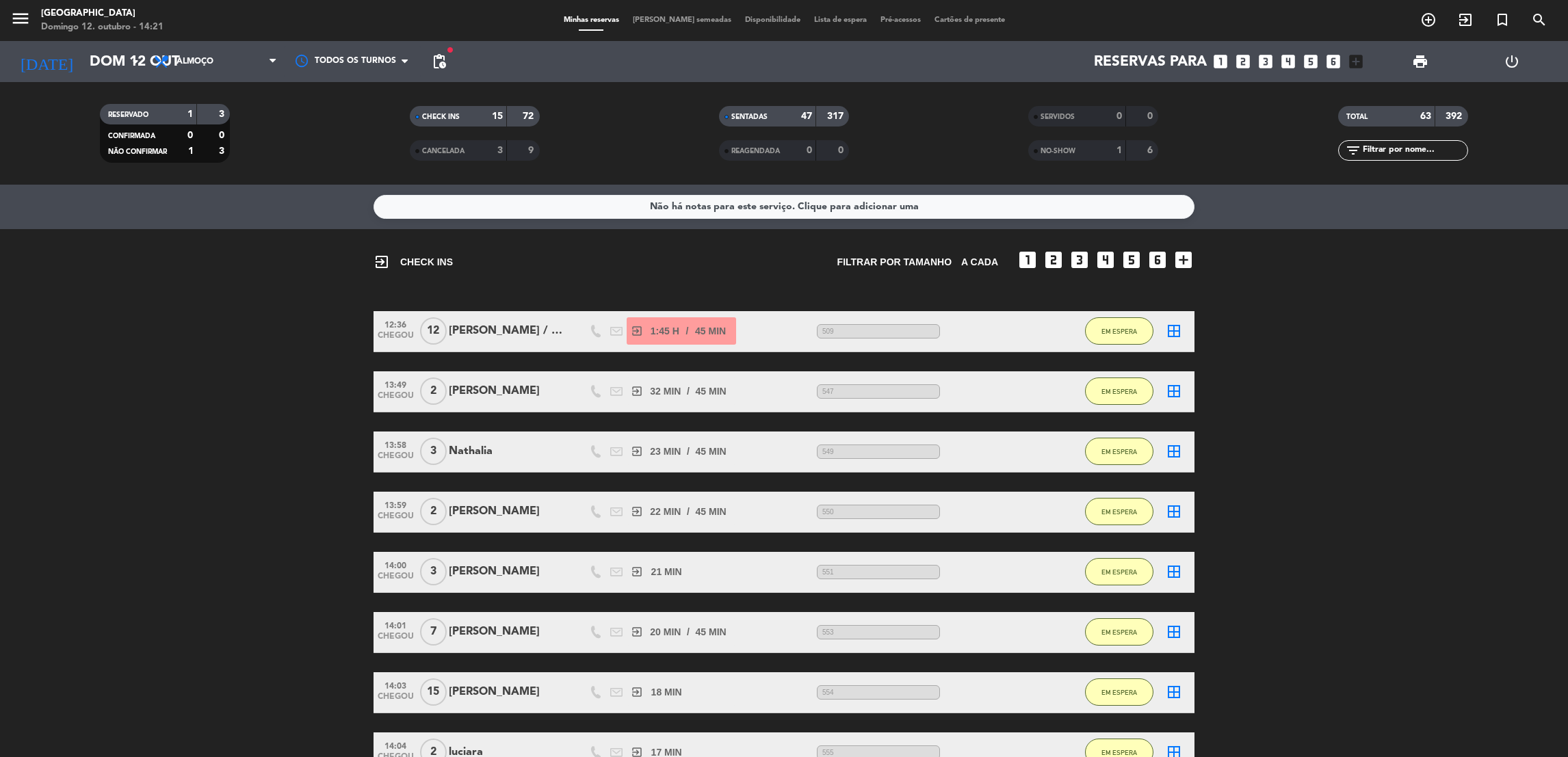
click at [1369, 617] on bookings-row "12:36 CHEGOU 12 Juliana / MEZANINO exit_to_app 1:45 H / 45 MIN sms 509 EM ESPER…" at bounding box center [784, 754] width 1568 height 884
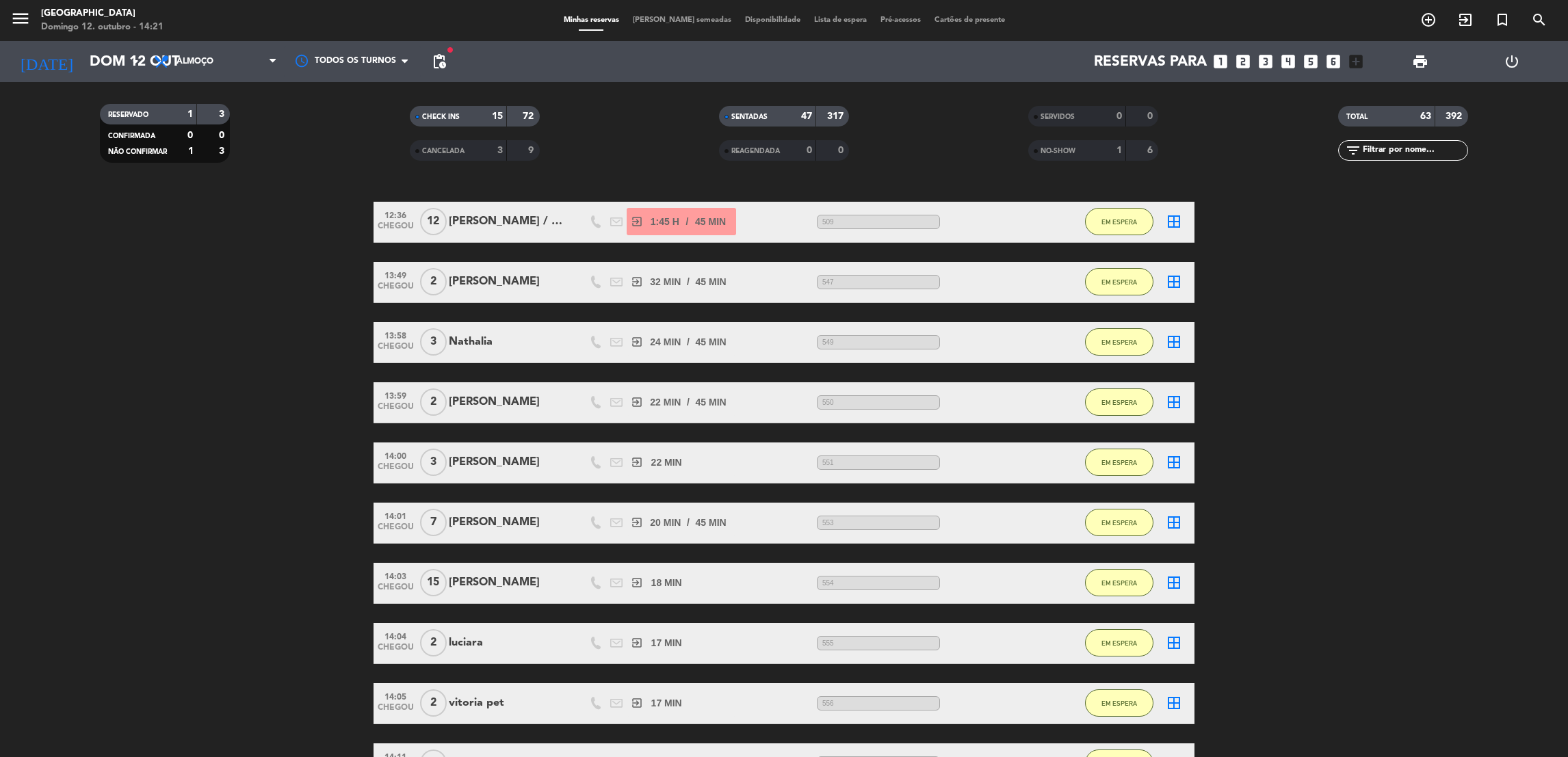
scroll to position [69, 0]
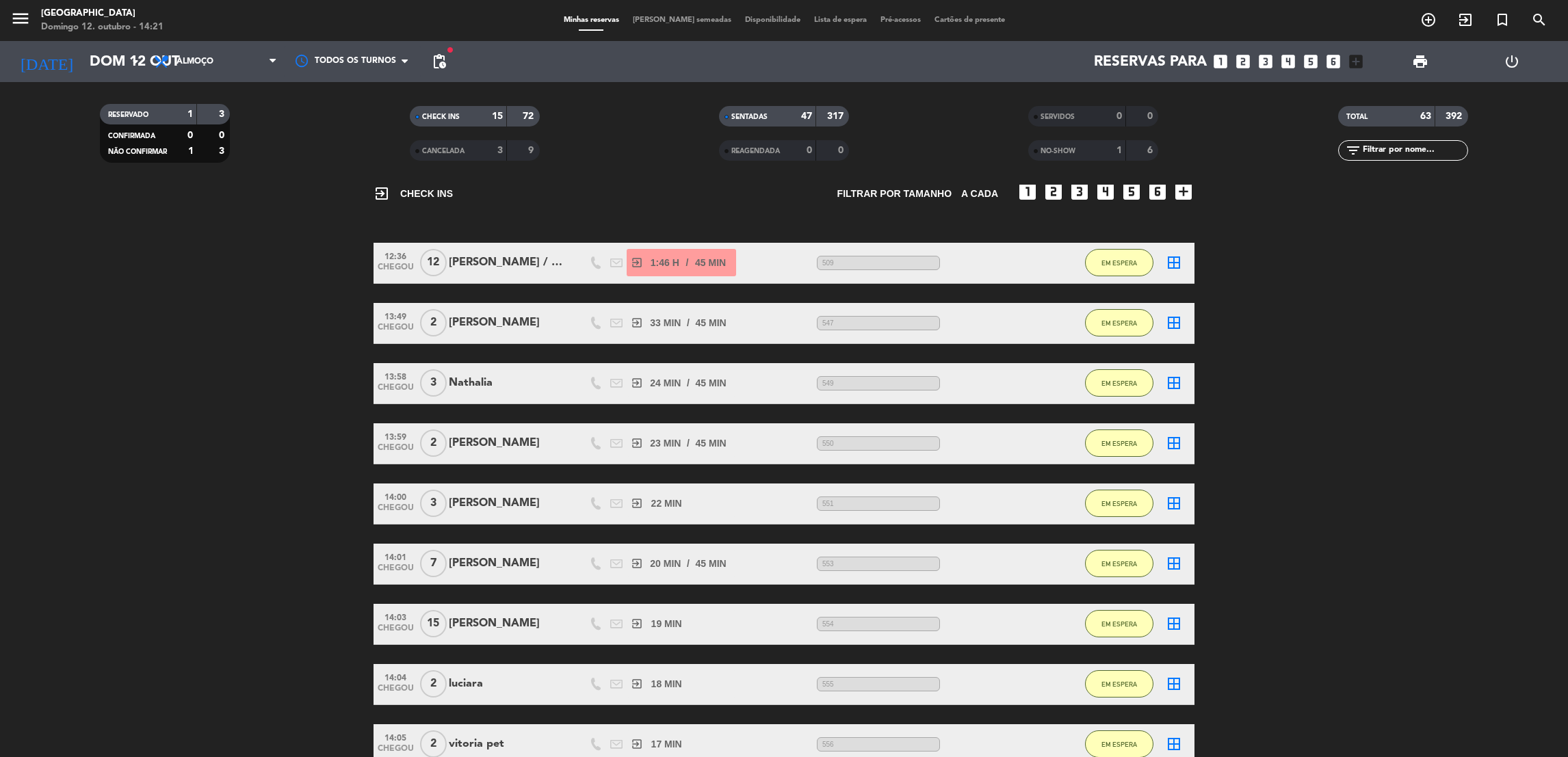
click at [1398, 557] on bookings-row "12:36 CHEGOU 12 Juliana / MEZANINO exit_to_app 1:46 H / 45 MIN sms 509 EM ESPER…" at bounding box center [784, 685] width 1568 height 884
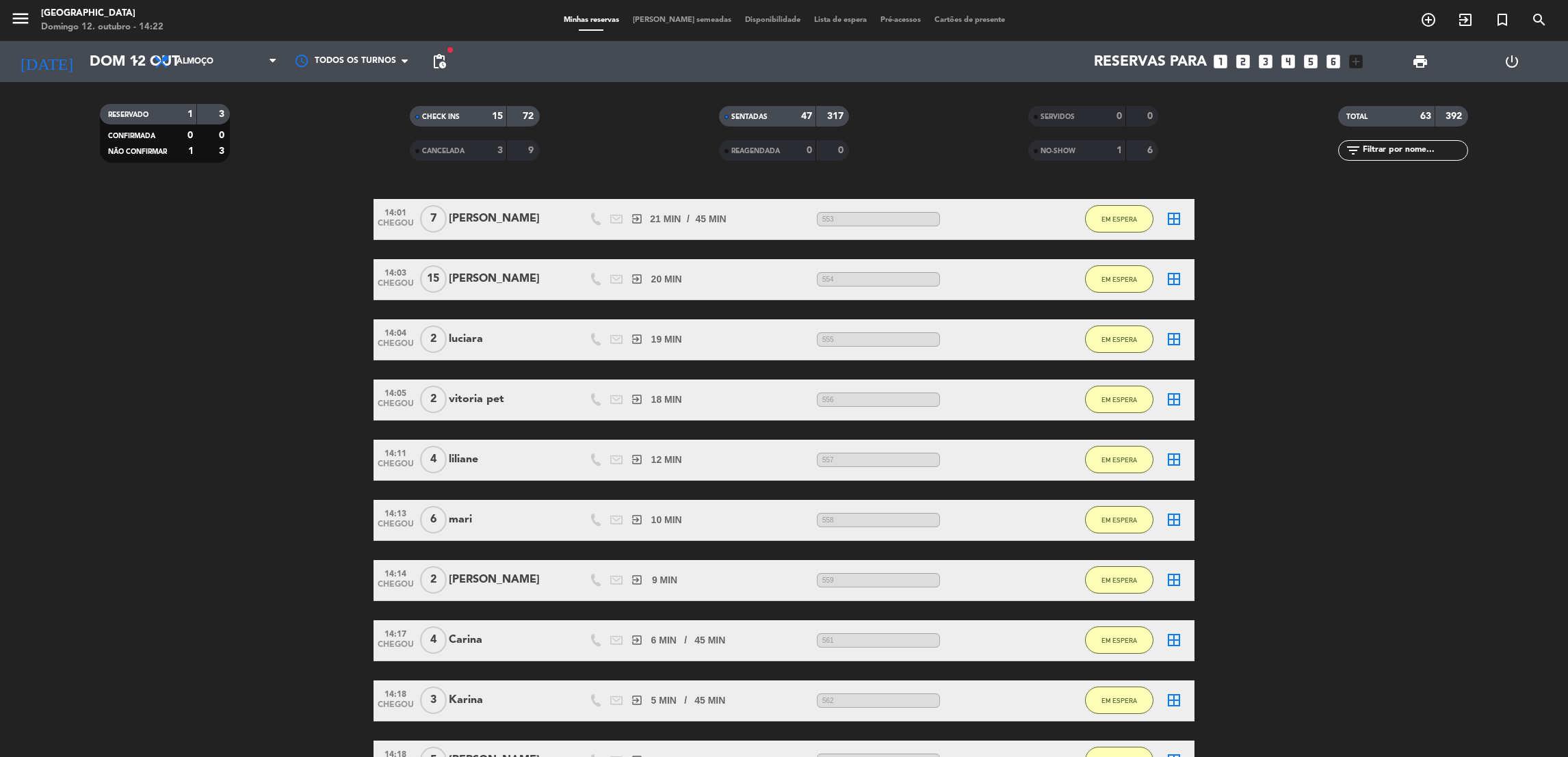
scroll to position [411, 0]
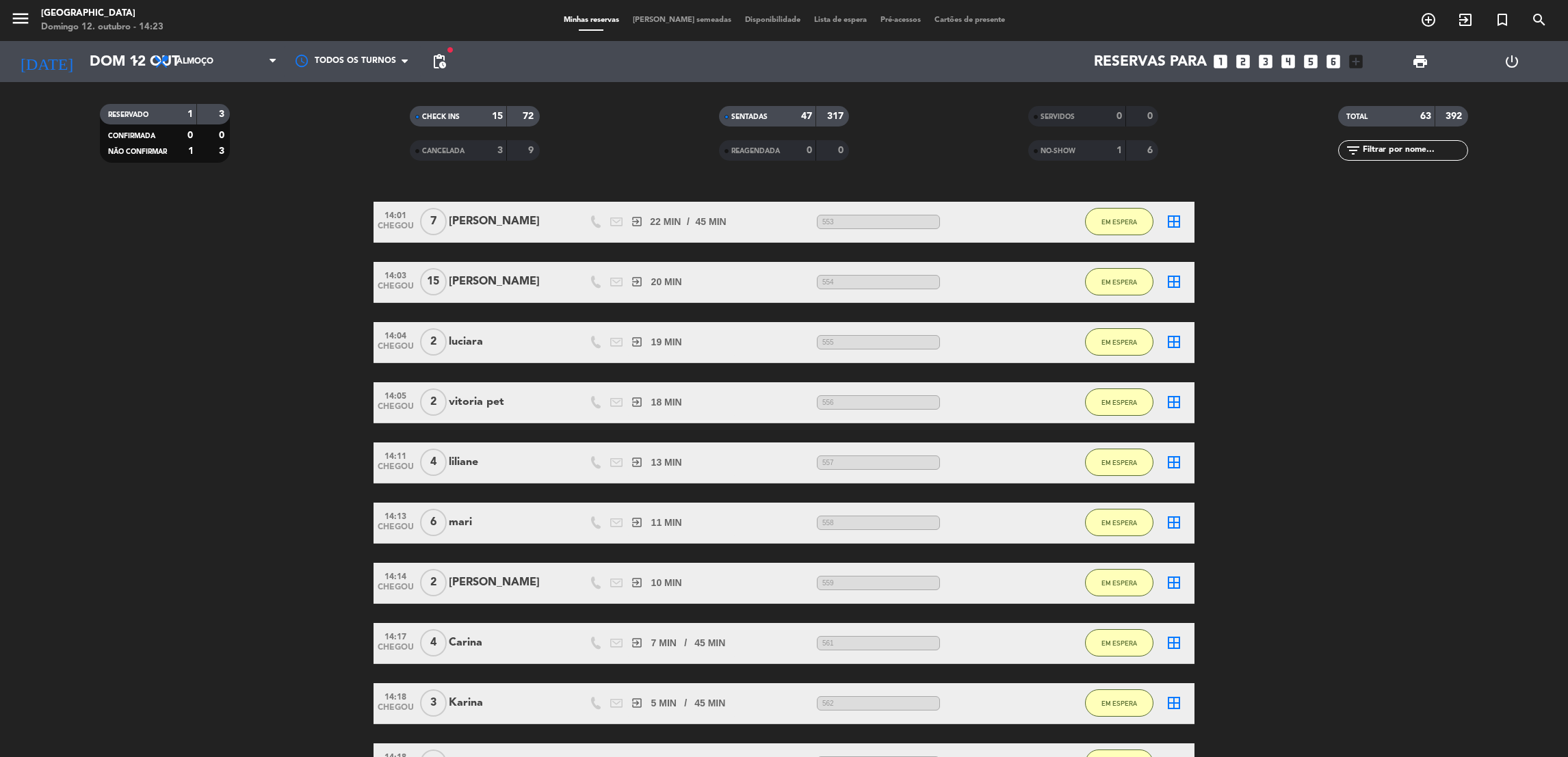
click at [966, 259] on div "12:36 CHEGOU 12 Juliana / MEZANINO exit_to_app 1:47 H / 45 MIN sms 509 EM ESPER…" at bounding box center [783, 343] width 820 height 884
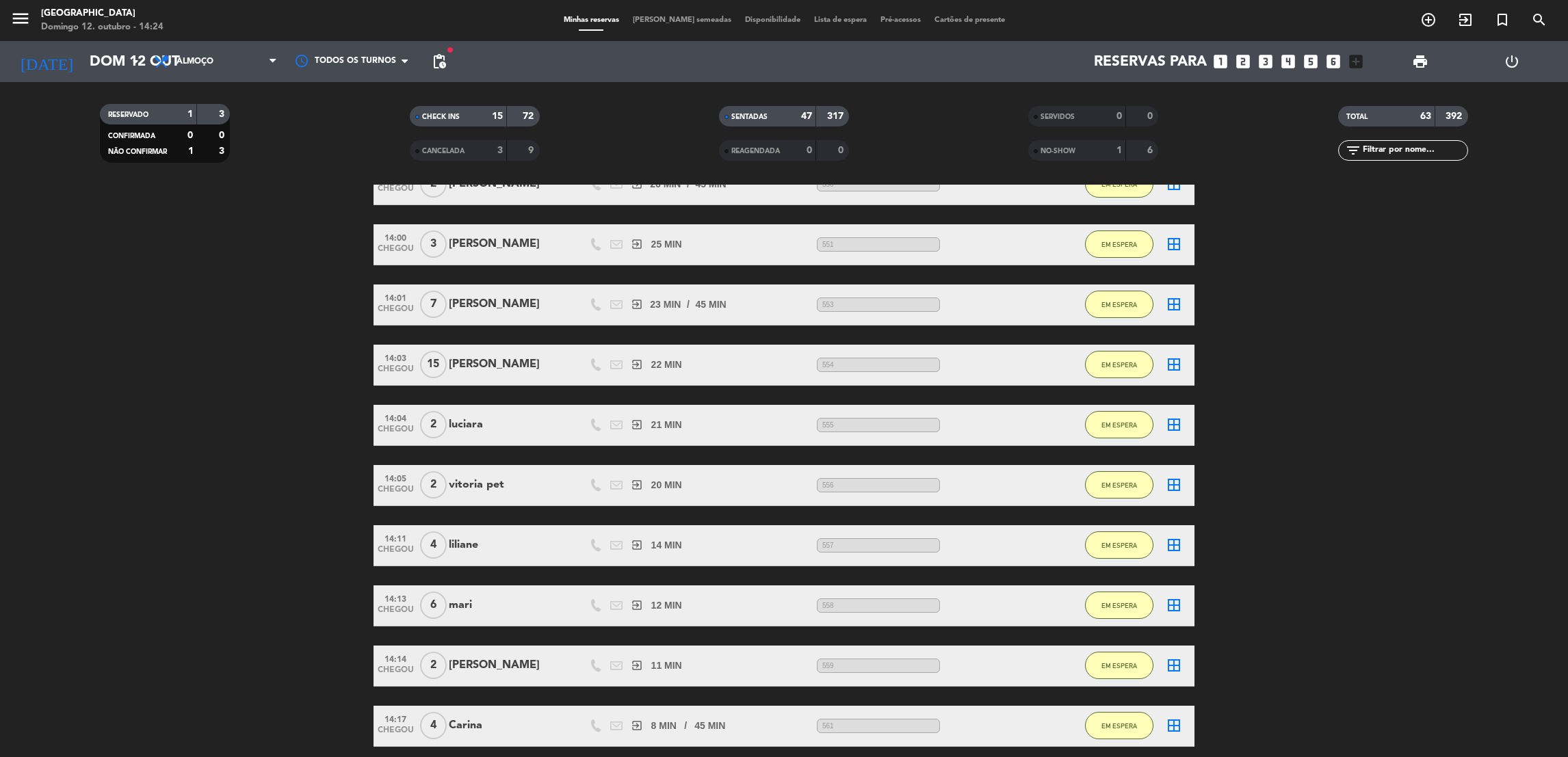
scroll to position [369, 0]
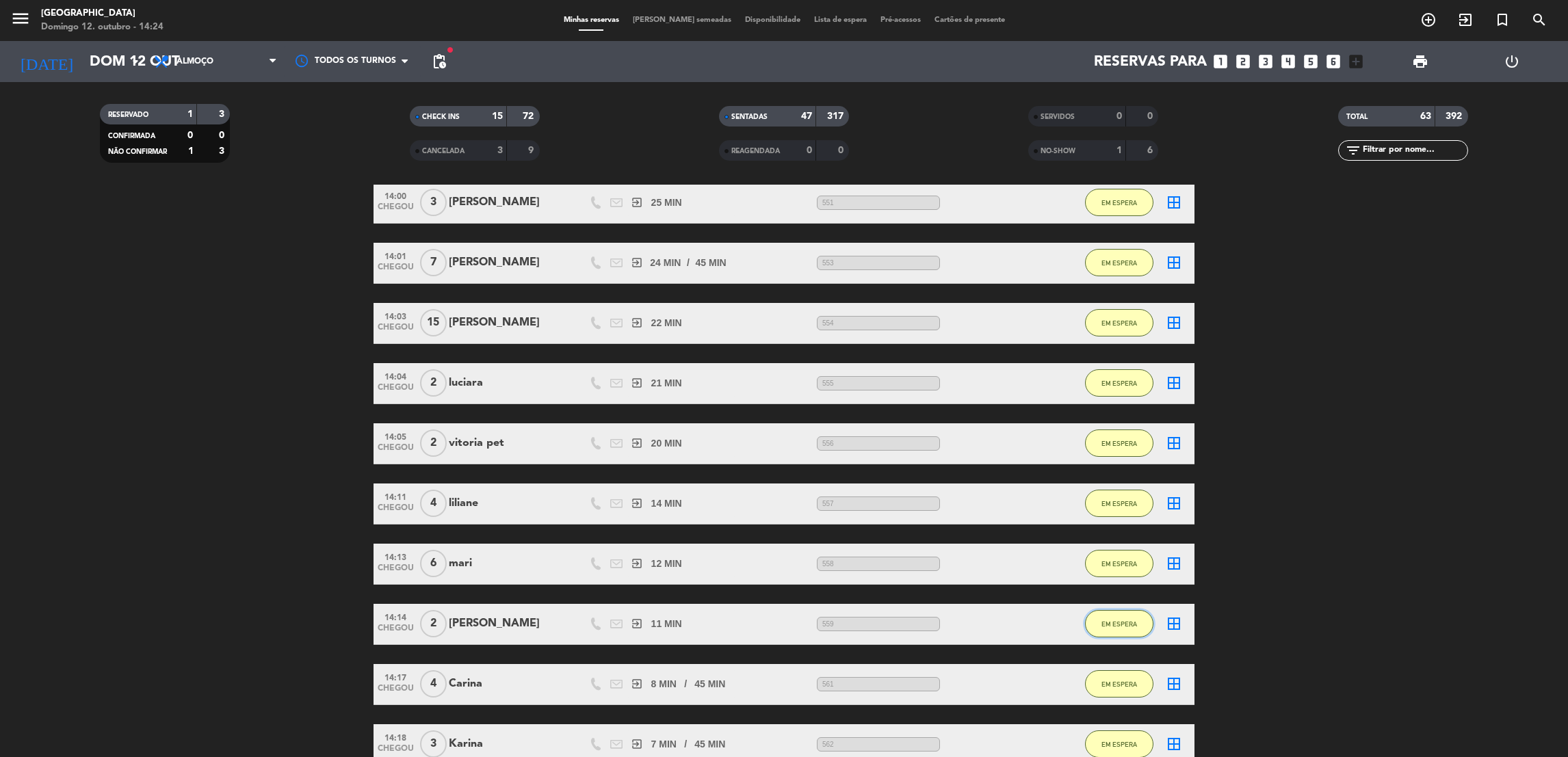
click at [1113, 616] on button "EM ESPERA" at bounding box center [1119, 624] width 69 height 27
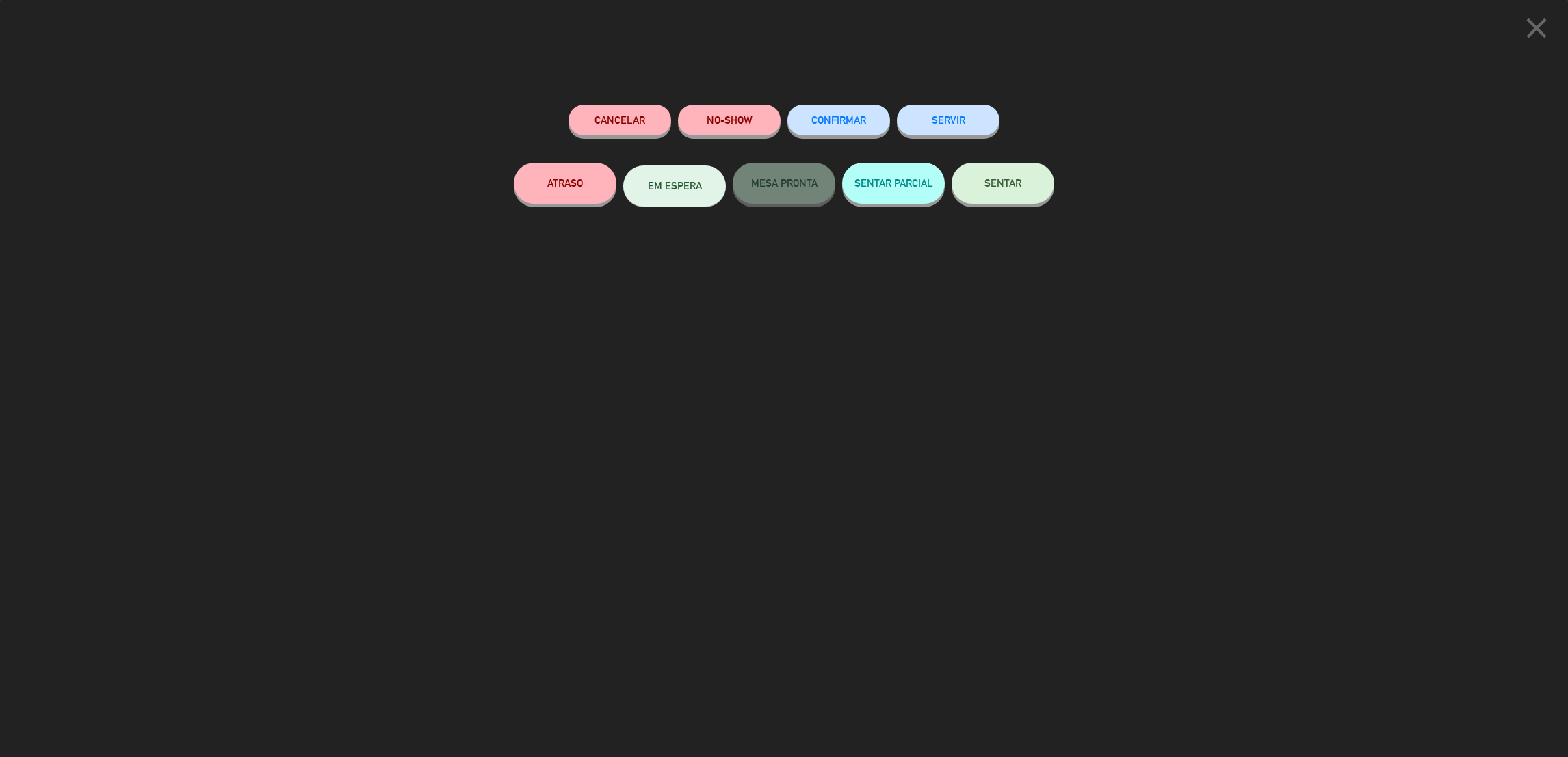
click at [990, 172] on button "SENTAR" at bounding box center [1002, 183] width 103 height 41
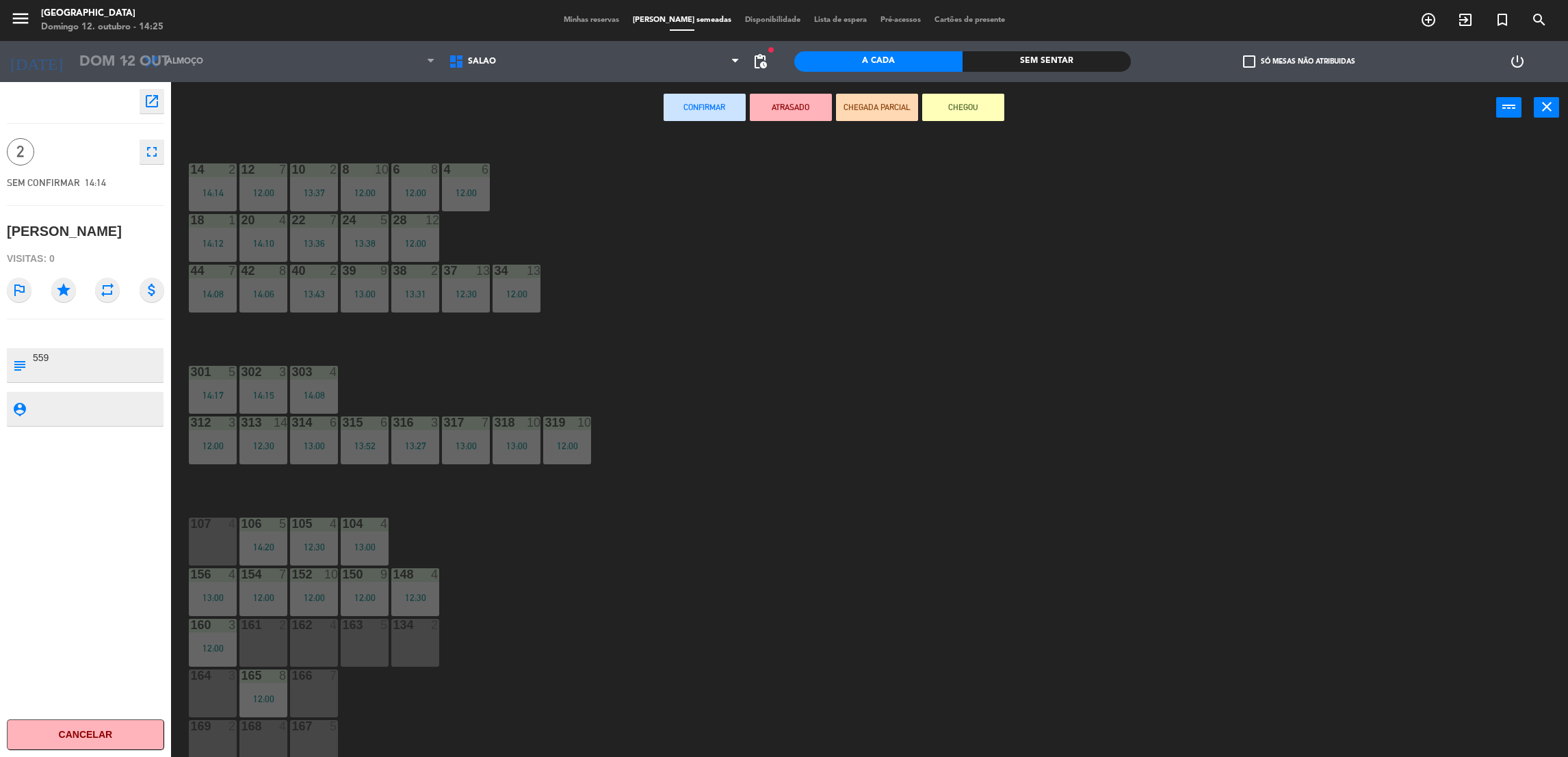
click at [215, 538] on div "107 4" at bounding box center [213, 541] width 48 height 48
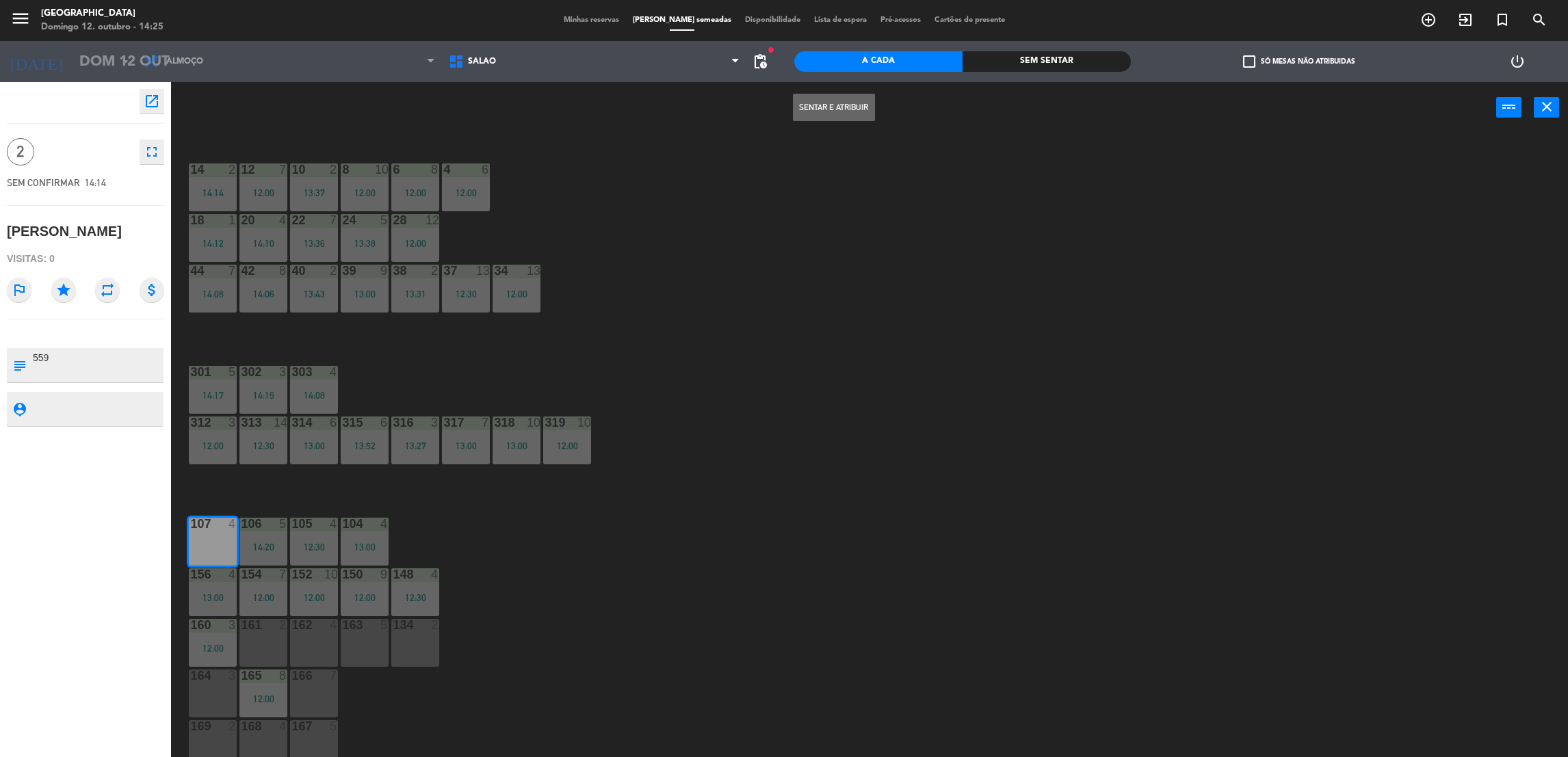
click at [824, 116] on button "Sentar e Atribuir" at bounding box center [833, 107] width 82 height 27
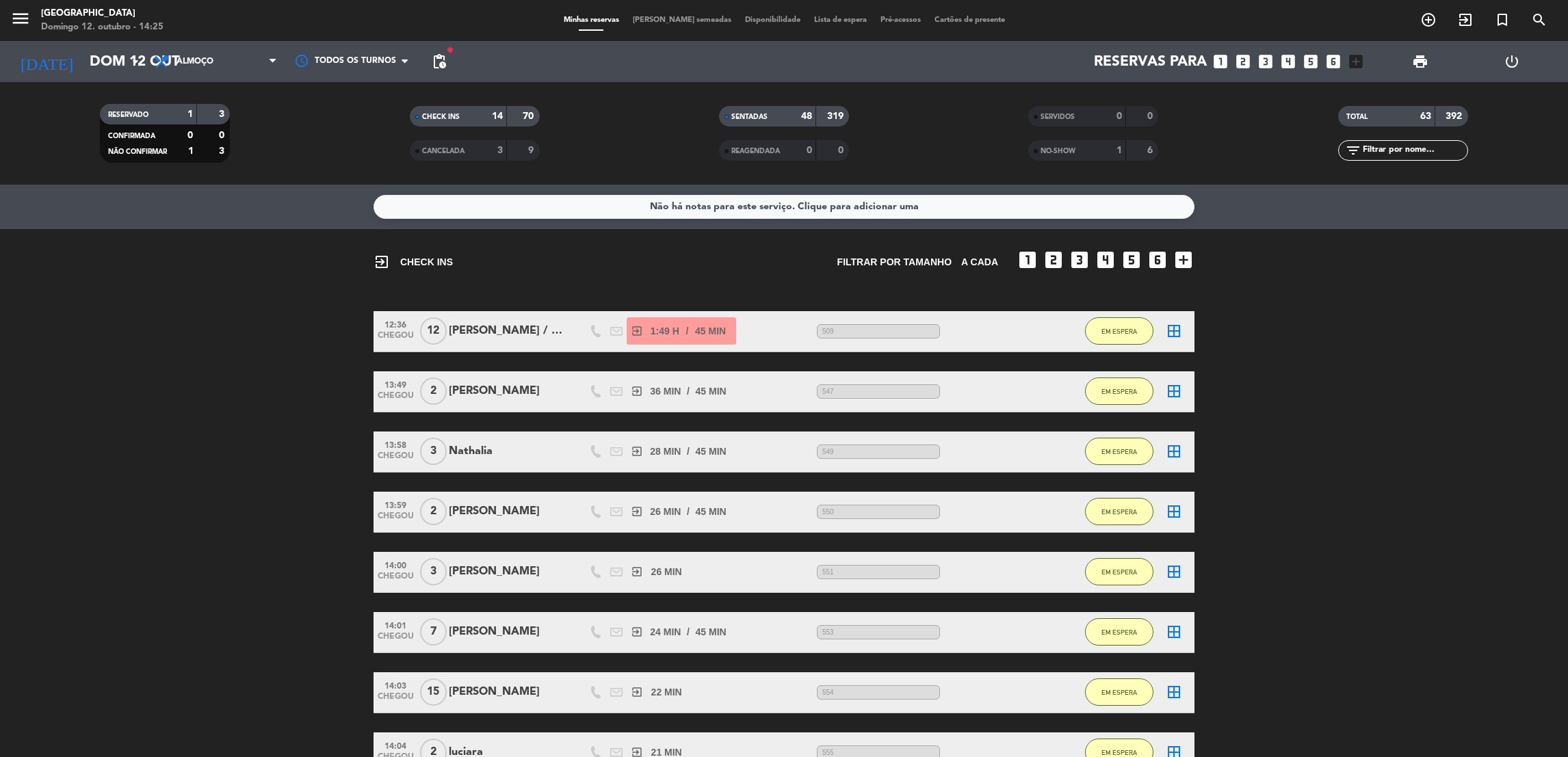
click at [1269, 387] on bookings-row "12:36 CHEGOU 12 Juliana / MEZANINO exit_to_app 1:49 H / 45 MIN sms 509 EM ESPER…" at bounding box center [784, 723] width 1568 height 824
click at [1466, 13] on icon "exit_to_app" at bounding box center [1464, 20] width 16 height 16
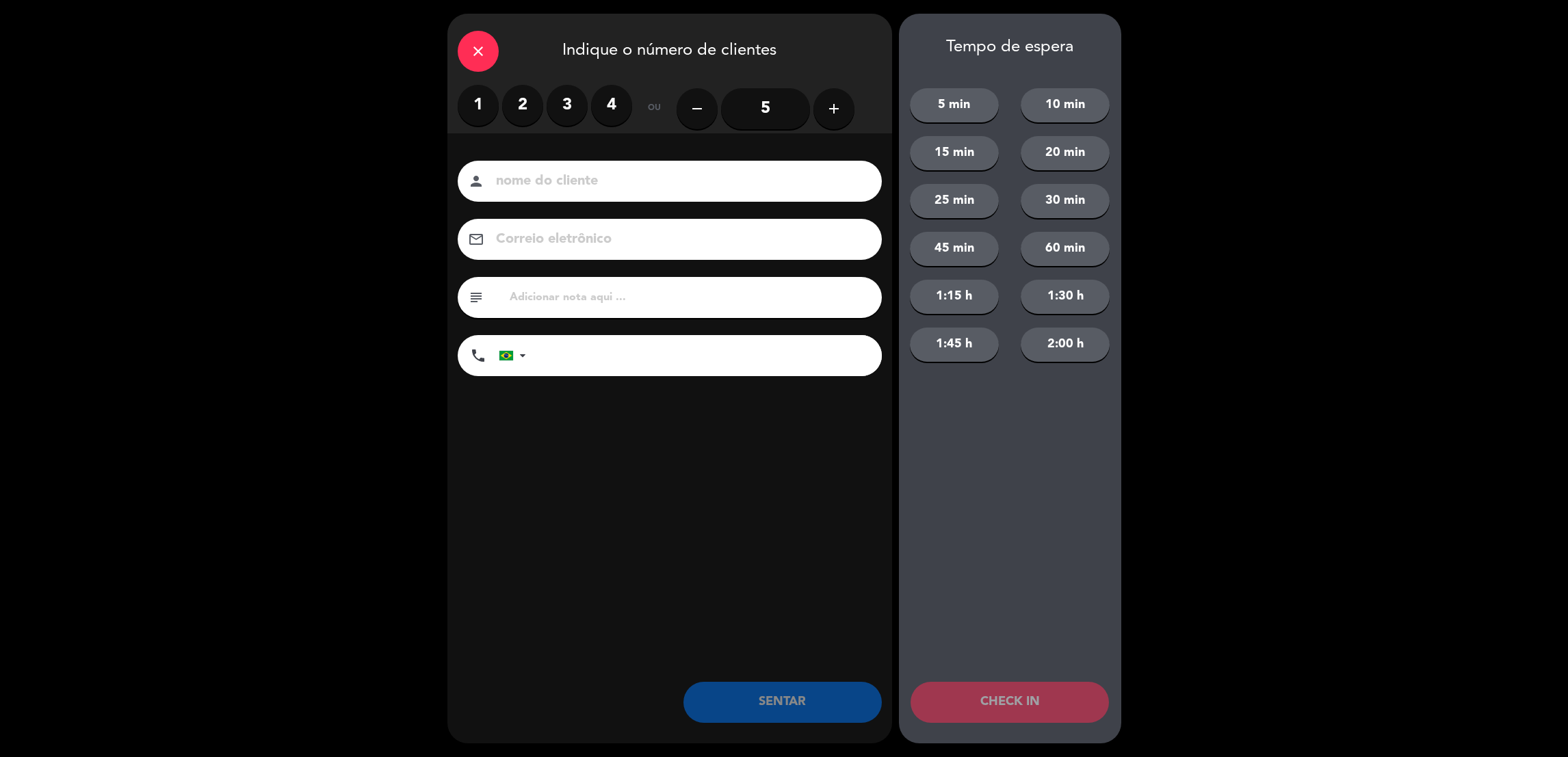
click at [553, 105] on label "3" at bounding box center [567, 105] width 41 height 41
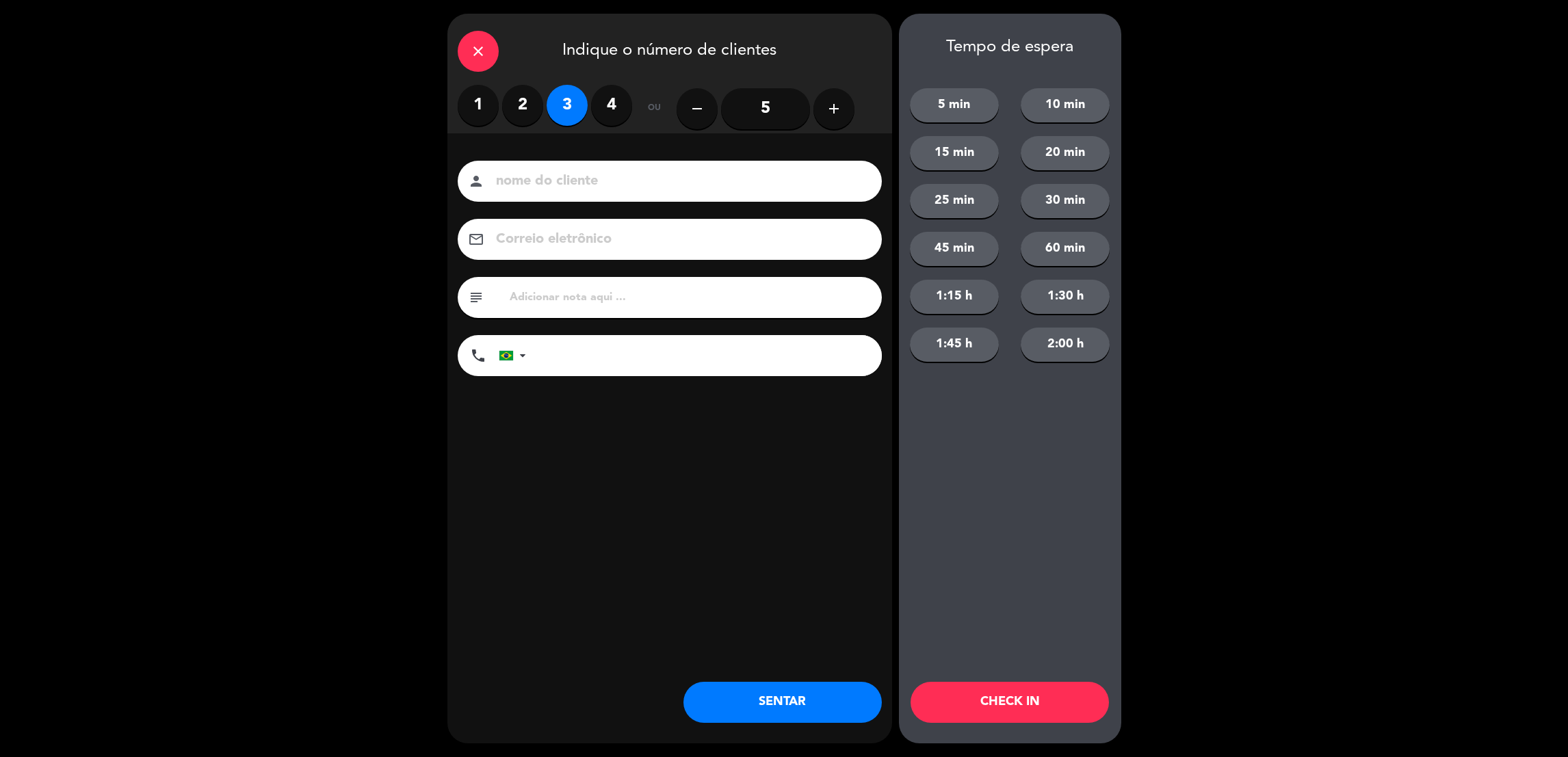
click at [549, 178] on input at bounding box center [679, 182] width 369 height 24
type input "Matheus"
click at [524, 300] on input "text" at bounding box center [690, 297] width 363 height 20
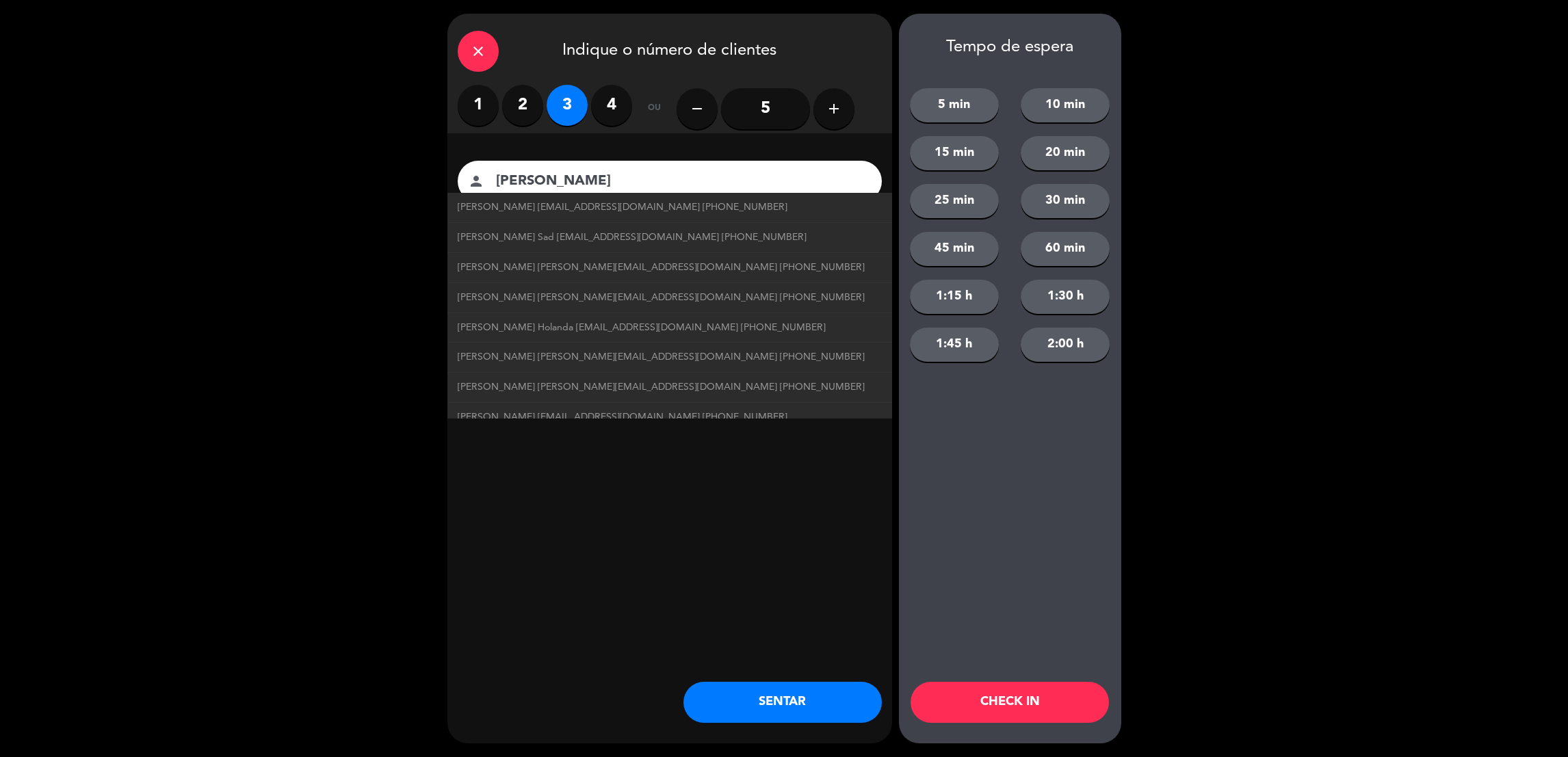
type input "564"
click at [1039, 474] on div "Tempo de espera 5 min 10 min 15 min 20 min 25 min 30 min 45 min 60 min 1:15 h 1…" at bounding box center [1010, 378] width 222 height 730
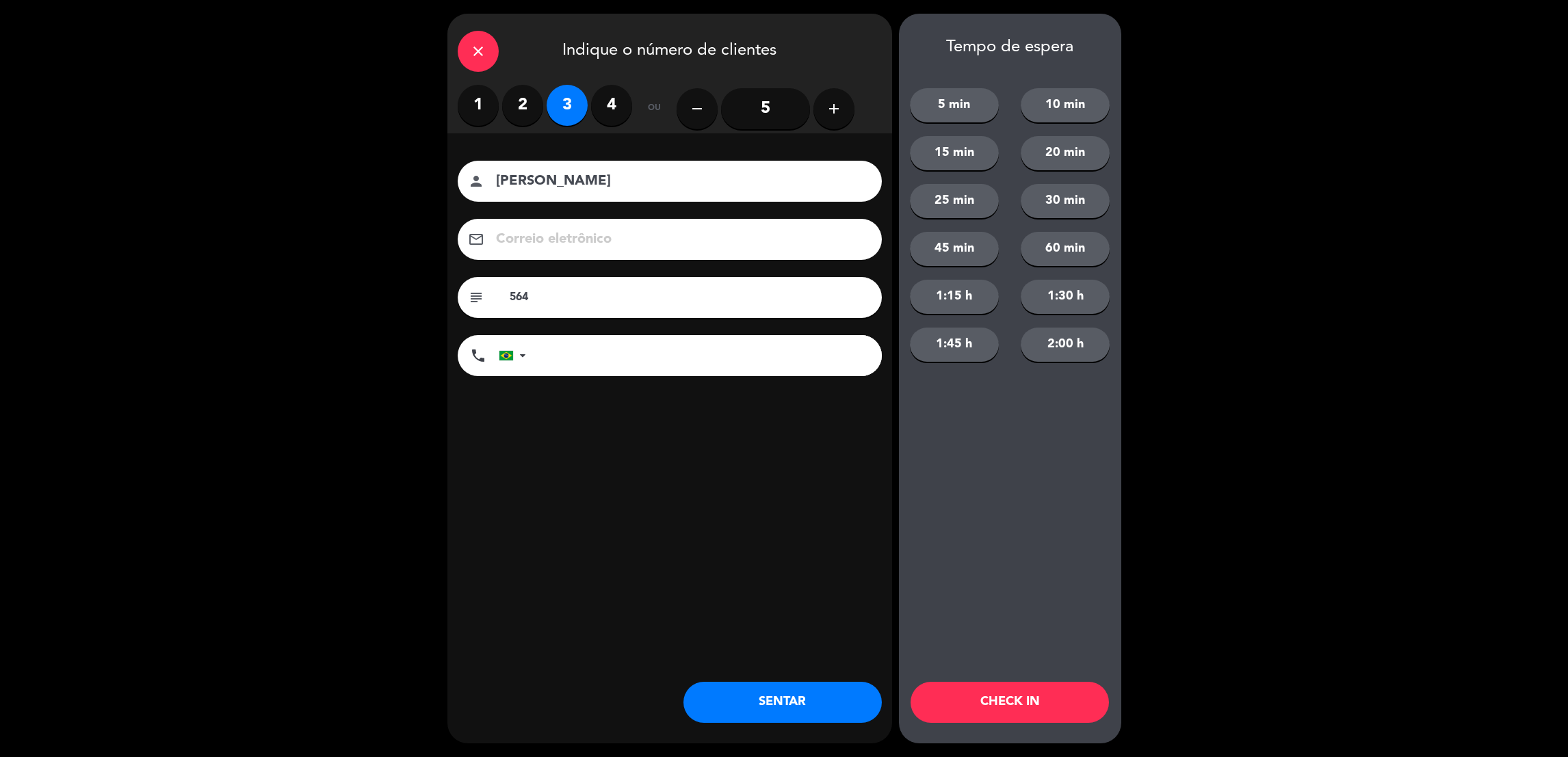
click at [598, 180] on input "Matheus" at bounding box center [679, 182] width 369 height 24
type input "Matheus / prioridade"
click at [987, 698] on button "CHECK IN" at bounding box center [1010, 703] width 199 height 41
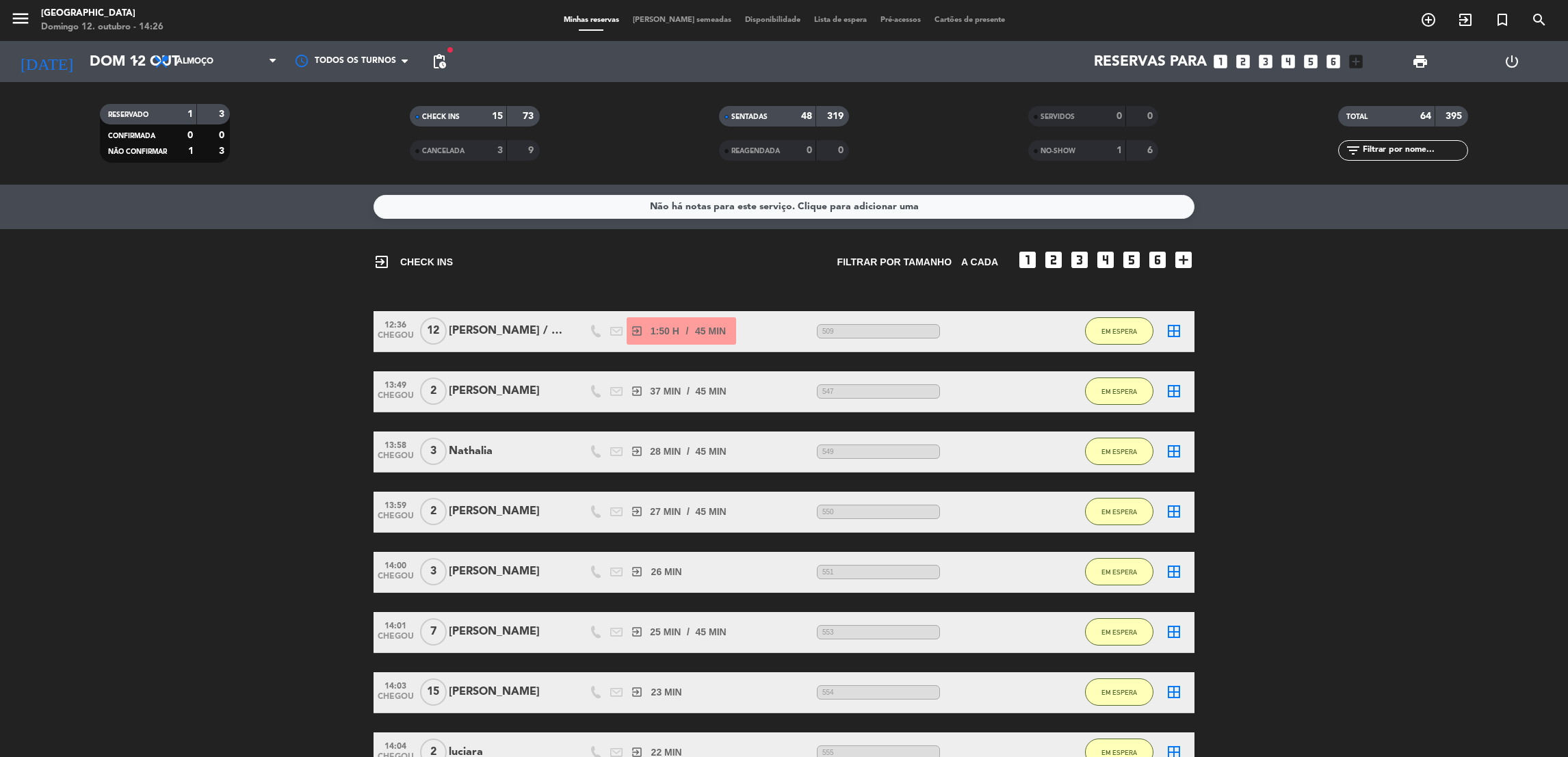
click at [462, 698] on div "[PERSON_NAME]" at bounding box center [507, 692] width 116 height 18
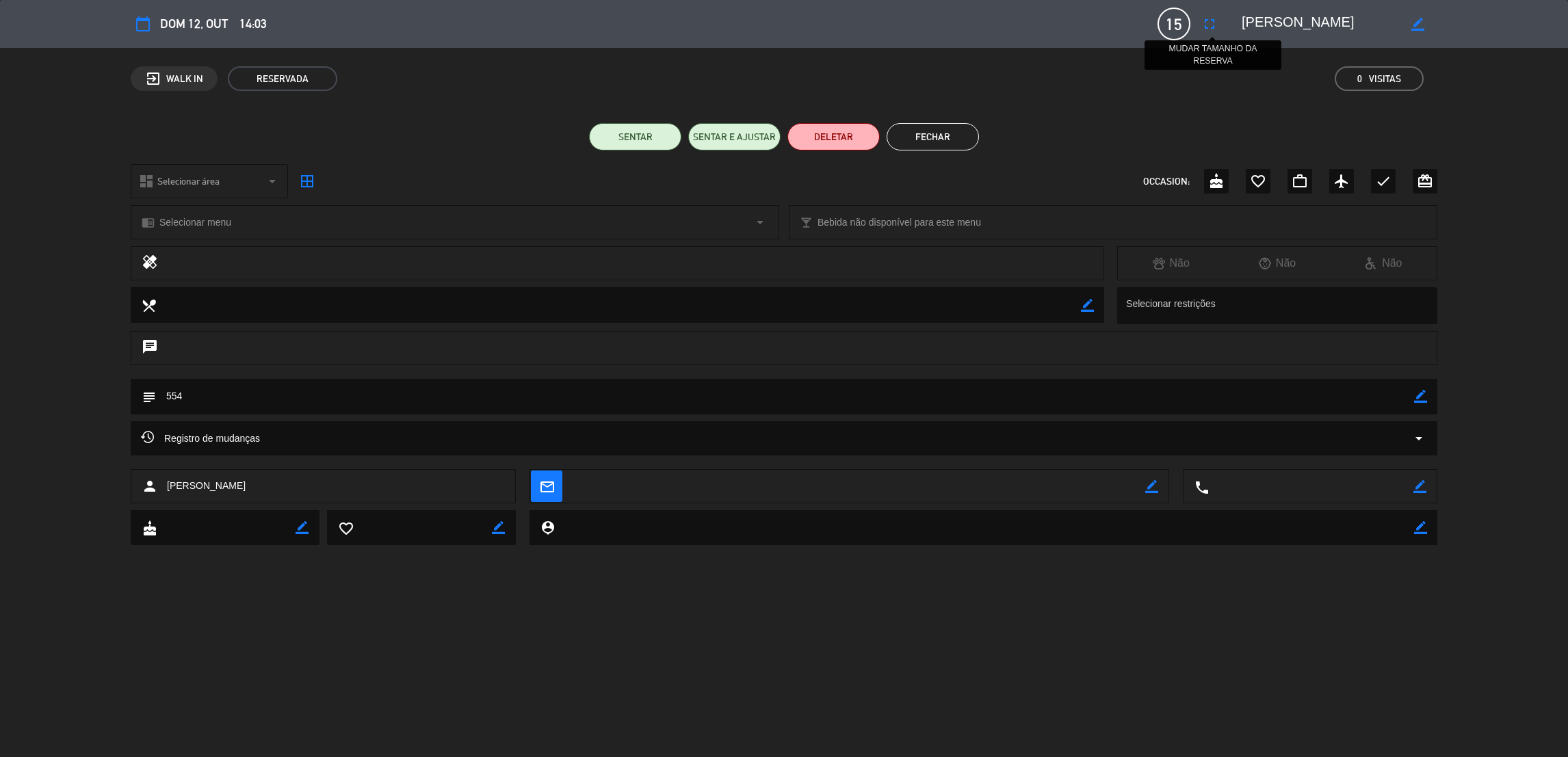
click at [1212, 29] on icon "fullscreen" at bounding box center [1209, 24] width 16 height 16
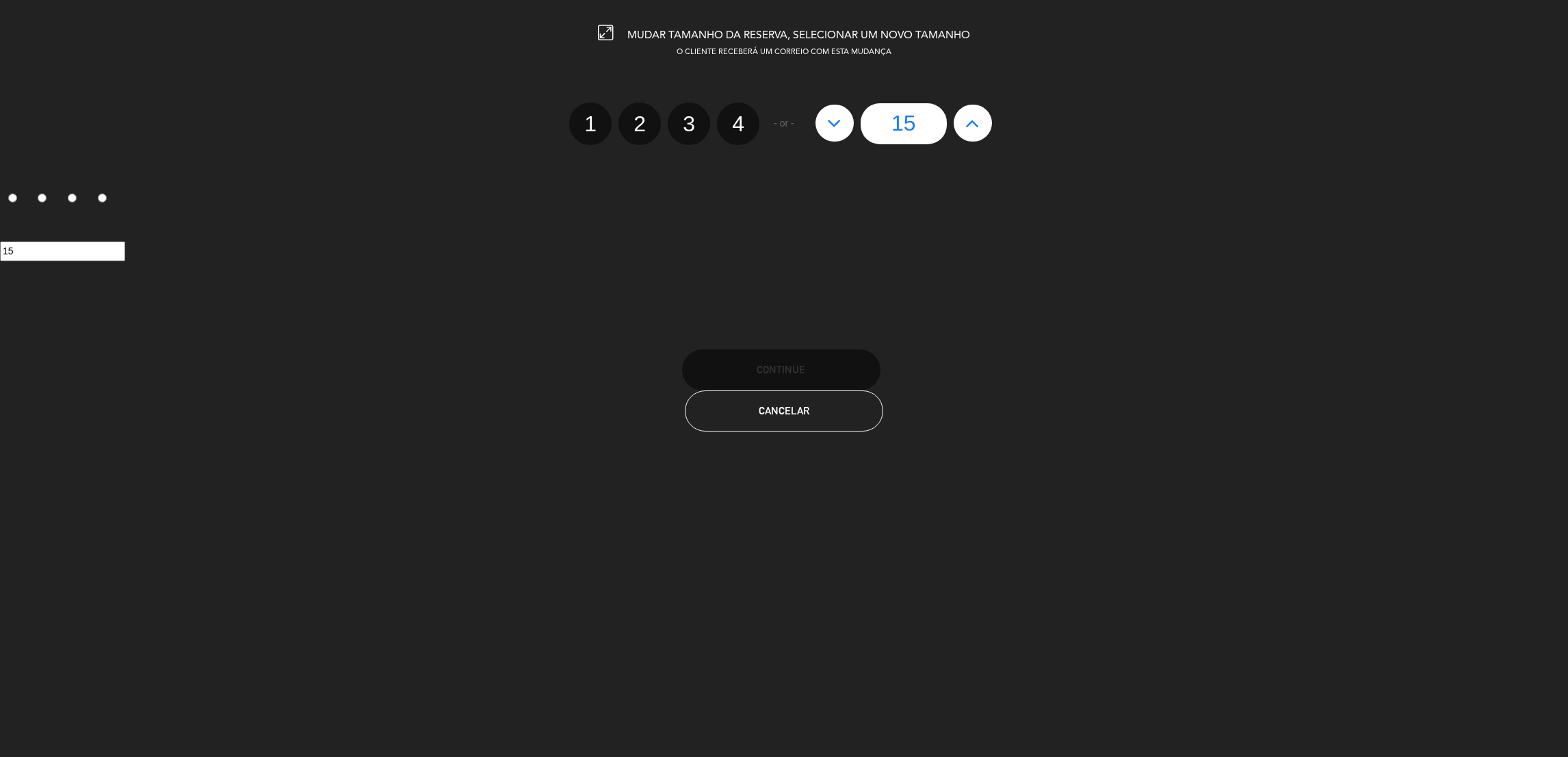
click at [832, 128] on icon at bounding box center [834, 123] width 14 height 22
type input "14"
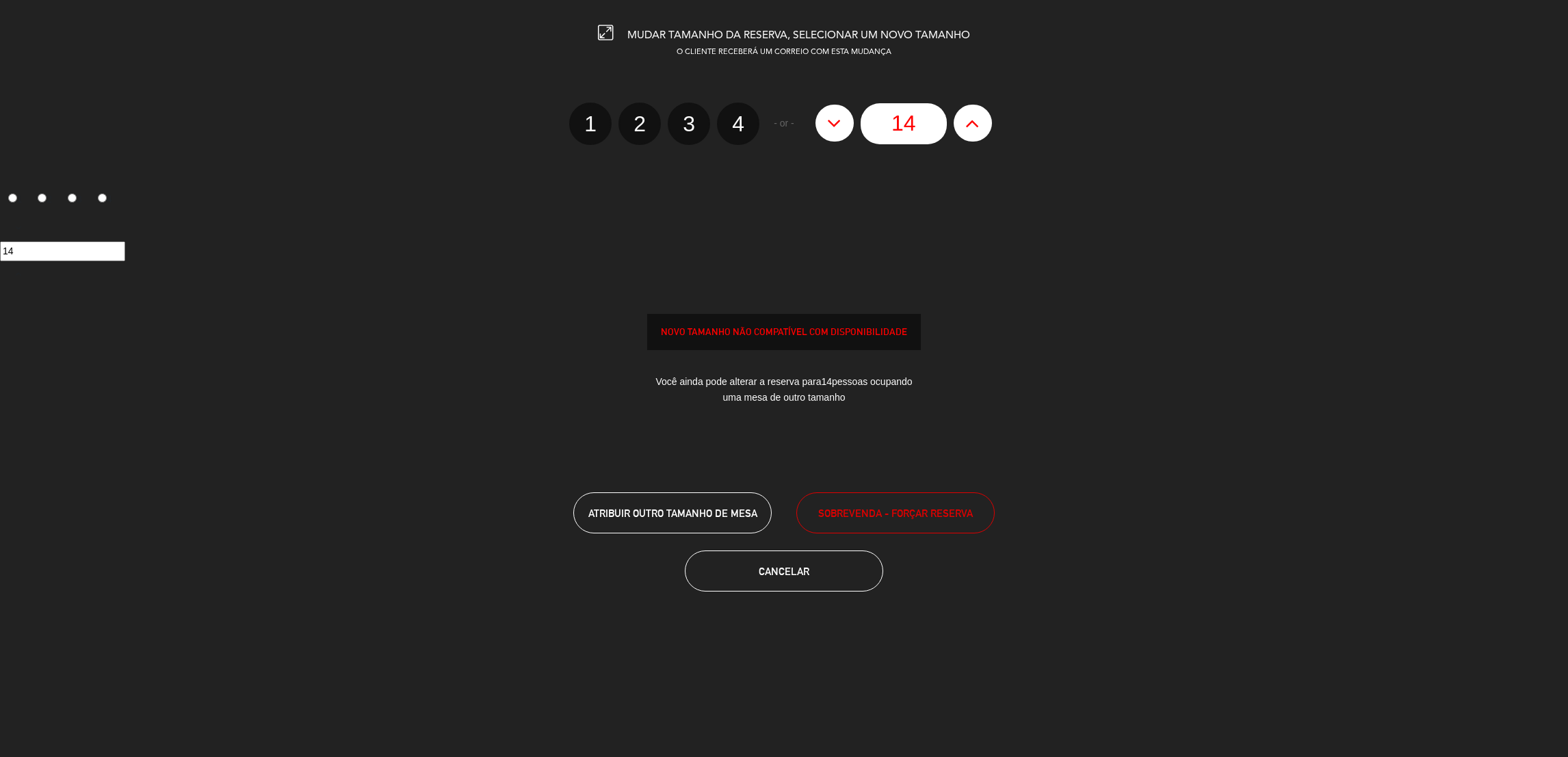
click at [832, 128] on icon at bounding box center [834, 123] width 14 height 22
type input "13"
click at [832, 128] on icon at bounding box center [834, 123] width 14 height 22
type input "12"
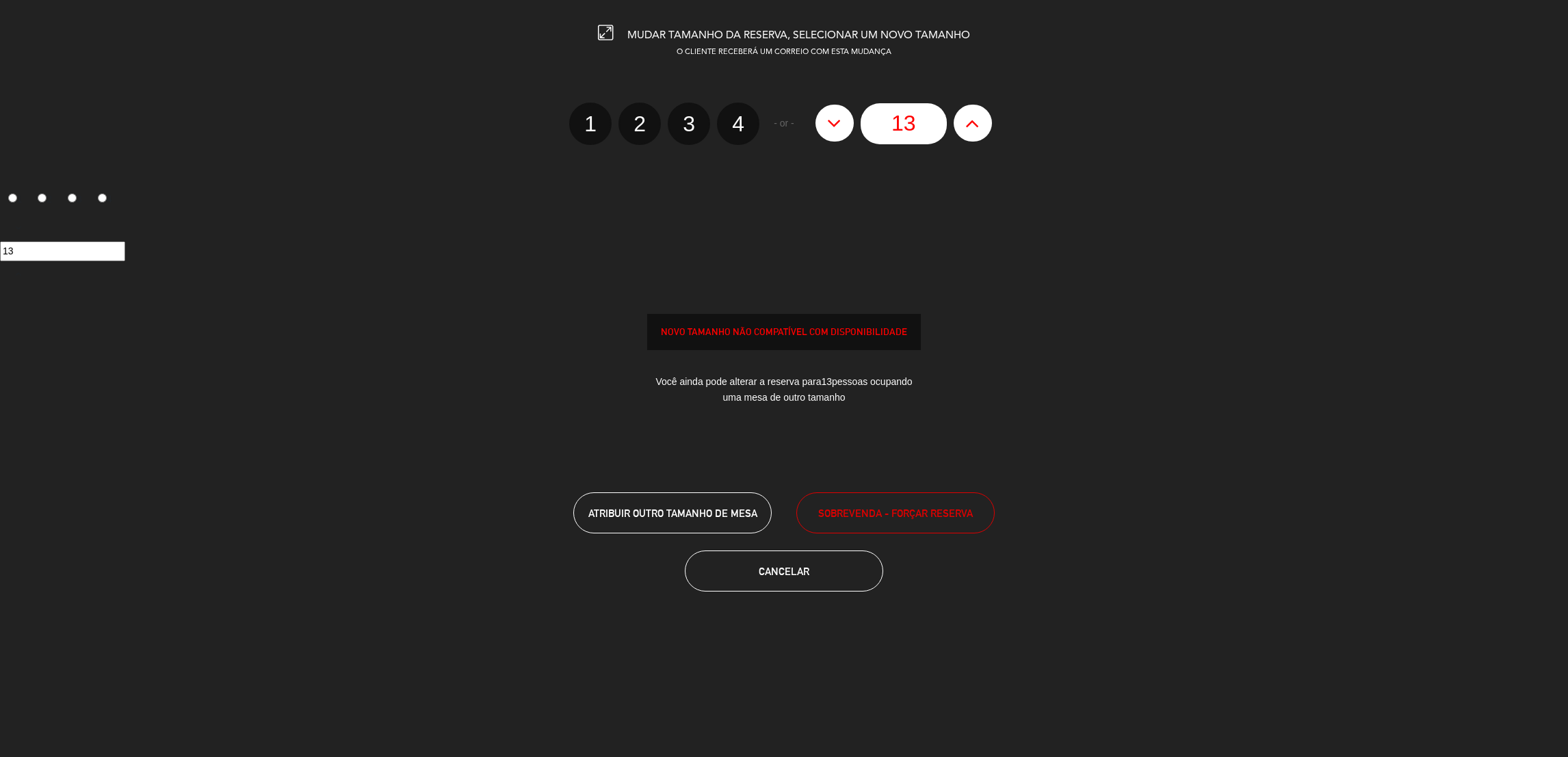
type input "12"
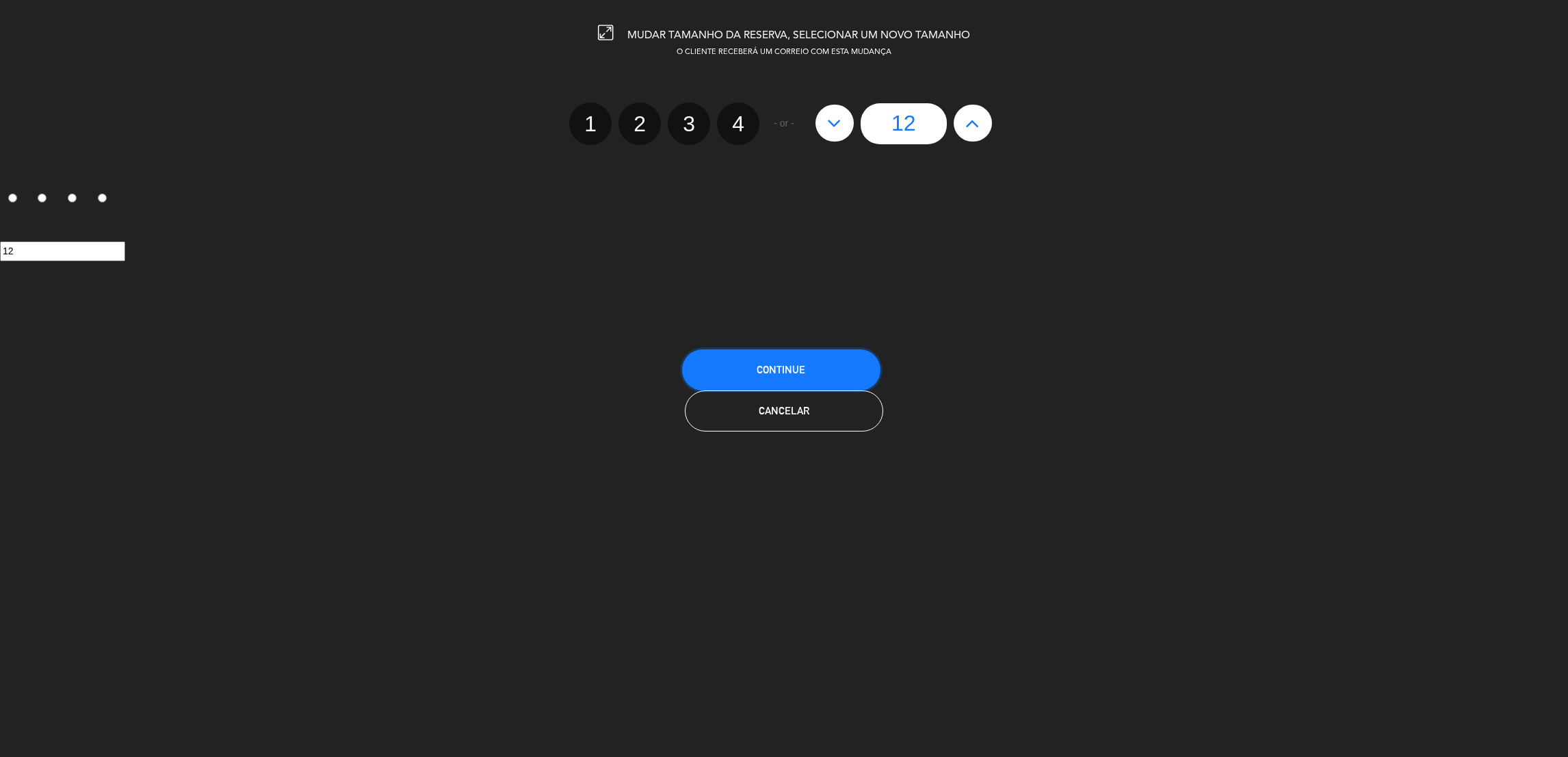
click at [799, 355] on button "CONTINUE" at bounding box center [781, 370] width 199 height 41
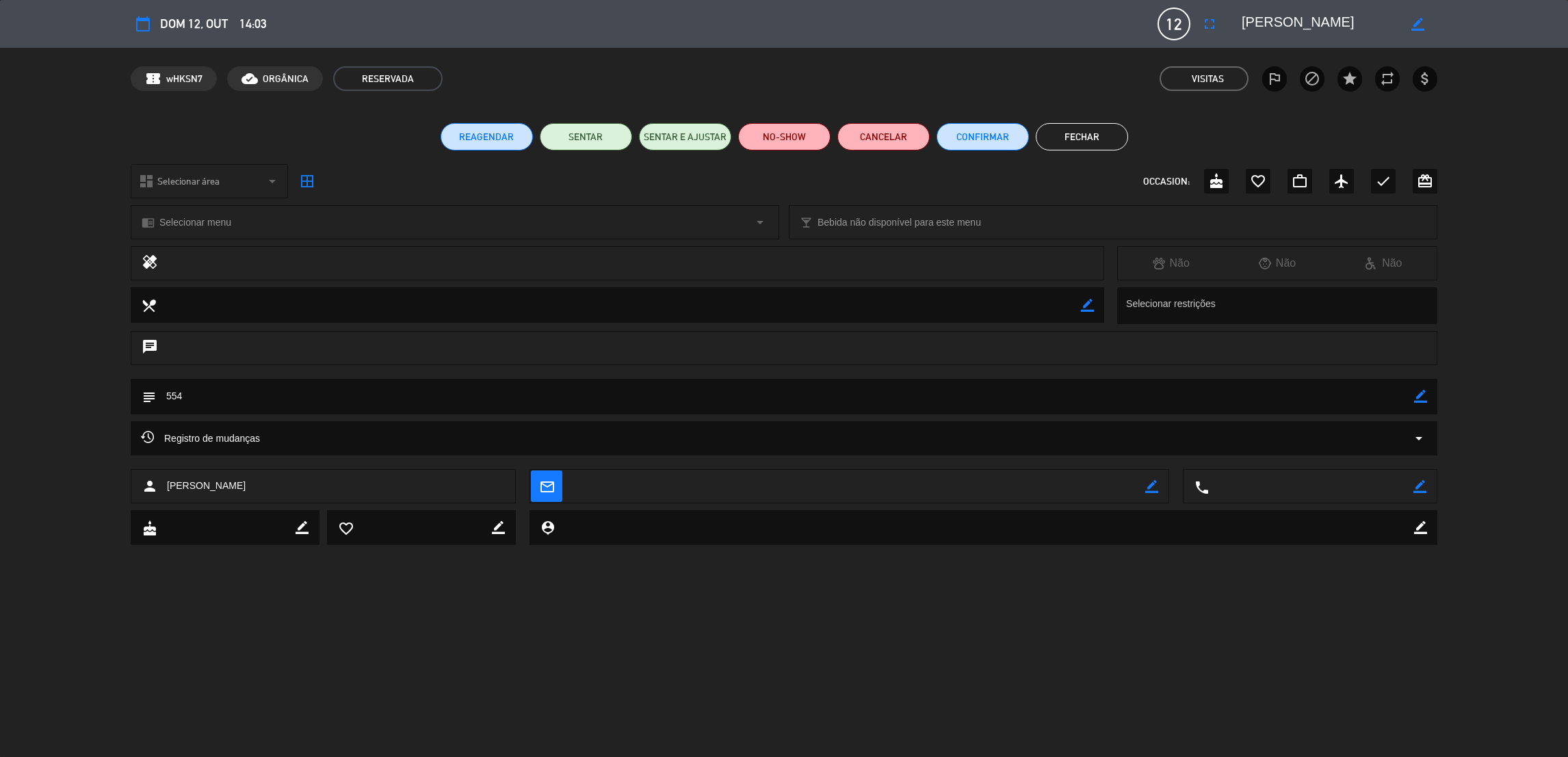
click at [1082, 128] on button "Fechar" at bounding box center [1082, 137] width 92 height 27
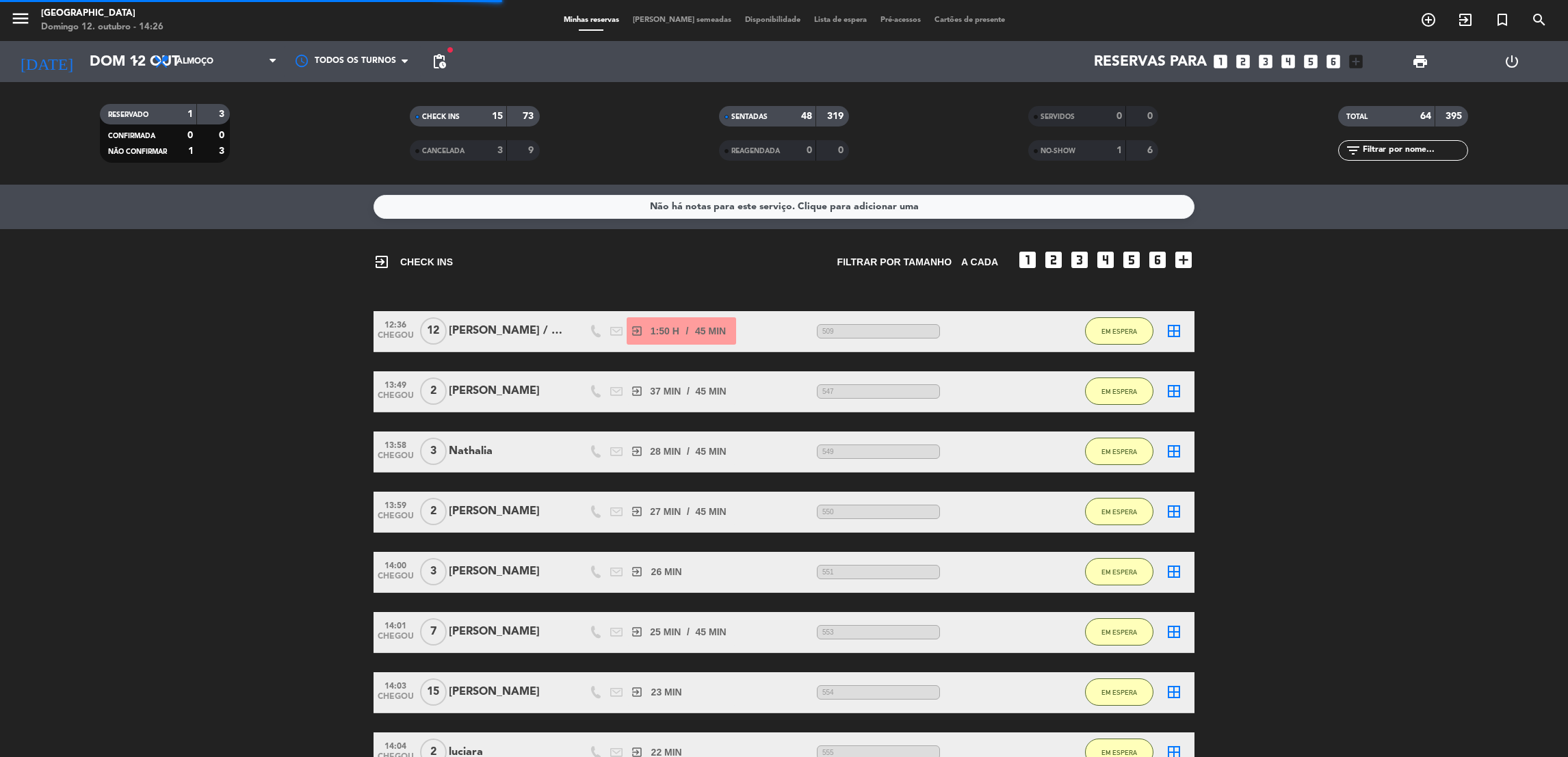
click at [1313, 403] on bookings-row "12:36 CHEGOU 12 Juliana / MEZANINO exit_to_app 1:50 H / 45 MIN sms 509 EM ESPER…" at bounding box center [784, 754] width 1568 height 884
click at [1113, 329] on span "EM ESPERA" at bounding box center [1119, 331] width 36 height 8
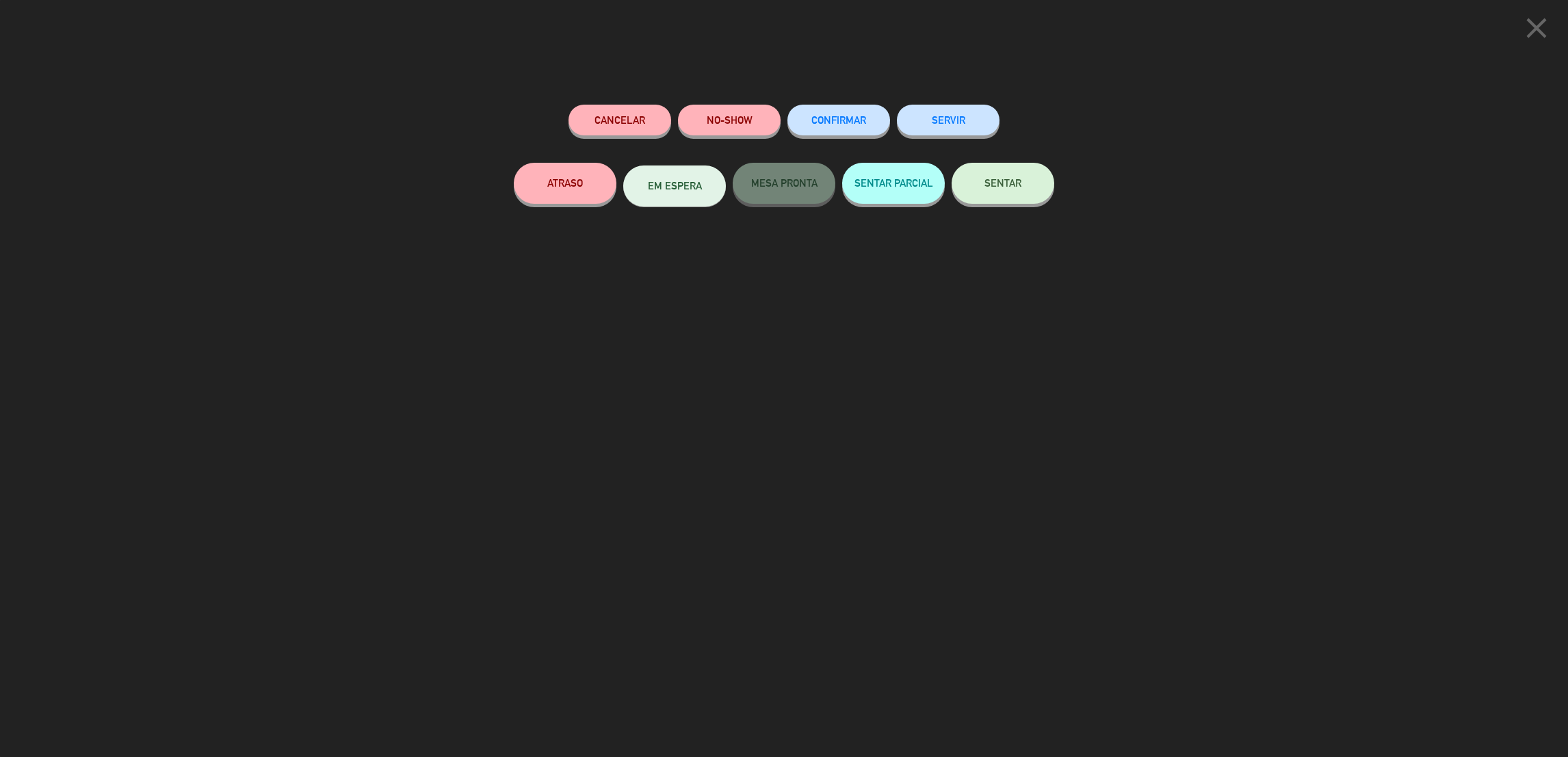
click at [1542, 51] on div "close Cancelar NO-SHOW CONFIRMAR SERVIR ATRASO EM ESPERA MESA PRONTA SENTAR PAR…" at bounding box center [784, 378] width 1568 height 757
click at [1524, 28] on icon "close" at bounding box center [1537, 28] width 34 height 34
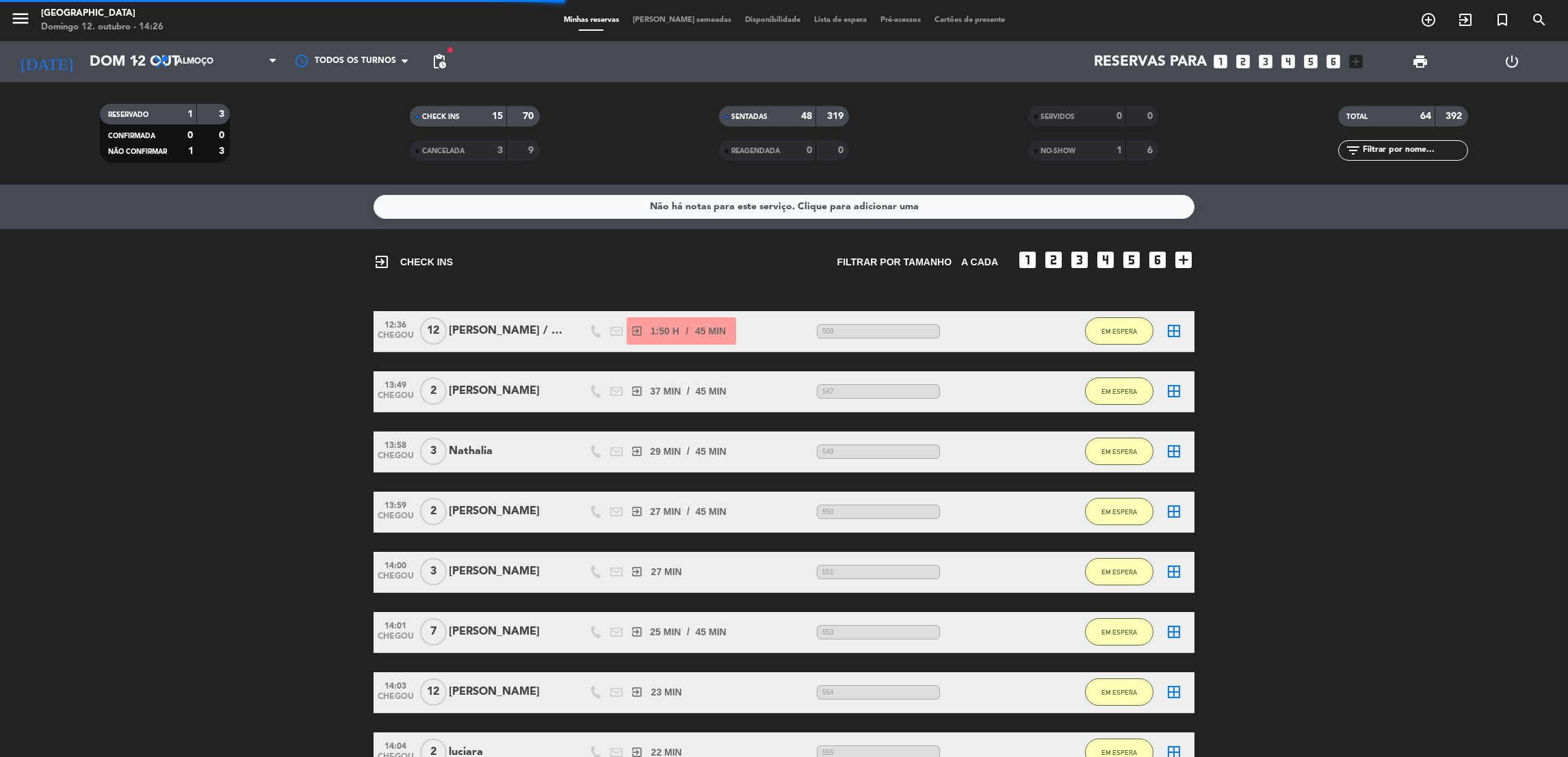
click at [1481, 472] on bookings-row "12:36 CHEGOU 12 Juliana / MEZANINO exit_to_app 1:50 H / 45 MIN sms 509 EM ESPER…" at bounding box center [784, 754] width 1568 height 884
click at [1116, 390] on span "EM ESPERA" at bounding box center [1119, 391] width 36 height 8
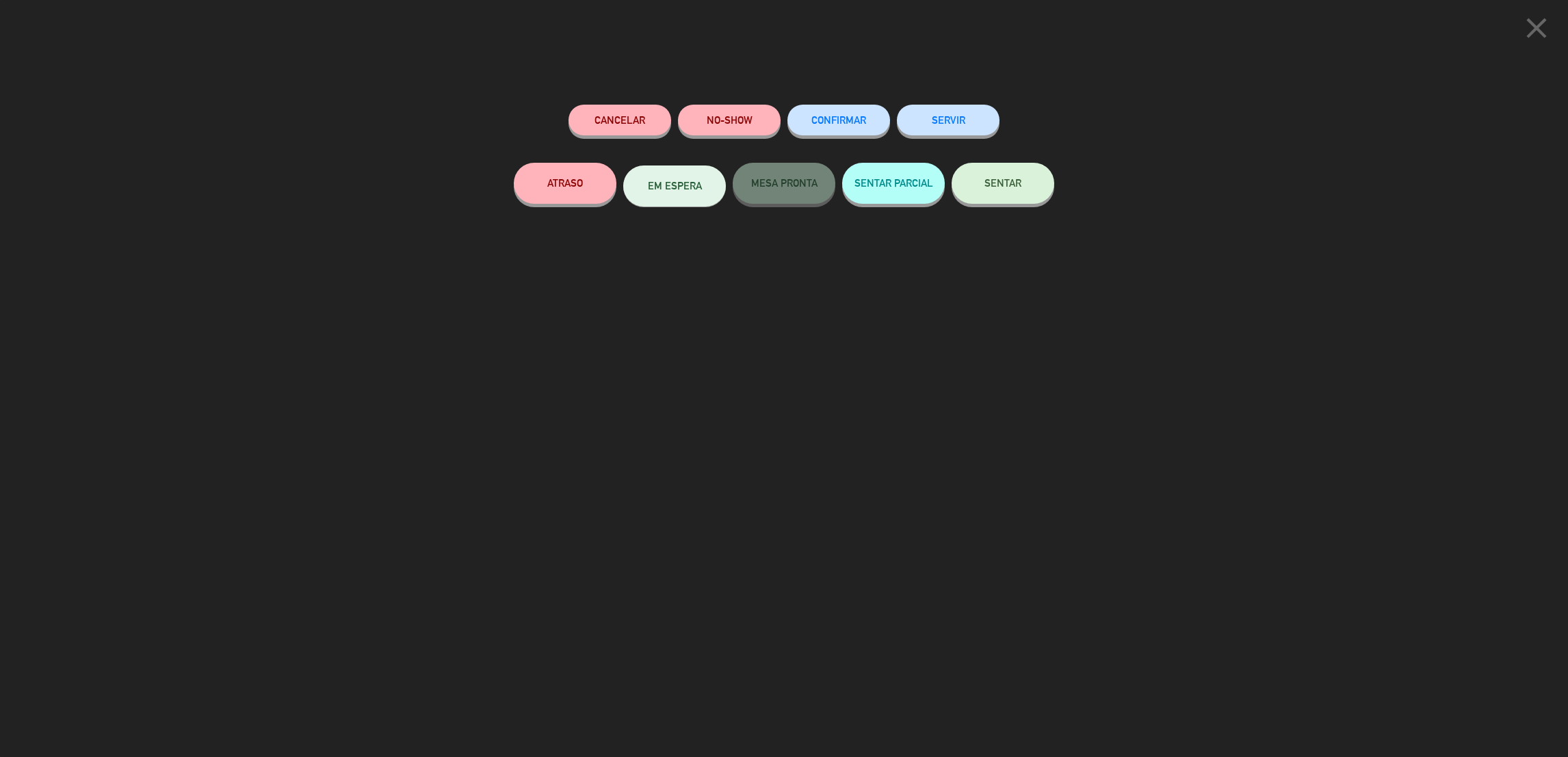
click at [1005, 167] on button "SENTAR" at bounding box center [1002, 183] width 103 height 41
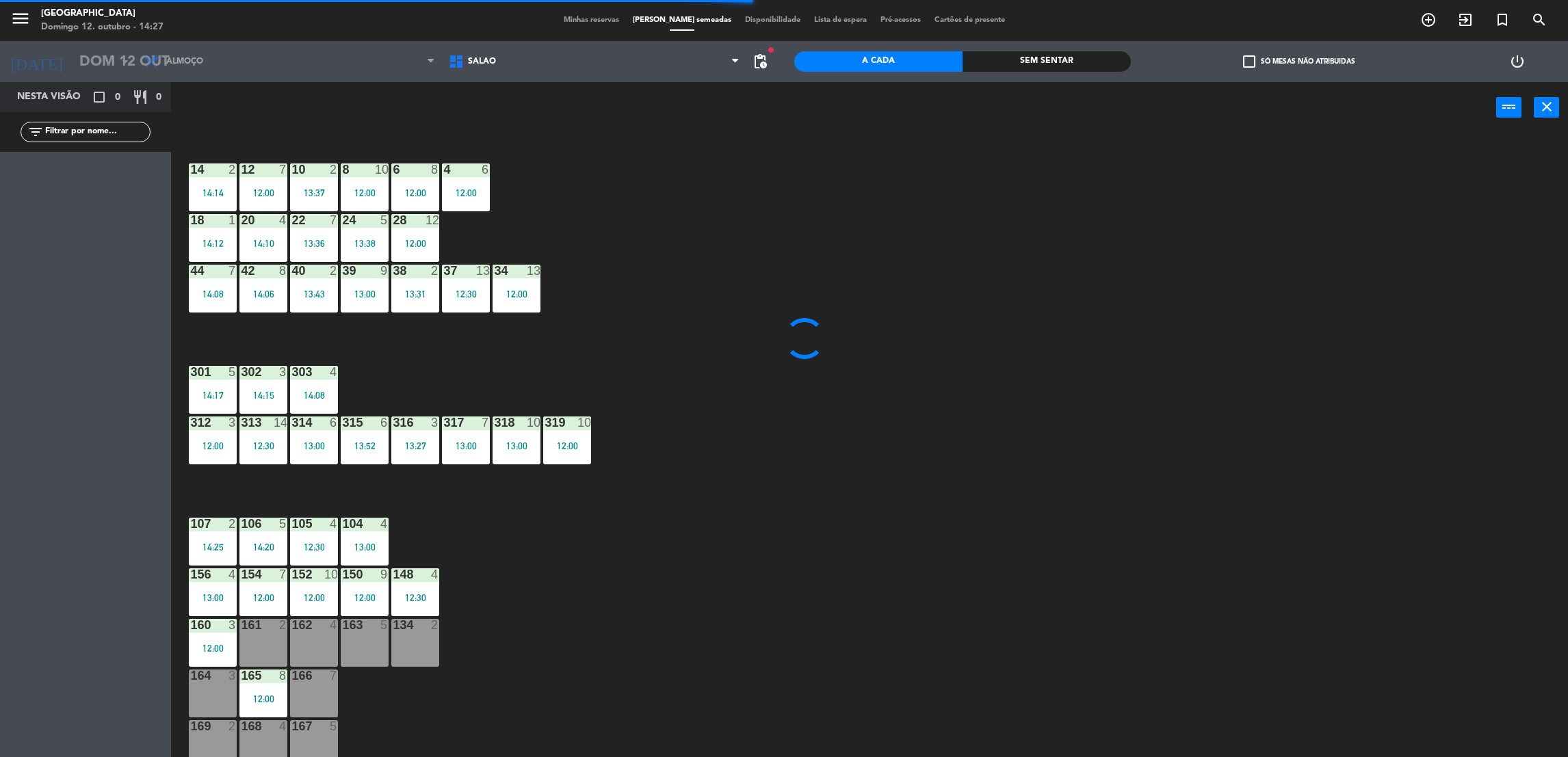
click at [417, 641] on div "134 2" at bounding box center [415, 643] width 48 height 48
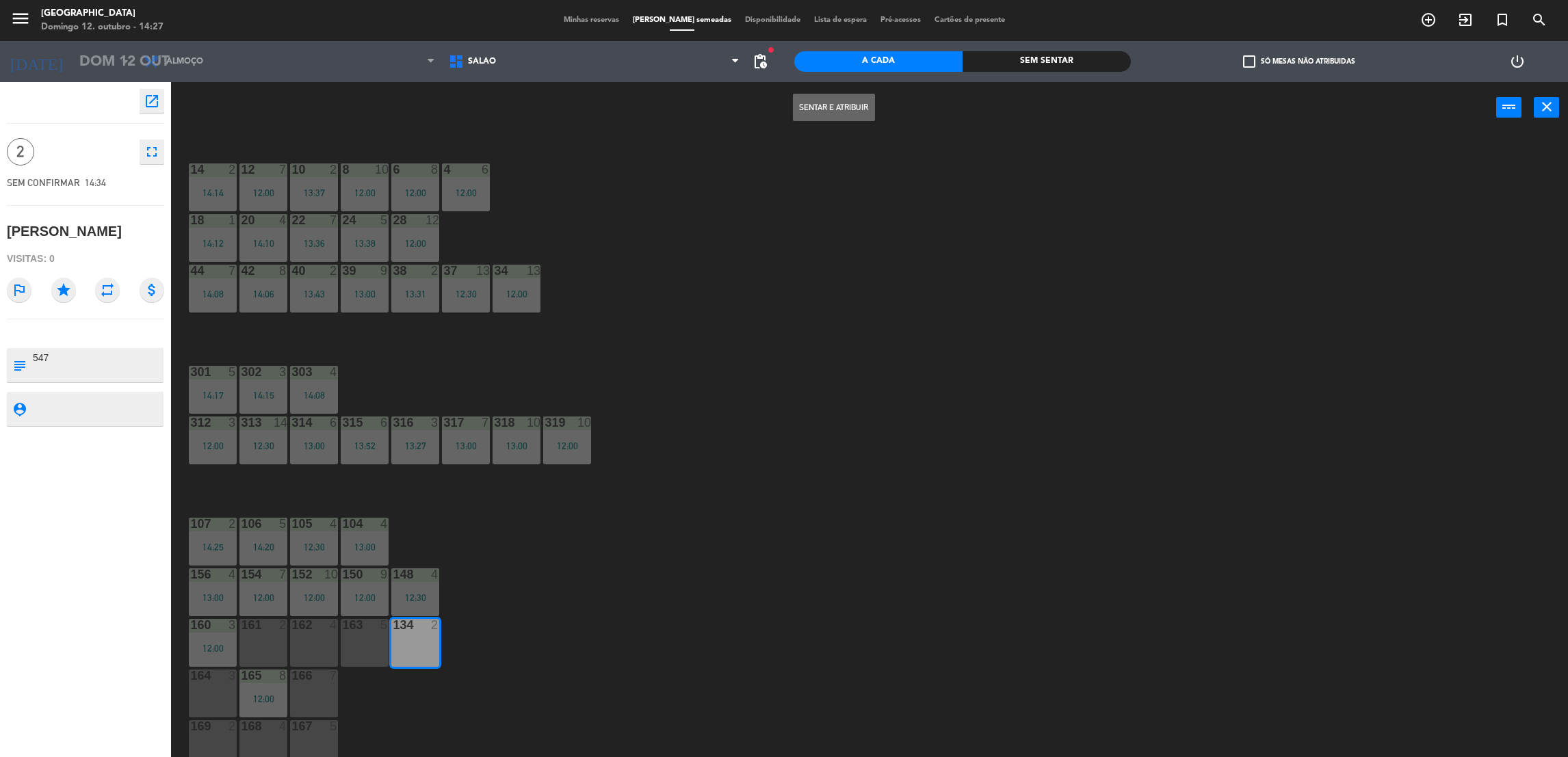
click at [835, 115] on button "Sentar e Atribuir" at bounding box center [833, 107] width 82 height 27
